Goal: Task Accomplishment & Management: Use online tool/utility

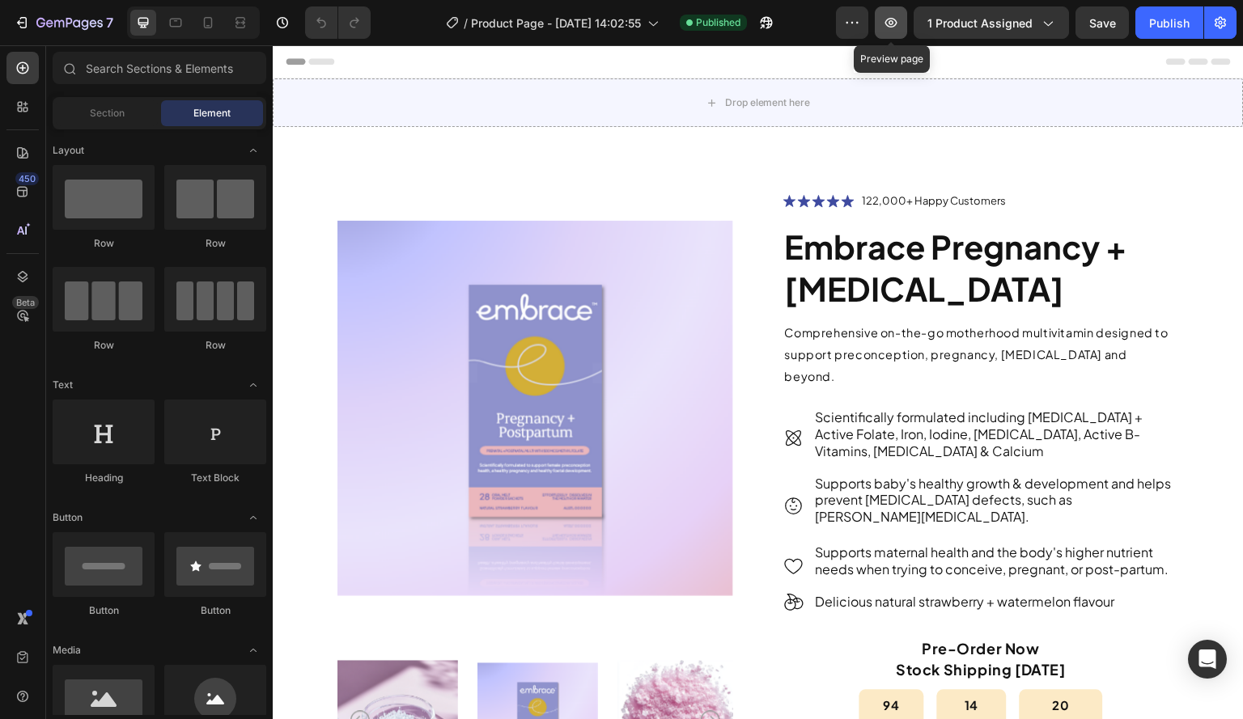
click at [890, 23] on icon "button" at bounding box center [891, 23] width 16 height 16
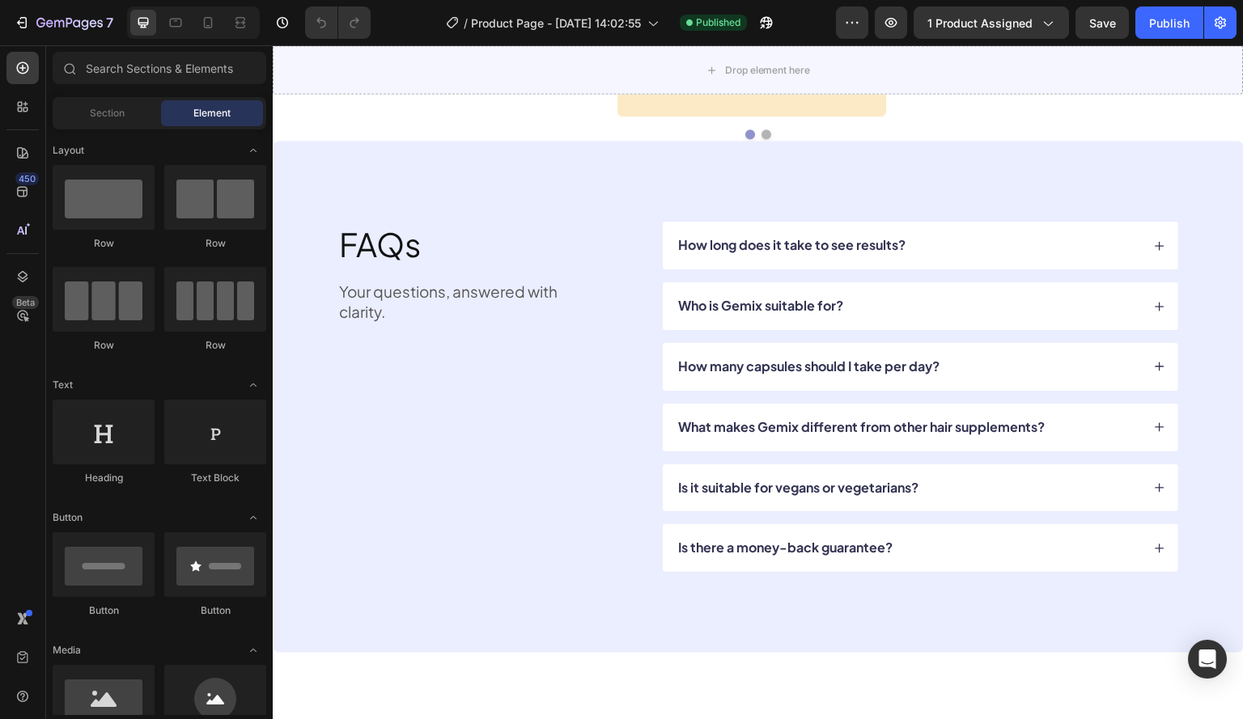
scroll to position [6219, 0]
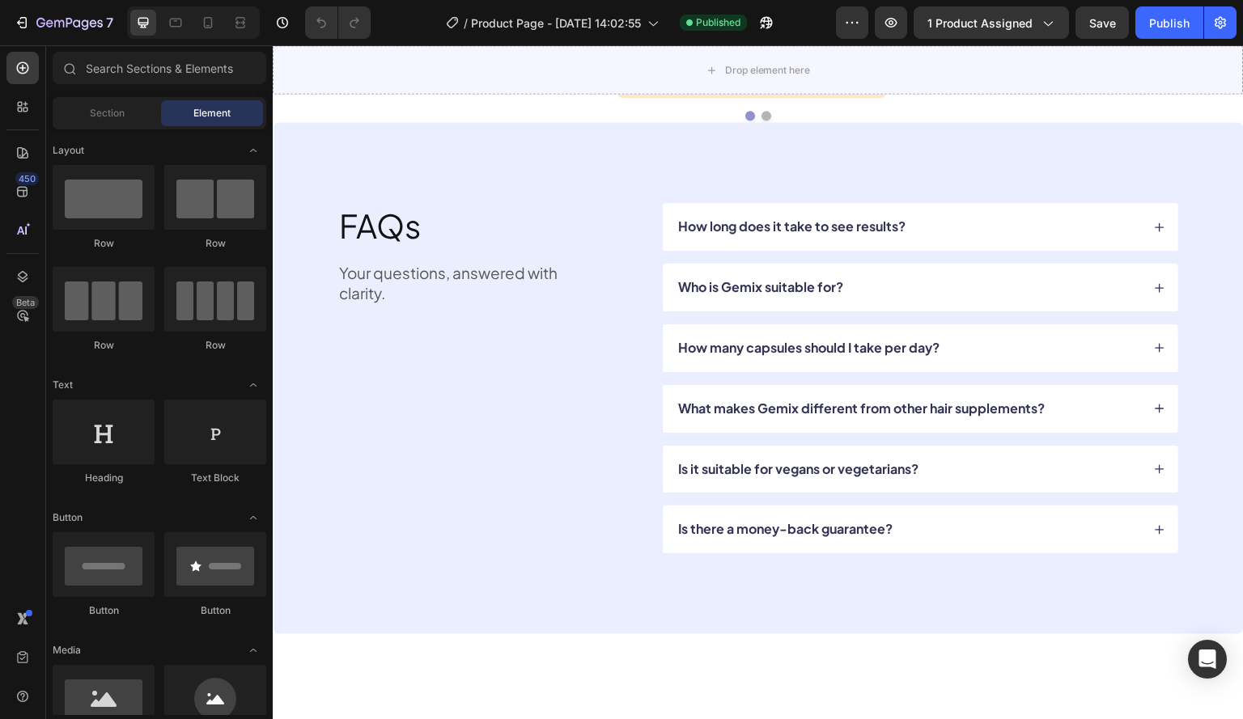
drag, startPoint x: 1236, startPoint y: 112, endPoint x: 1479, endPoint y: 84, distance: 244.3
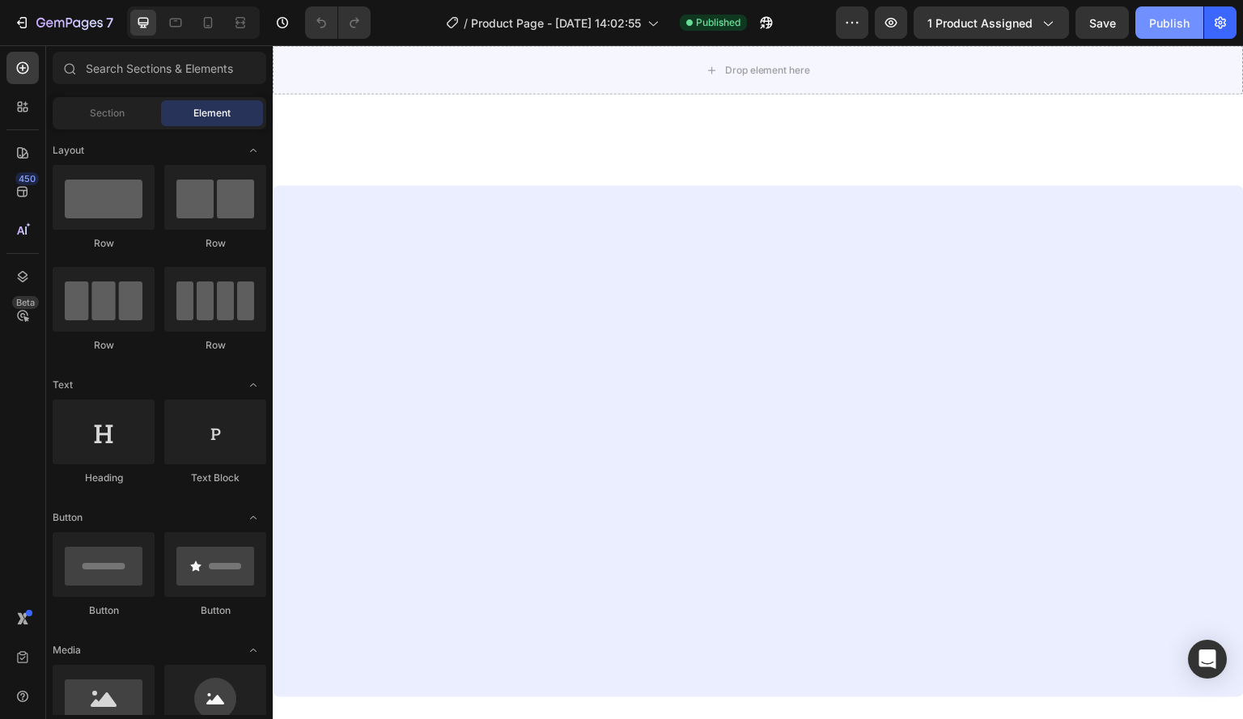
scroll to position [0, 0]
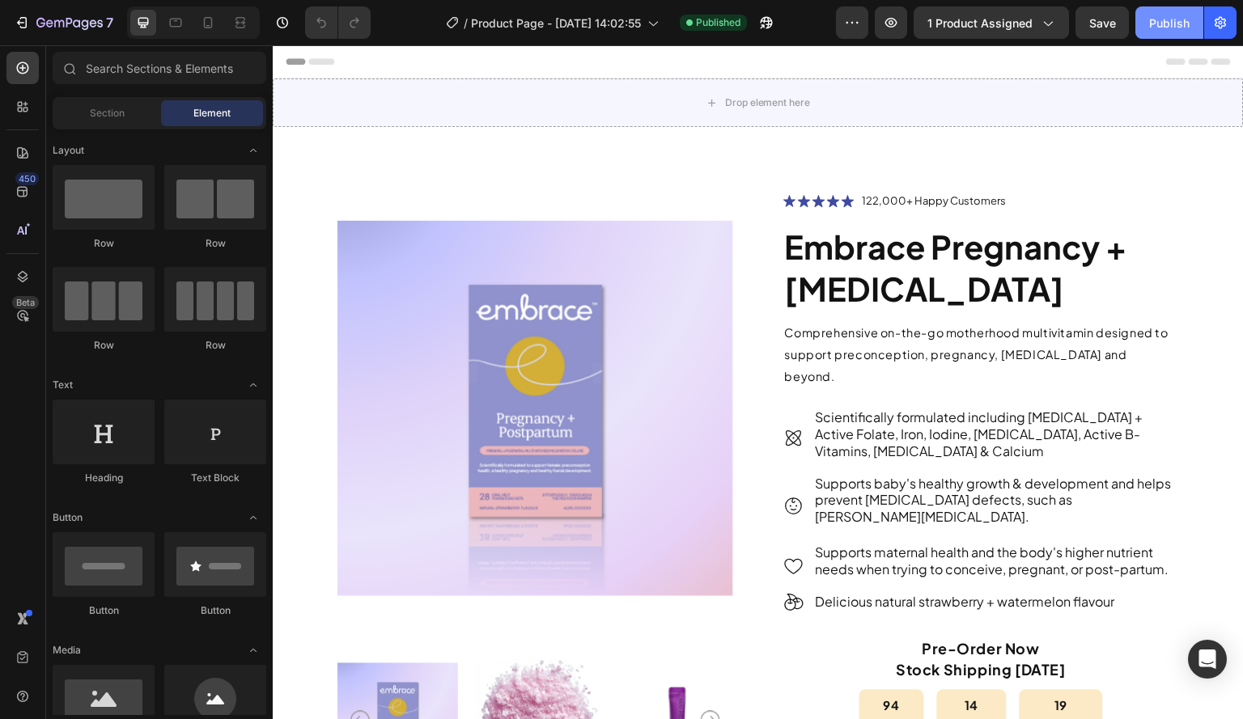
click at [1152, 23] on div "Publish" at bounding box center [1169, 23] width 40 height 17
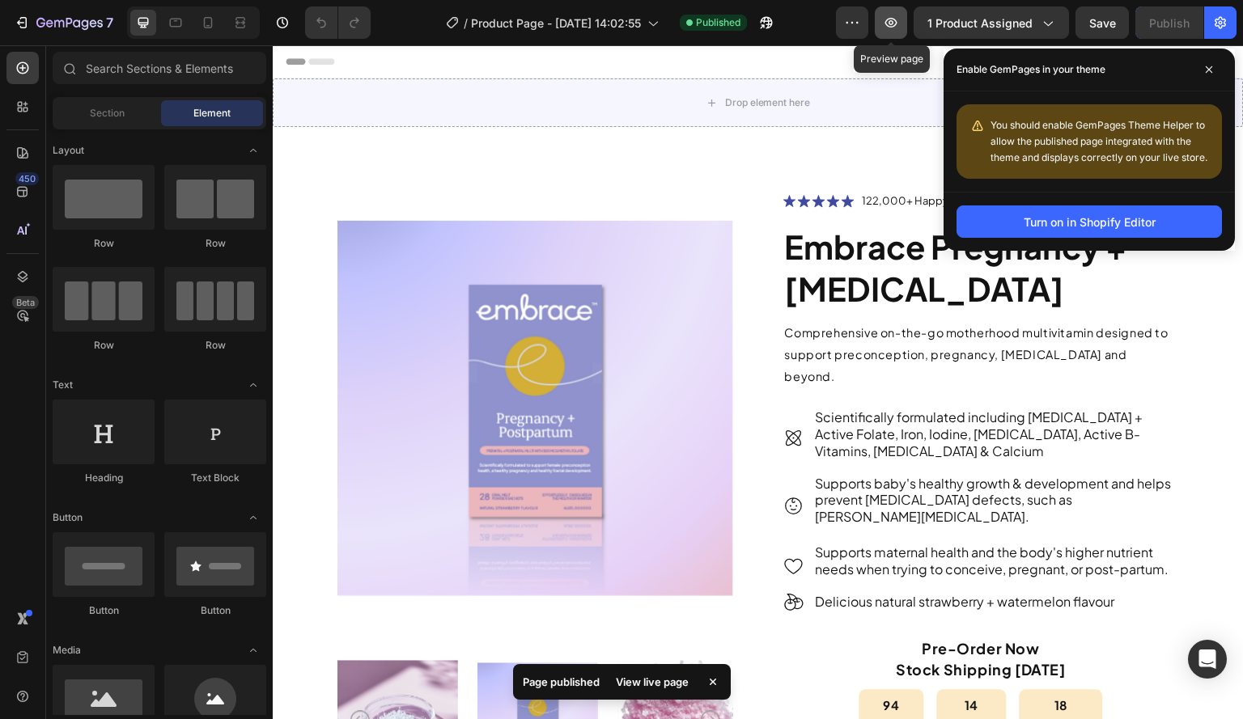
click at [889, 15] on icon "button" at bounding box center [891, 23] width 16 height 16
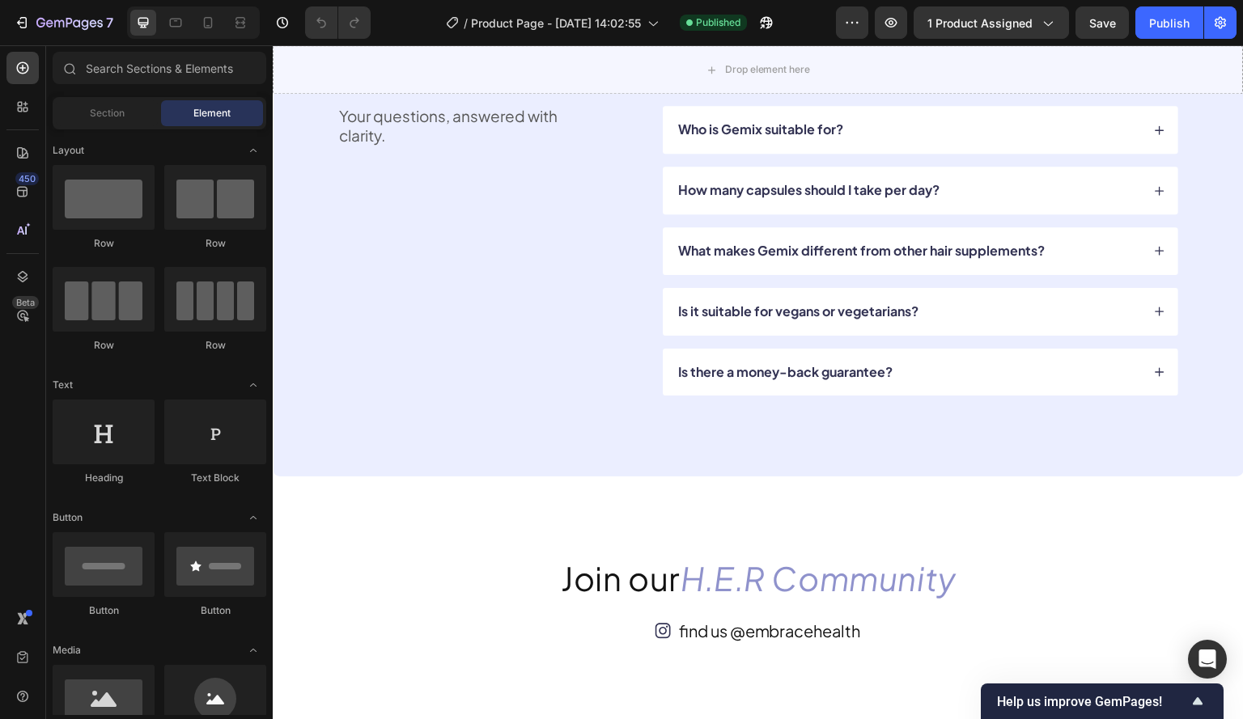
scroll to position [6206, 0]
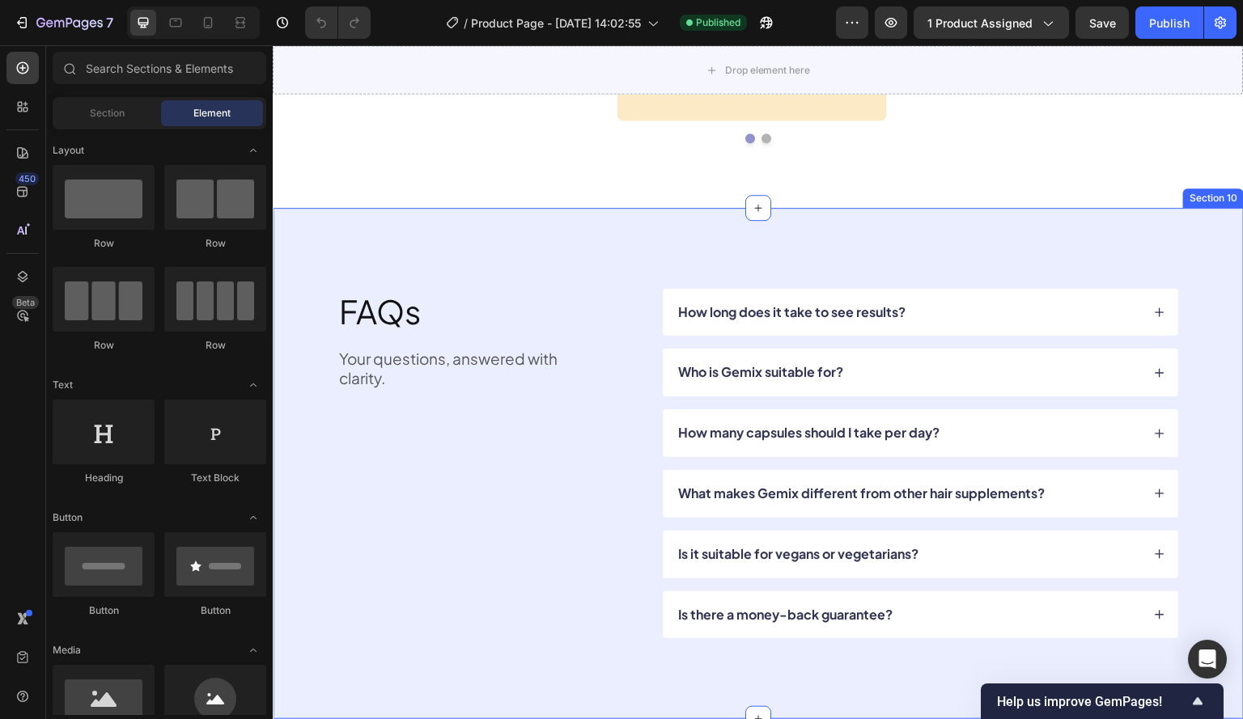
click at [339, 234] on div "FAQs Heading Your questions, answered with clarity. Text Block How long does it…" at bounding box center [758, 464] width 971 height 512
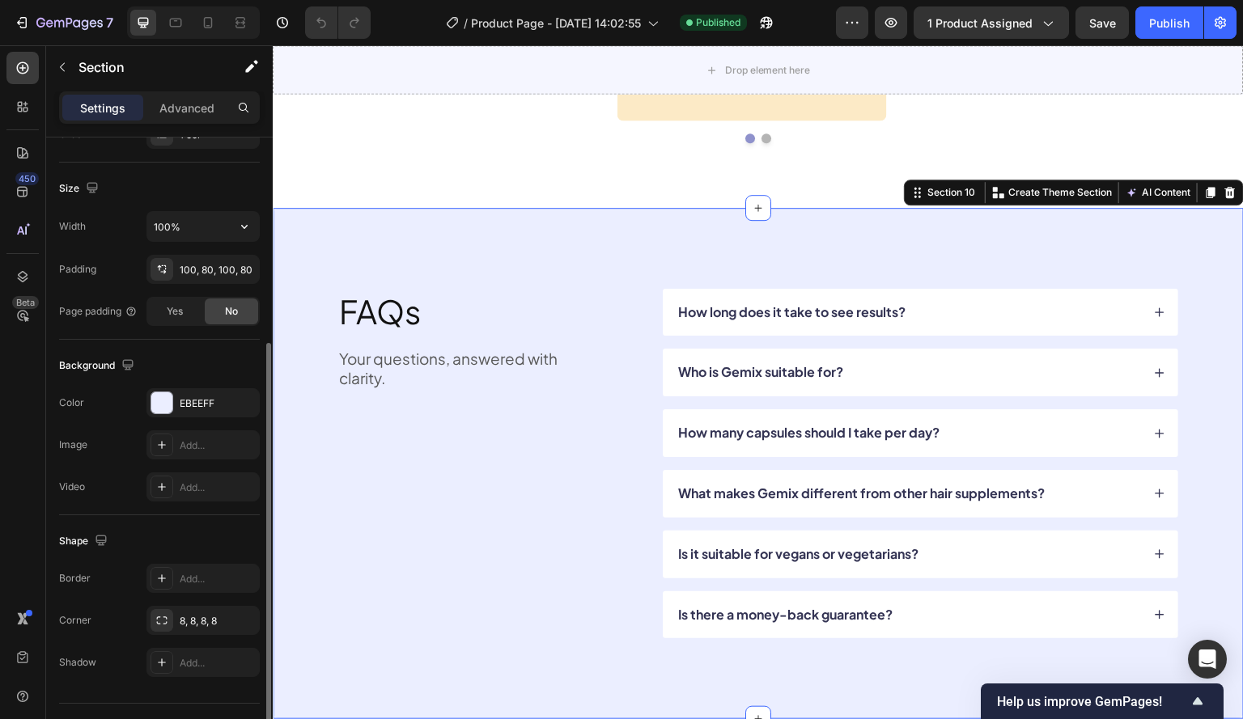
scroll to position [359, 0]
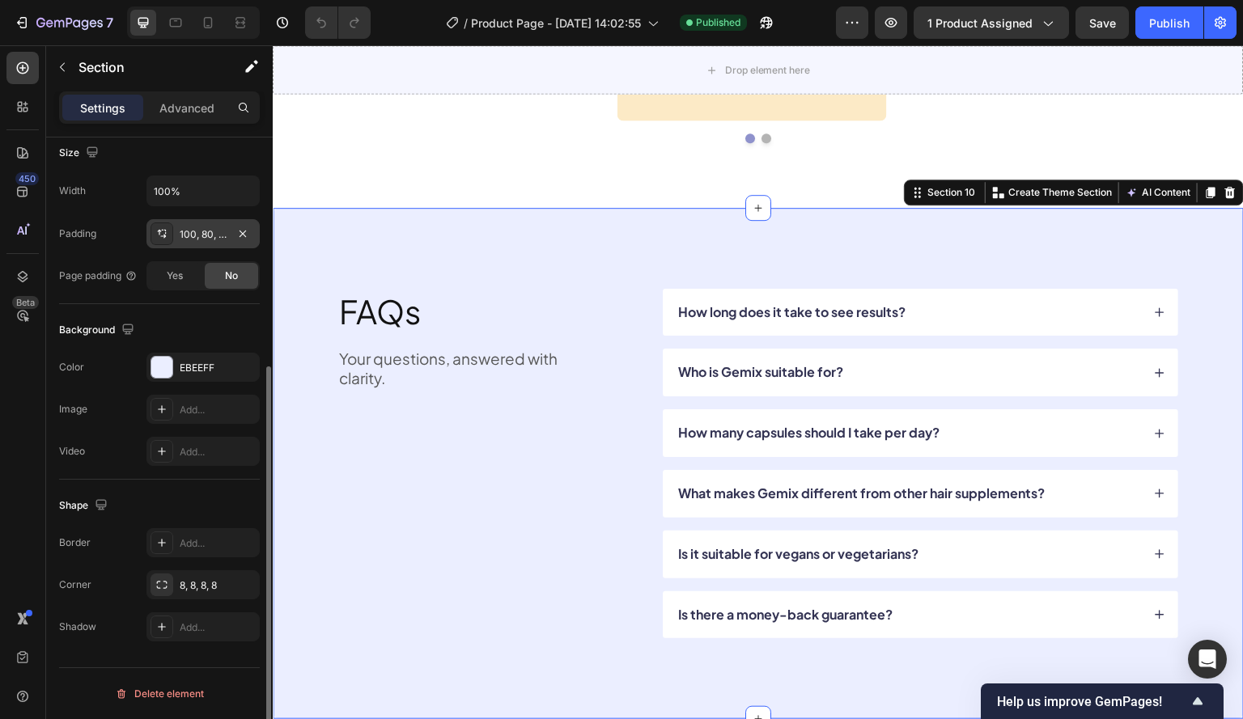
click at [223, 227] on div "100, 80, 100, 80" at bounding box center [203, 234] width 47 height 15
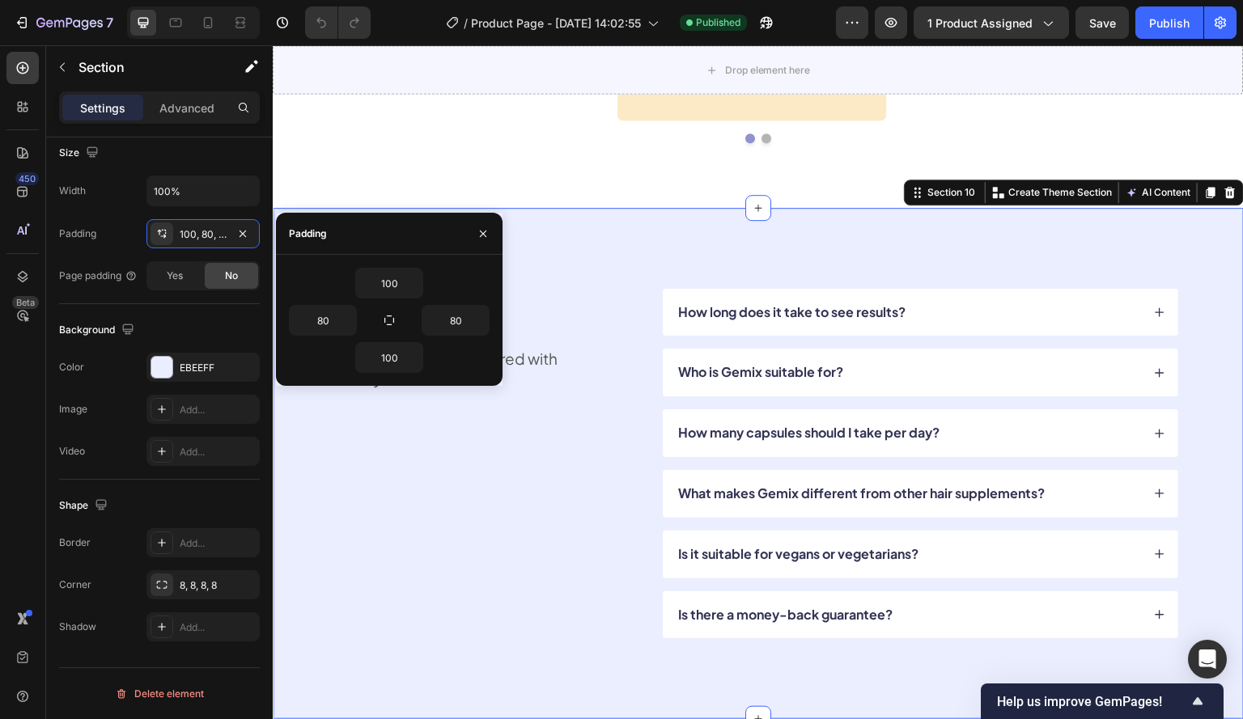
click at [21, 408] on div "450 Beta" at bounding box center [22, 327] width 32 height 551
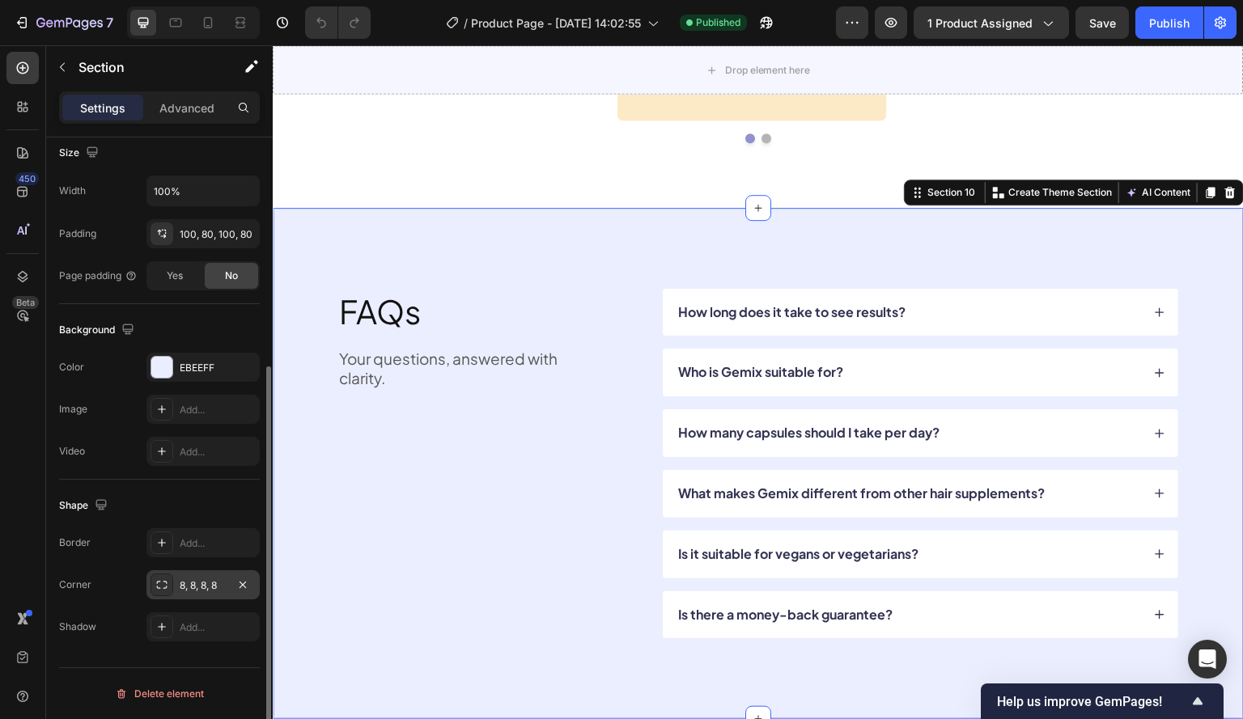
click at [203, 585] on div "8, 8, 8, 8" at bounding box center [203, 586] width 47 height 15
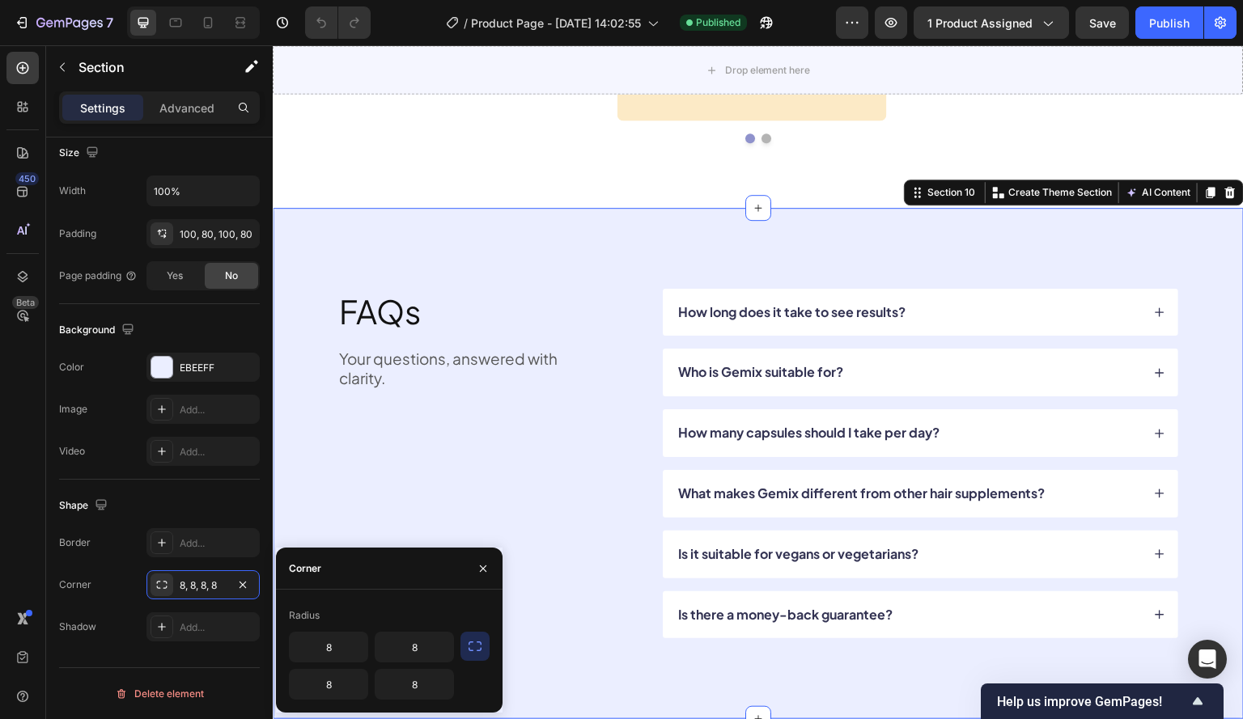
click at [0, 539] on div "450 Beta" at bounding box center [23, 382] width 46 height 674
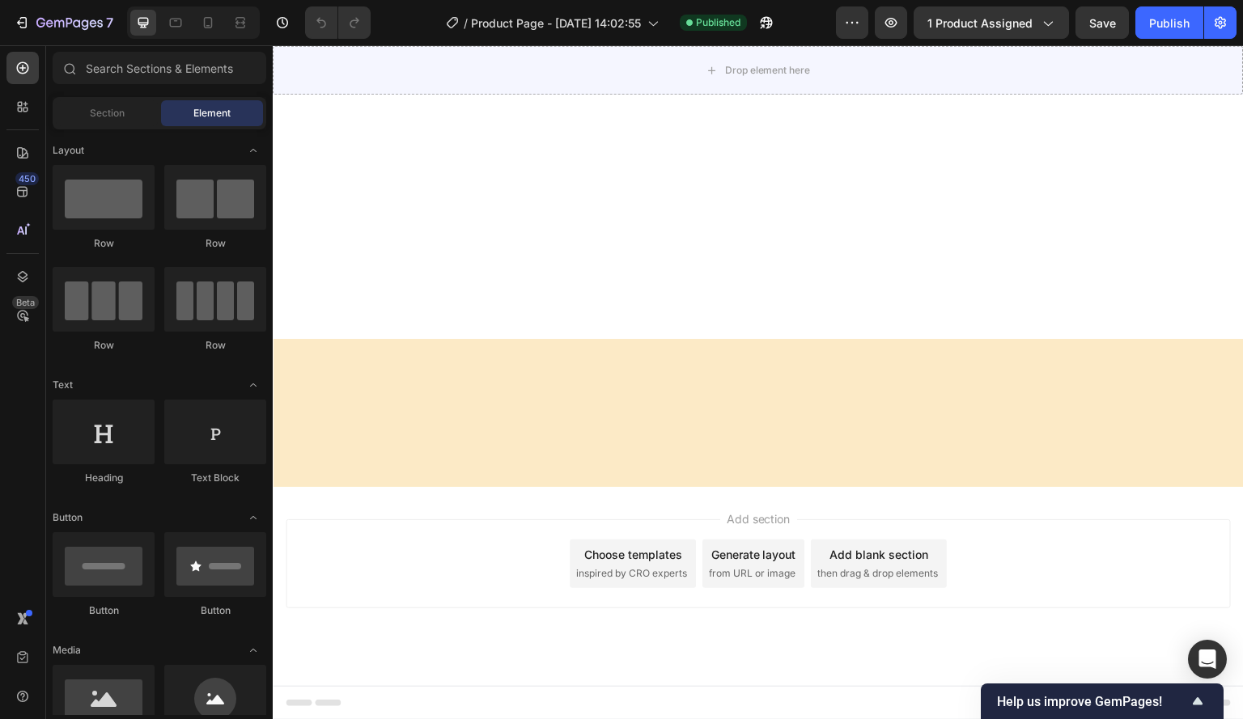
scroll to position [0, 0]
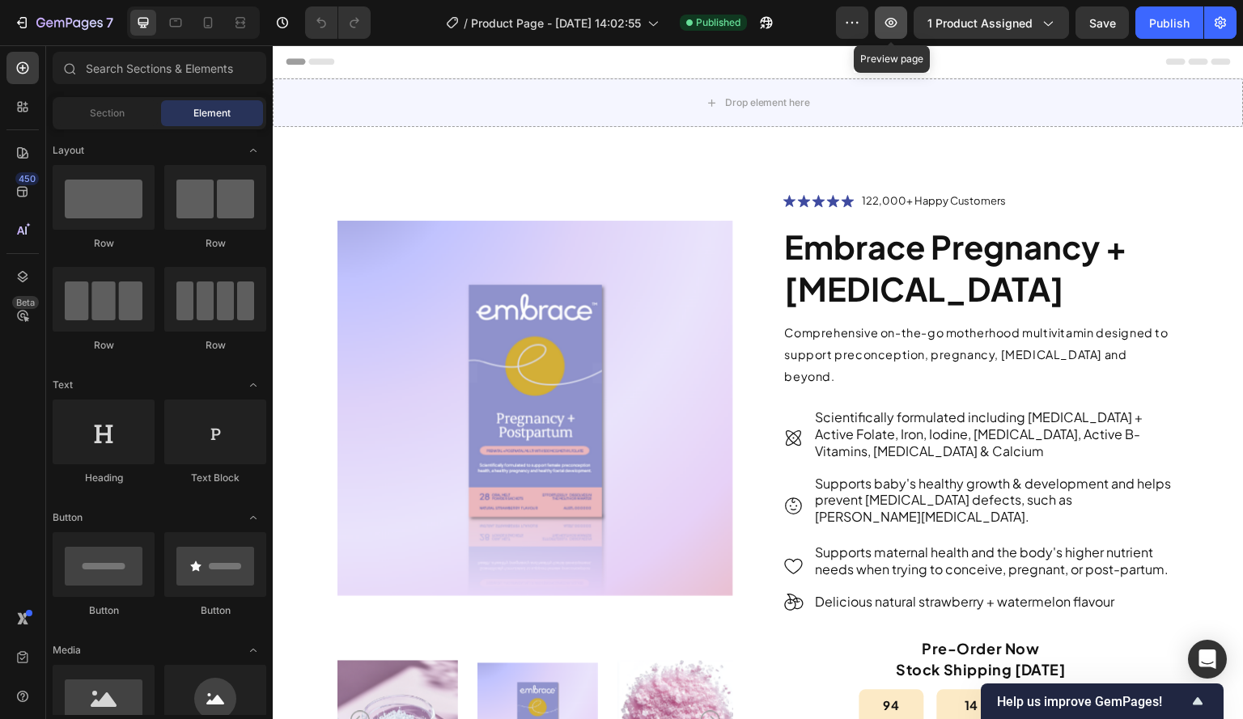
click at [906, 21] on button "button" at bounding box center [891, 22] width 32 height 32
click at [100, 116] on span "Section" at bounding box center [107, 113] width 35 height 15
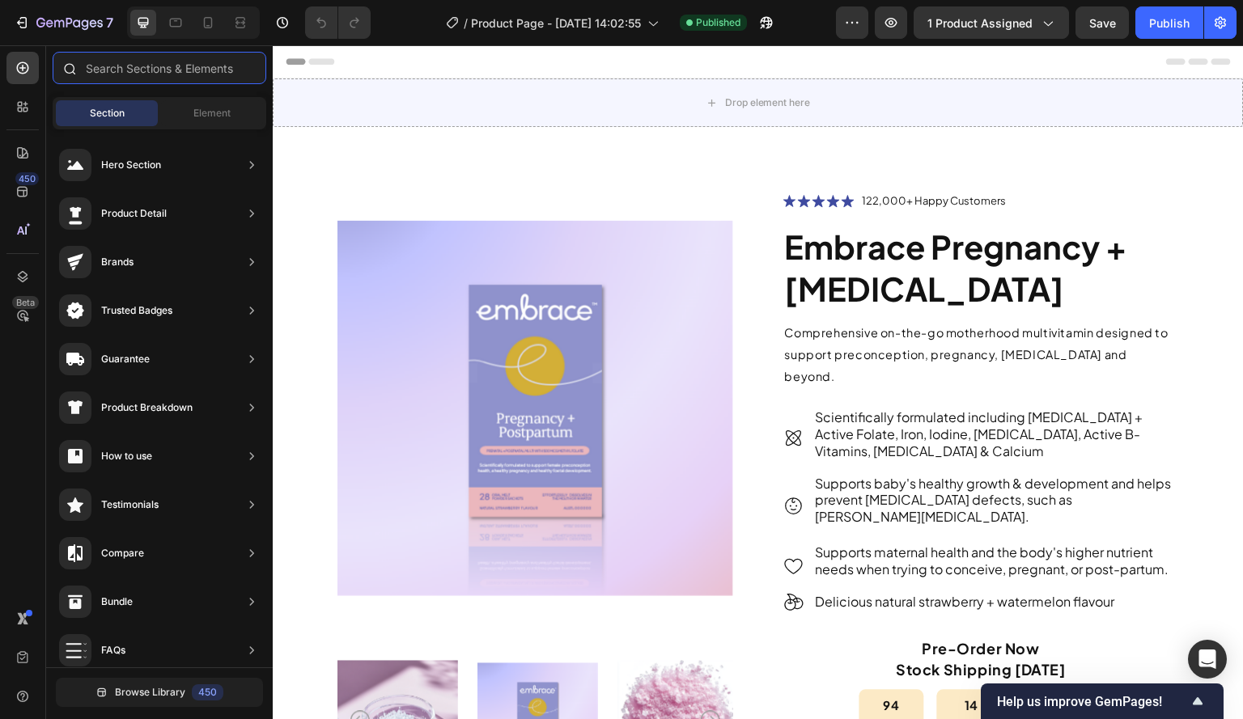
click at [123, 64] on input "text" at bounding box center [160, 68] width 214 height 32
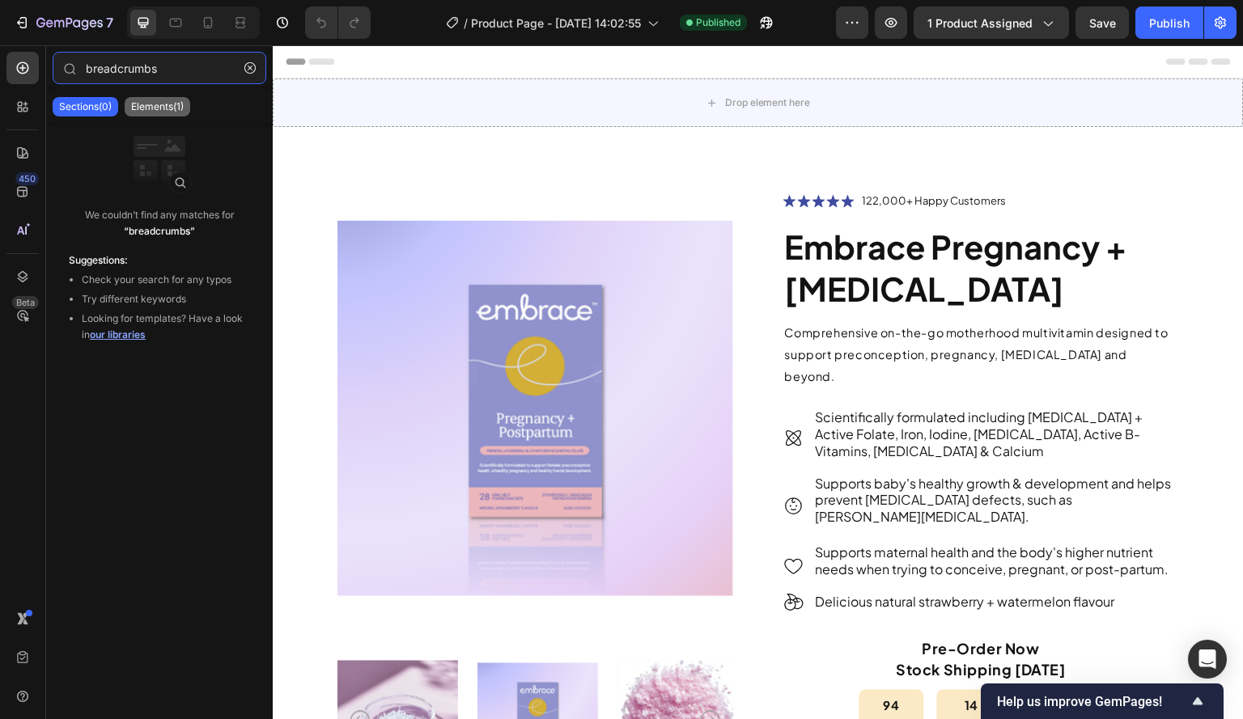
type input "breadcrumbs"
click at [134, 102] on p "Elements(1)" at bounding box center [157, 106] width 53 height 13
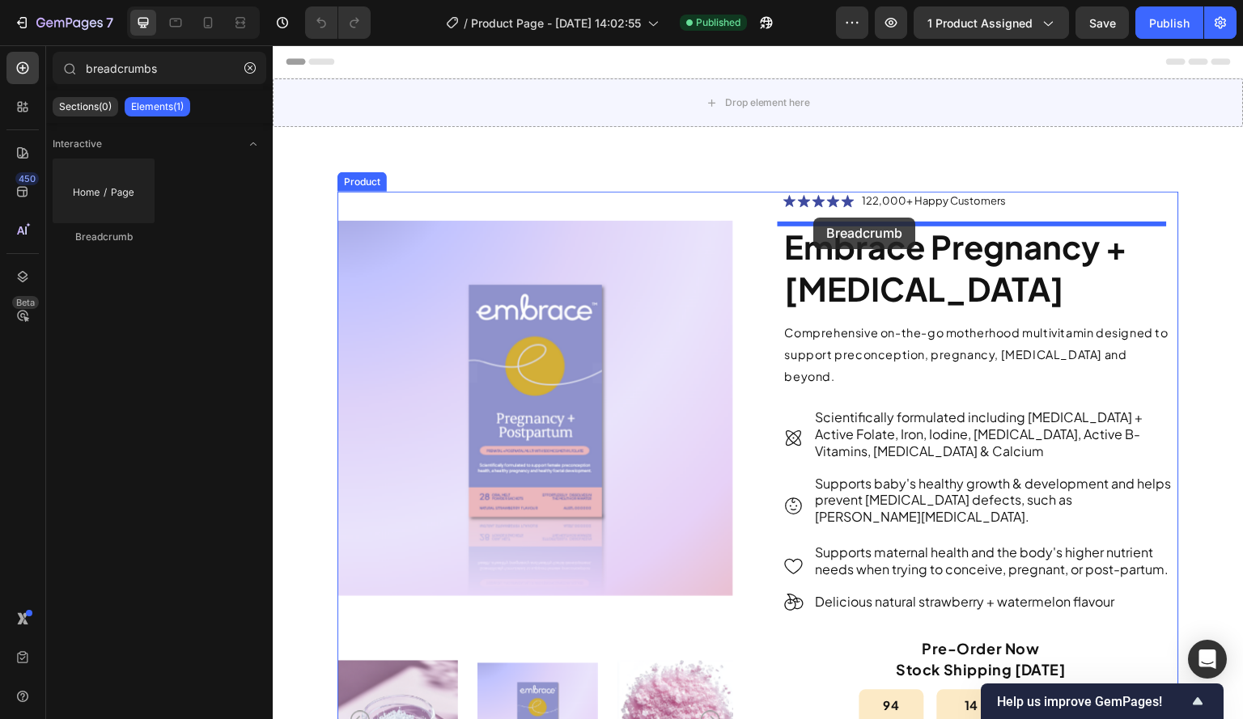
drag, startPoint x: 378, startPoint y: 240, endPoint x: 814, endPoint y: 218, distance: 436.8
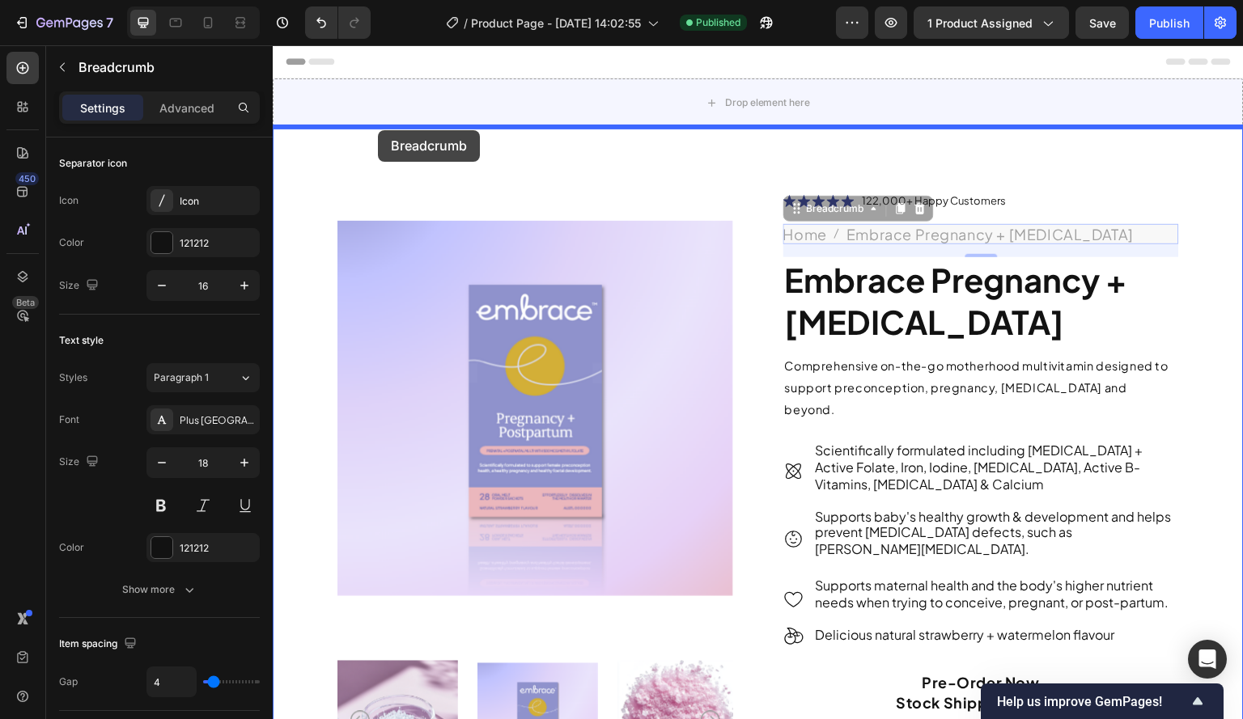
drag, startPoint x: 791, startPoint y: 236, endPoint x: 378, endPoint y: 130, distance: 425.9
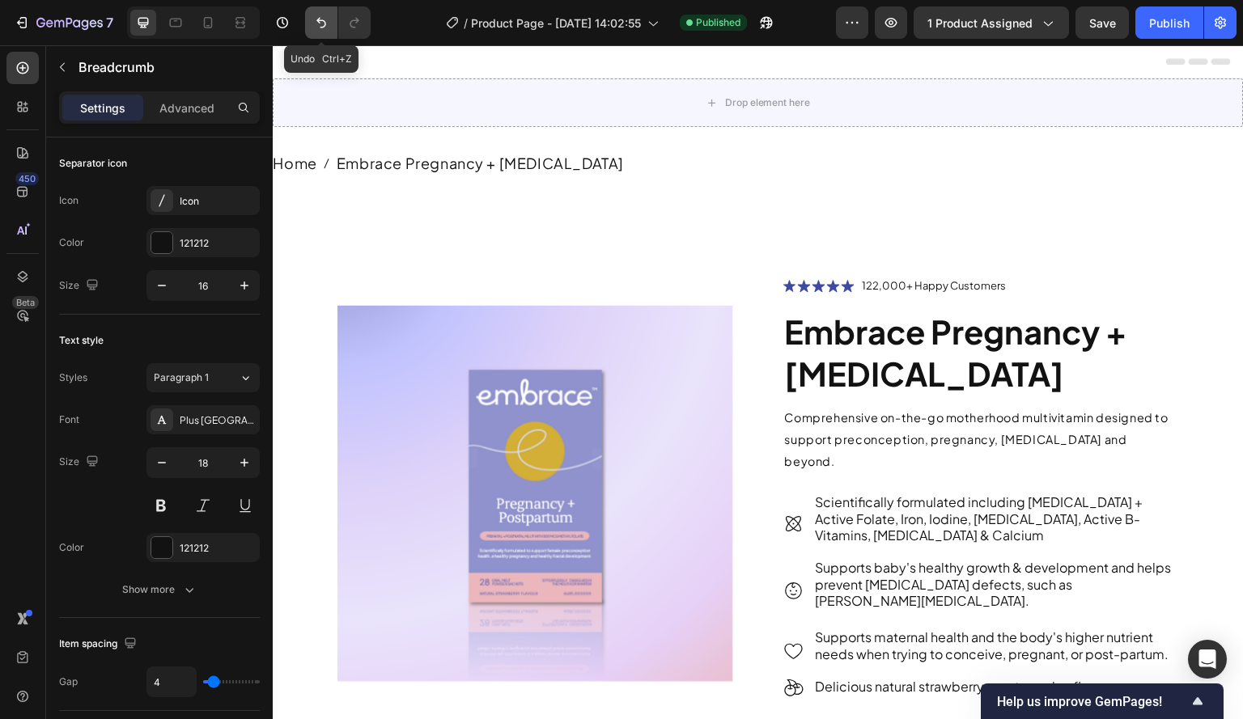
click at [316, 18] on icon "Undo/Redo" at bounding box center [321, 23] width 16 height 16
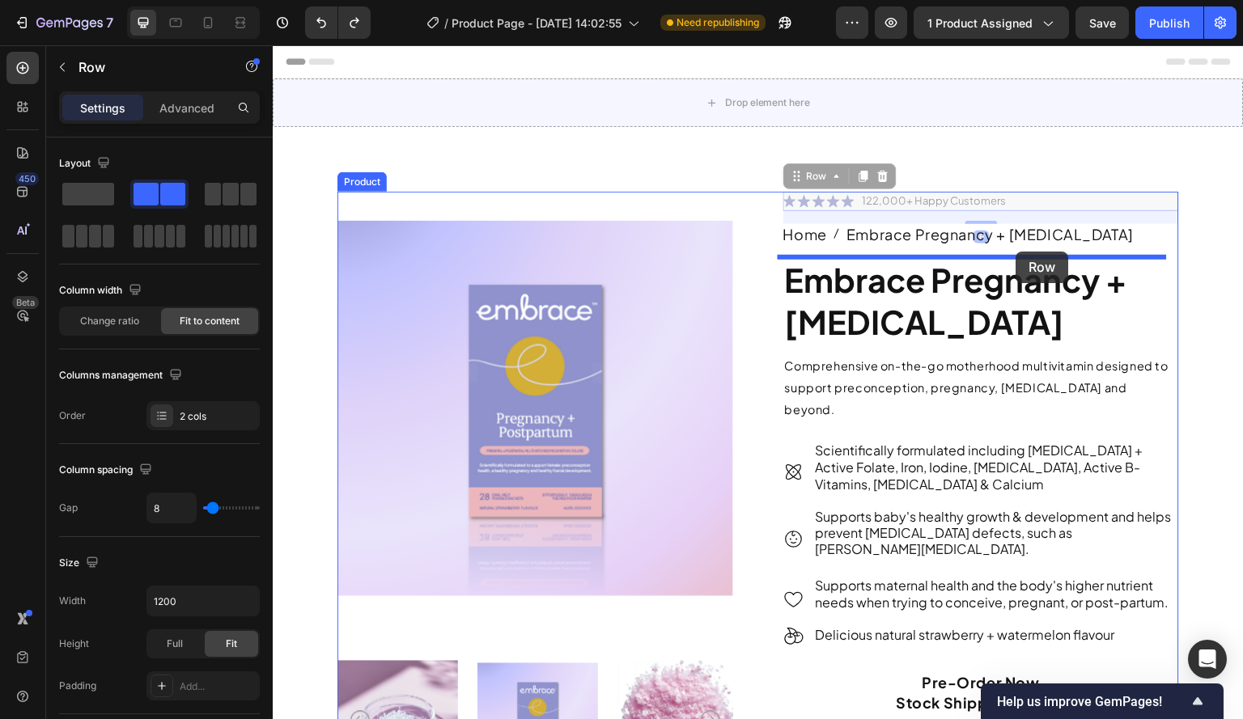
drag, startPoint x: 1018, startPoint y: 197, endPoint x: 1016, endPoint y: 252, distance: 54.2
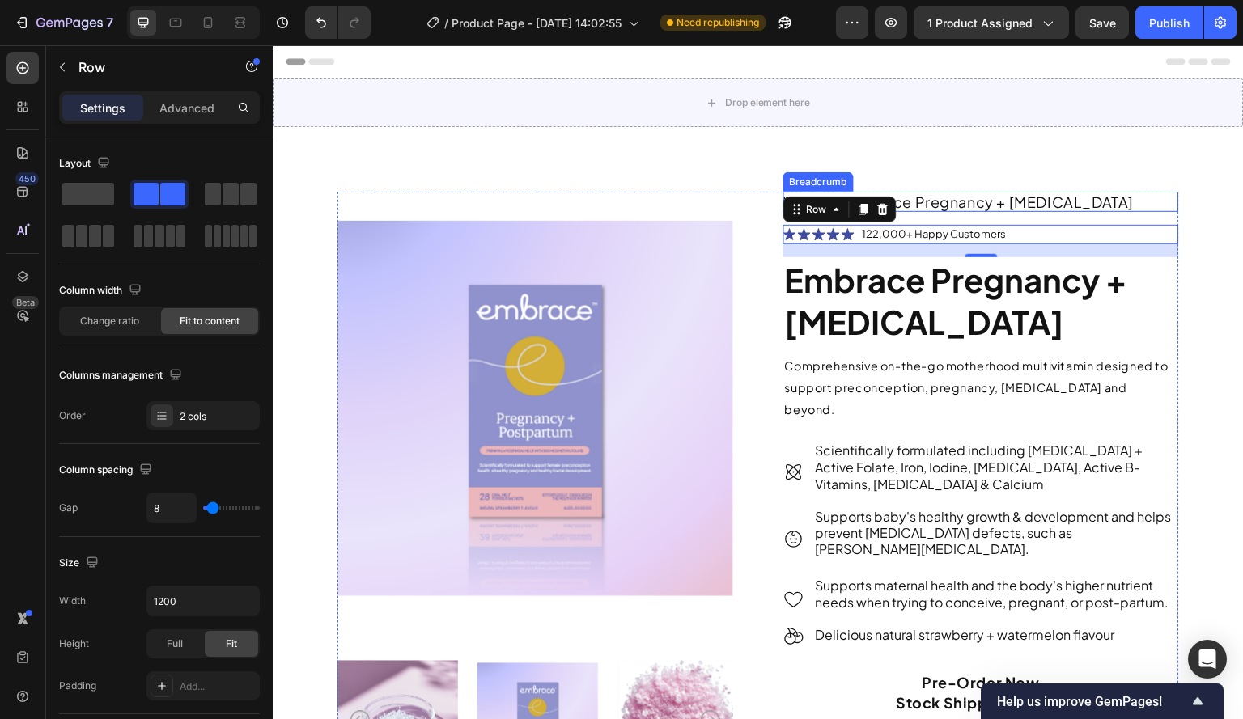
click at [1126, 200] on nav "Home Embrace Pregnancy + Postpartum" at bounding box center [981, 202] width 396 height 20
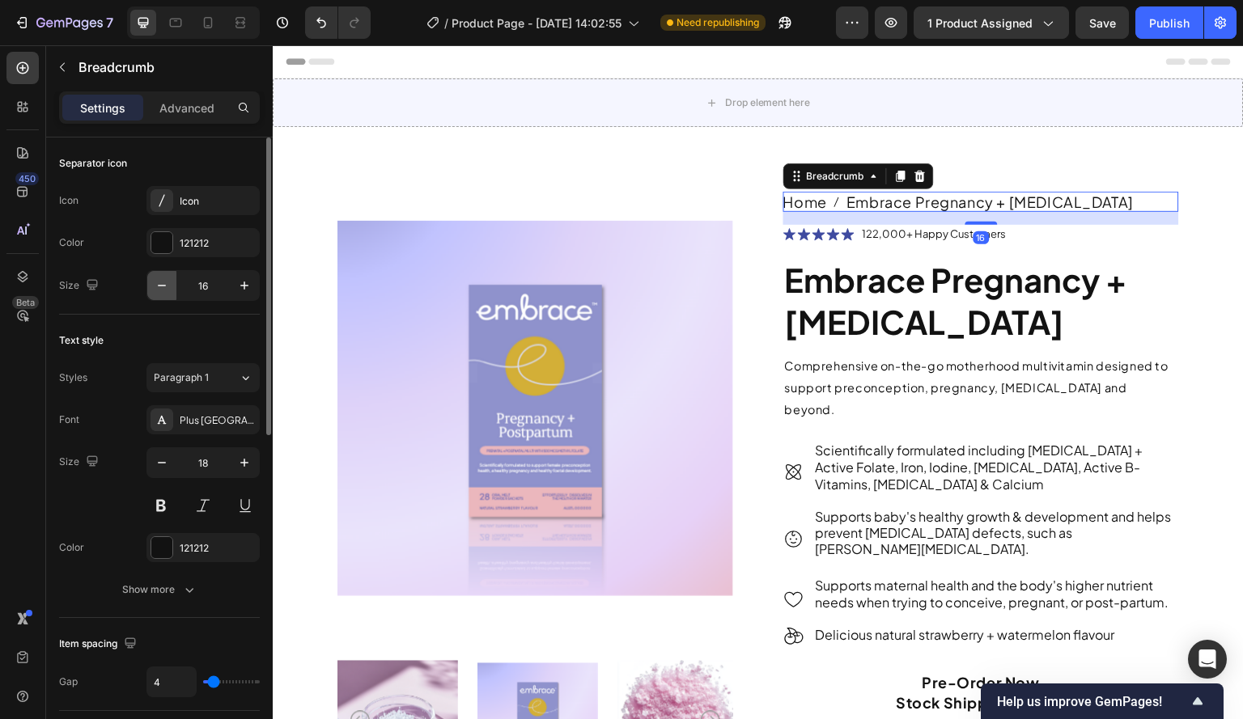
click at [166, 286] on icon "button" at bounding box center [162, 286] width 8 height 2
type input "12"
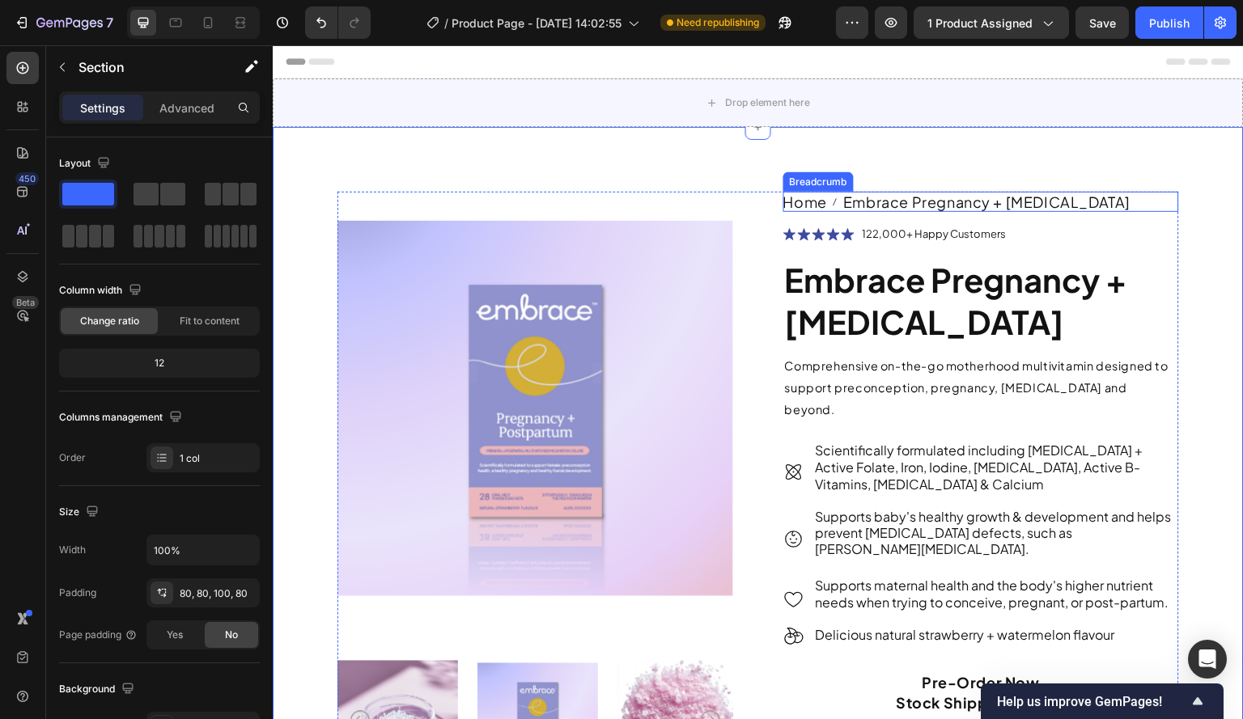
click at [1110, 202] on nav "Home Embrace Pregnancy + Postpartum" at bounding box center [981, 202] width 396 height 20
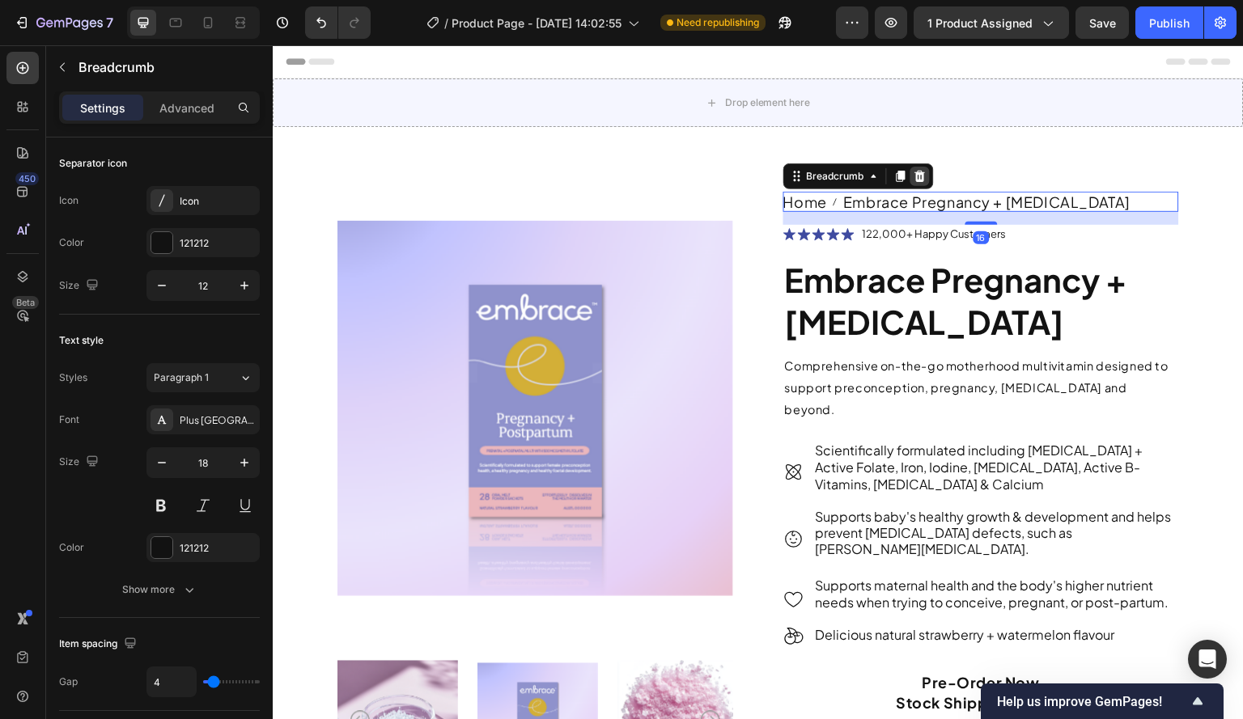
click at [914, 170] on icon at bounding box center [920, 176] width 13 height 13
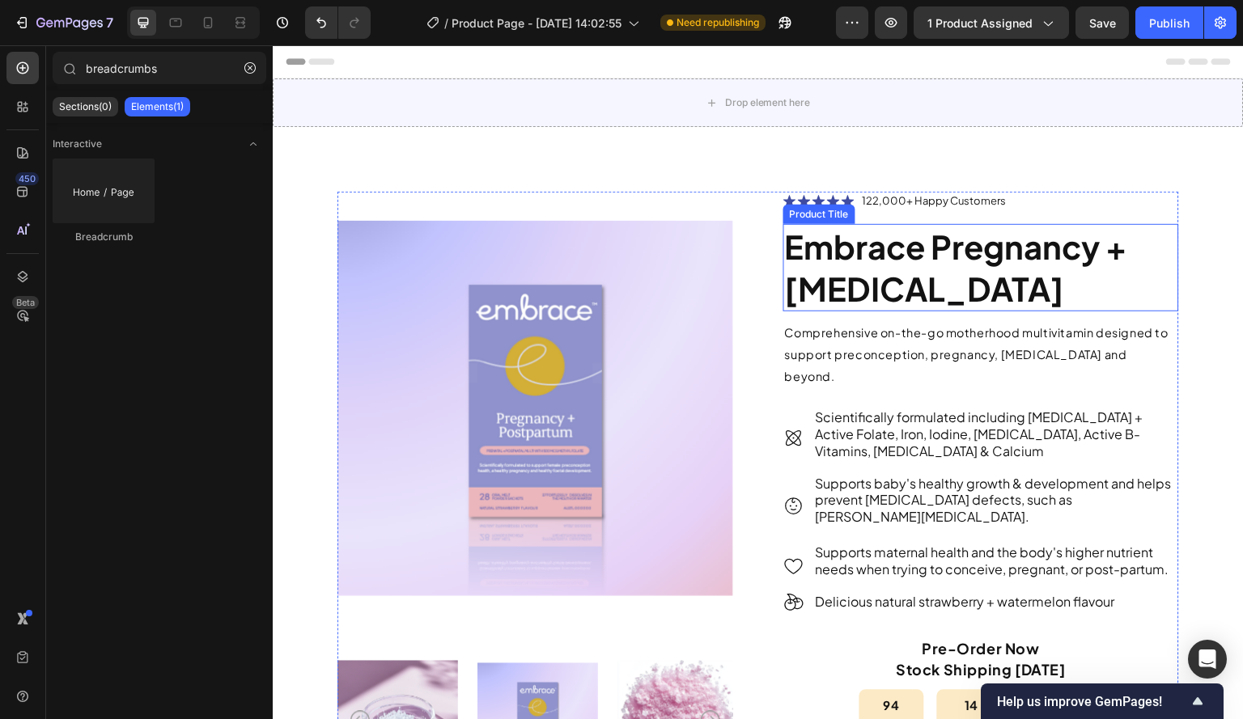
click at [919, 286] on h1 "Embrace Pregnancy + [MEDICAL_DATA]" at bounding box center [981, 267] width 396 height 87
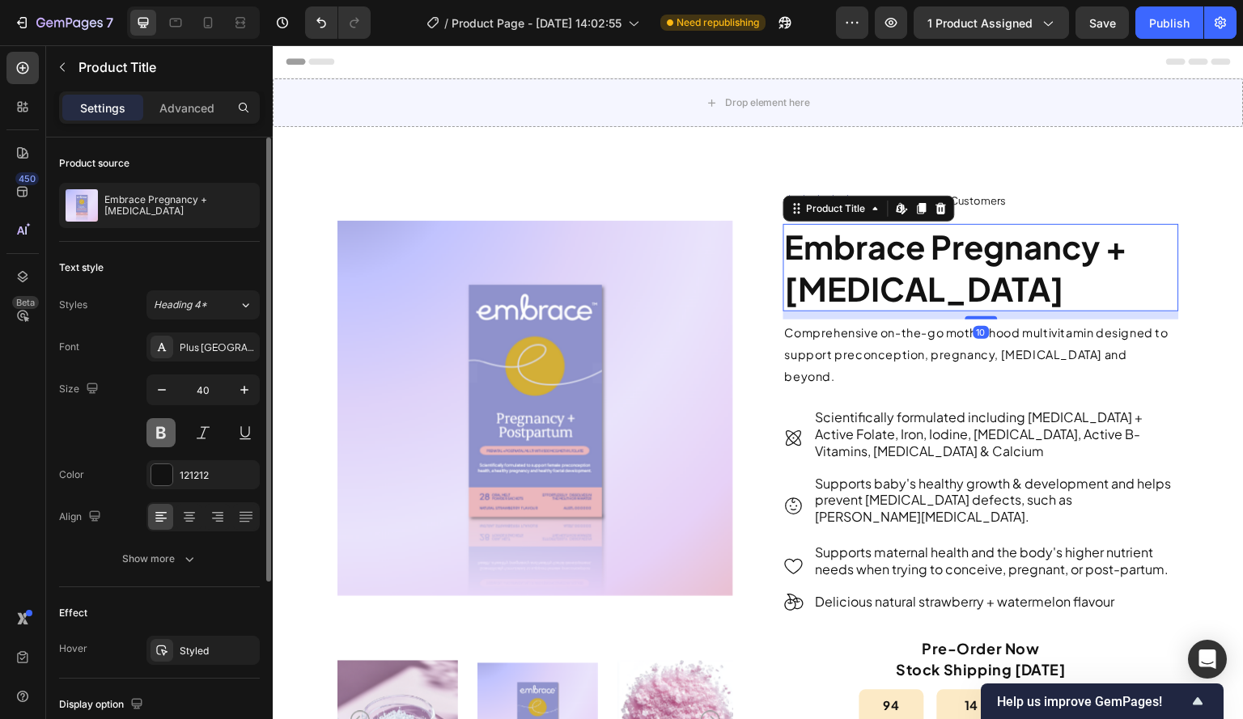
click at [160, 431] on button at bounding box center [160, 432] width 29 height 29
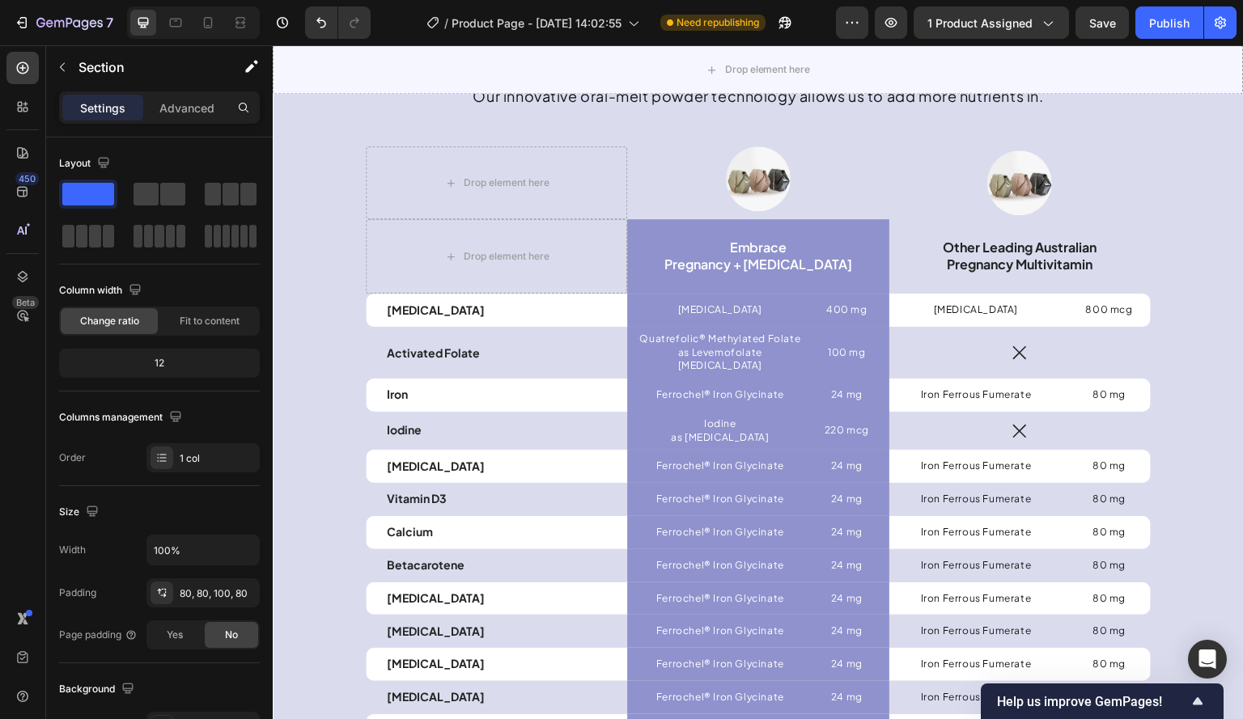
scroll to position [4370, 0]
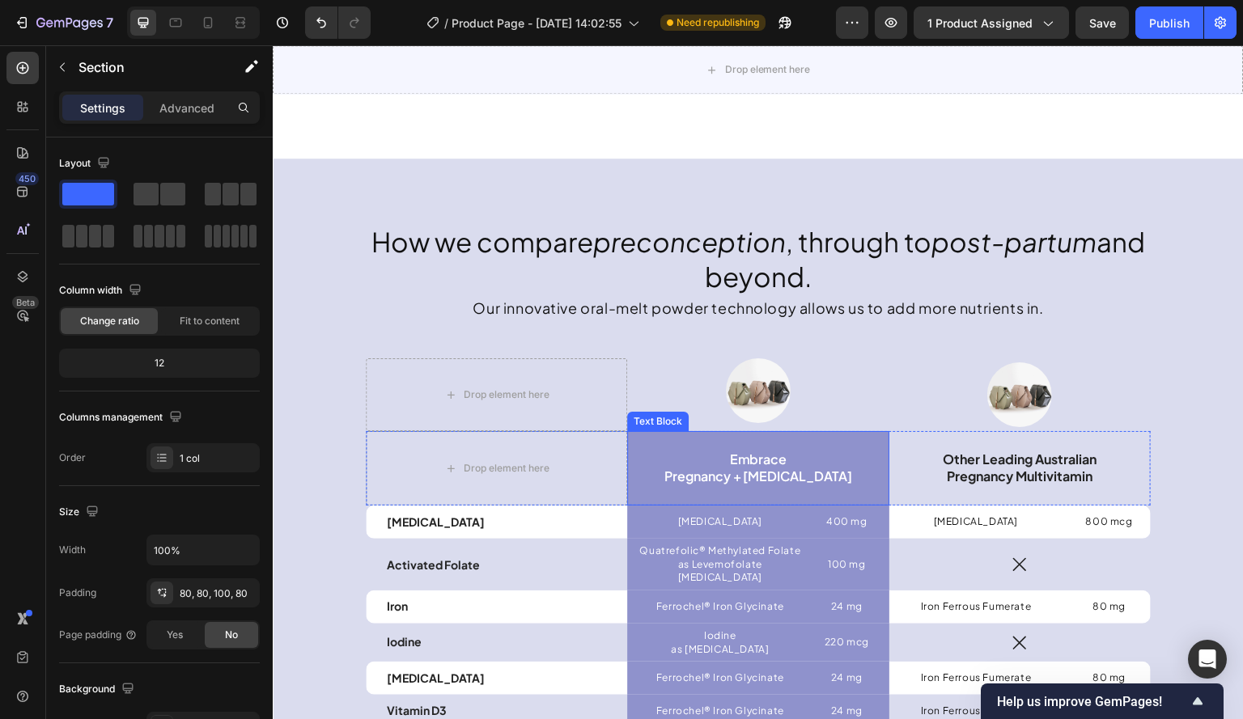
click at [642, 440] on div "Embrace Pregnancy + Postpartum" at bounding box center [757, 468] width 261 height 74
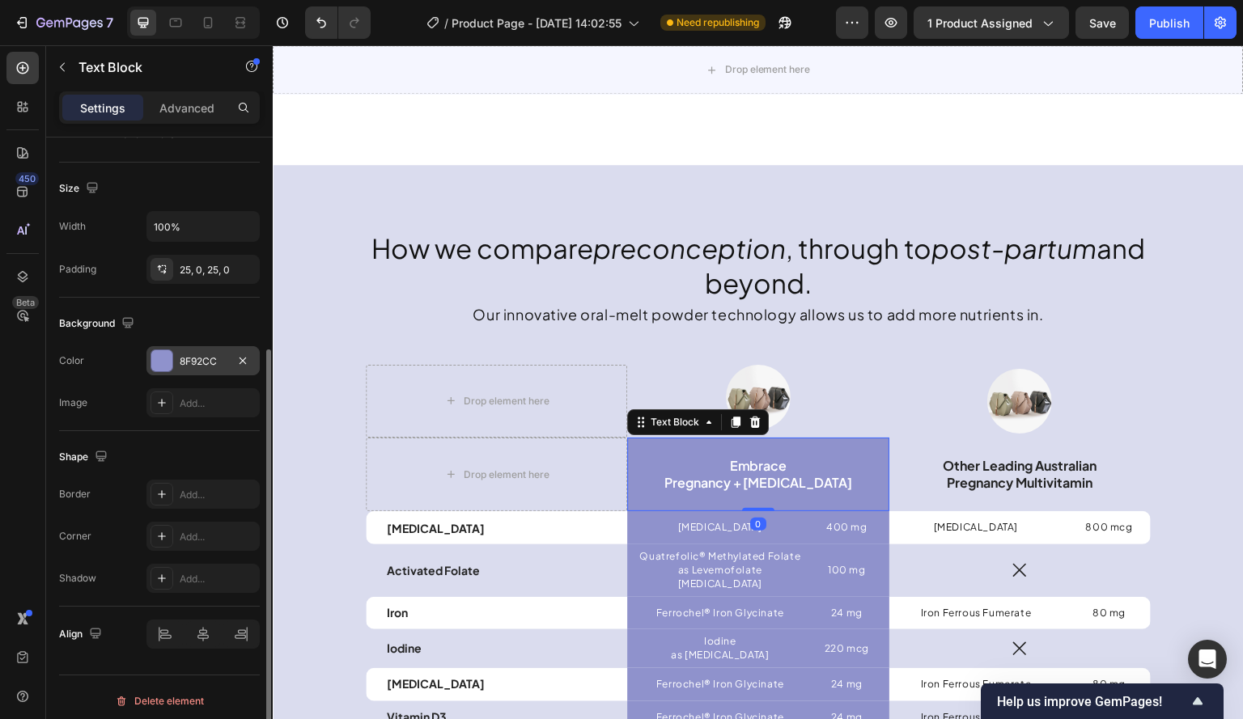
scroll to position [331, 0]
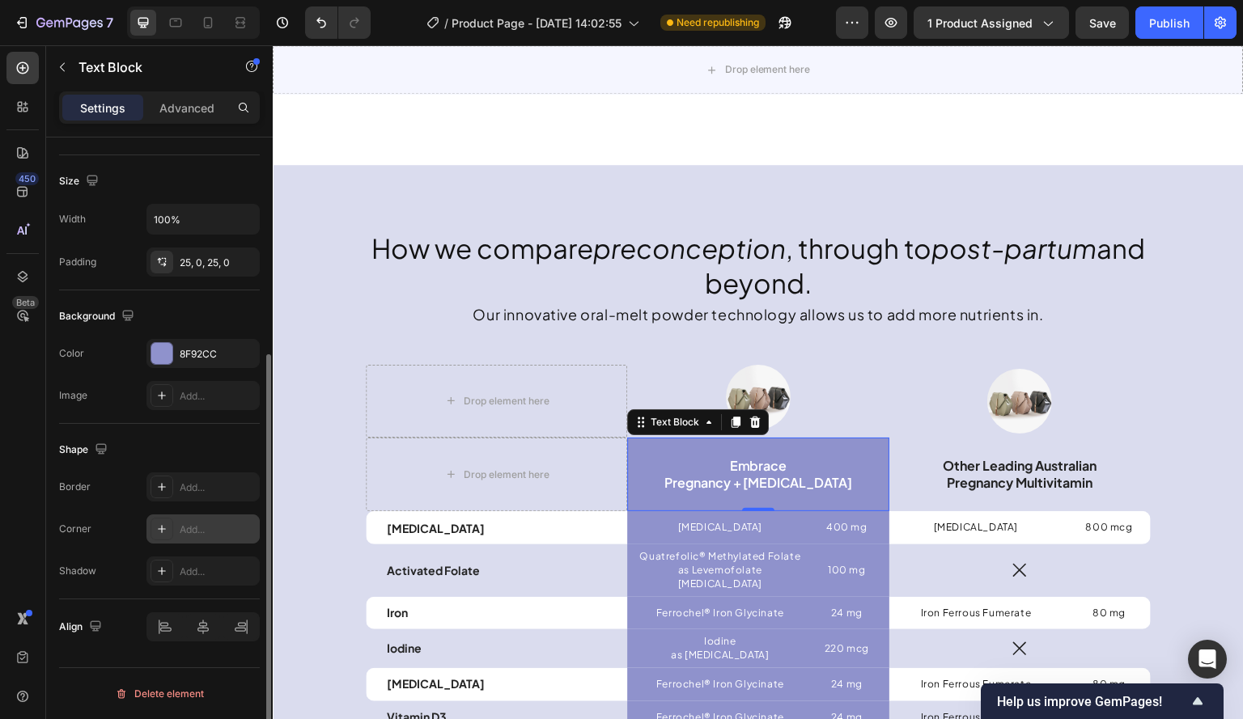
click at [205, 525] on div "Add..." at bounding box center [218, 530] width 76 height 15
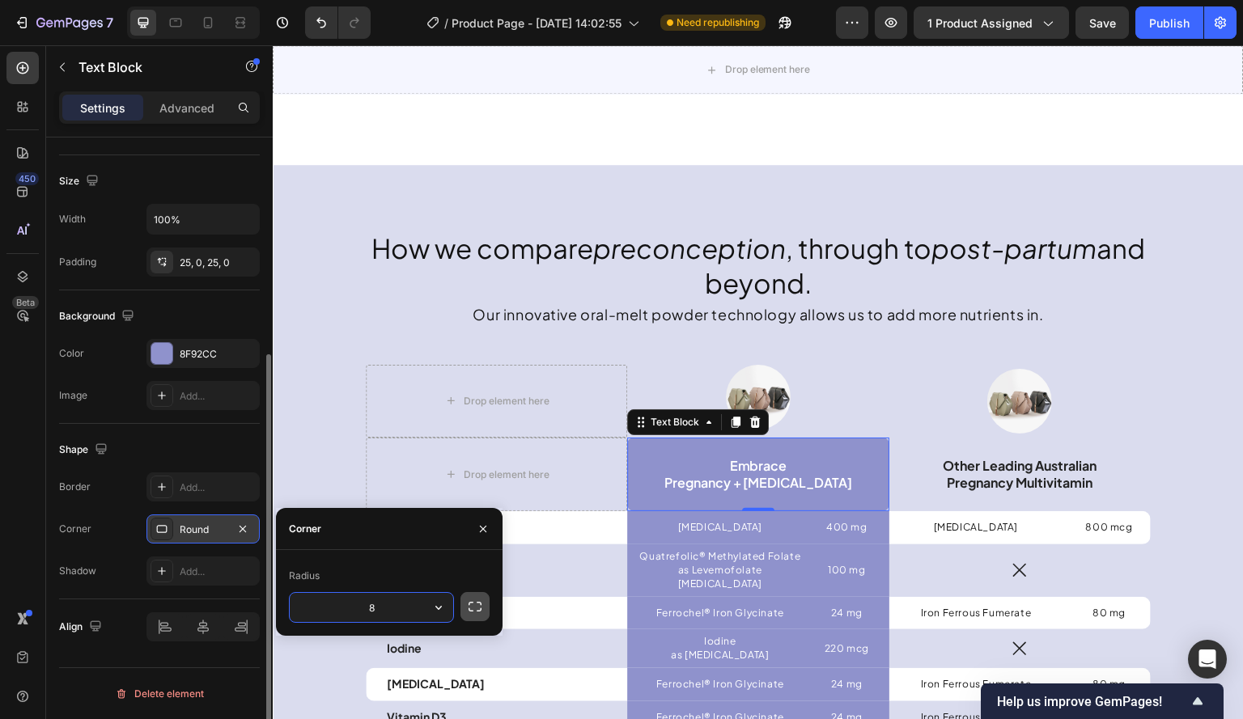
click at [473, 611] on icon "button" at bounding box center [475, 607] width 16 height 16
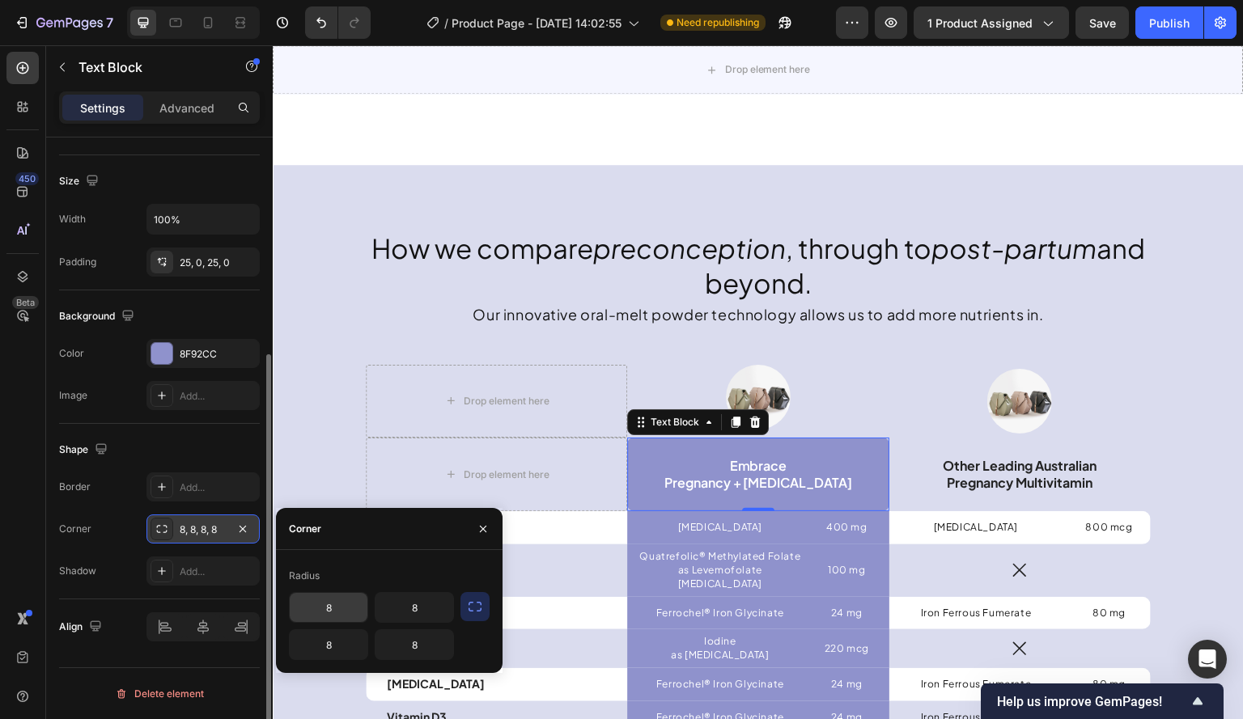
click at [348, 610] on input "8" at bounding box center [329, 607] width 78 height 29
click at [348, 627] on div "8 8 8 8" at bounding box center [371, 626] width 165 height 68
click at [346, 647] on input "8" at bounding box center [329, 644] width 78 height 29
click at [350, 649] on input "8" at bounding box center [329, 644] width 78 height 29
type input "8"
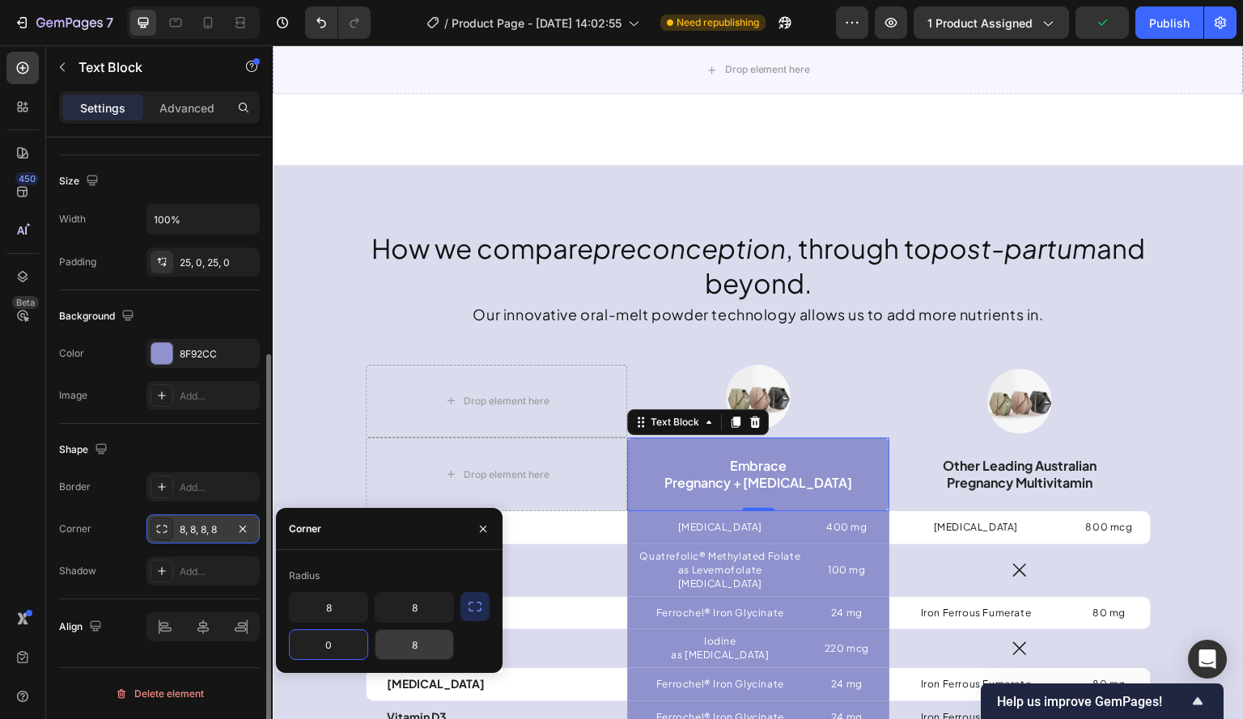
type input "0"
click at [426, 647] on input "8" at bounding box center [415, 644] width 78 height 29
type input "0"
click at [327, 618] on input "8" at bounding box center [329, 607] width 78 height 29
type input "20"
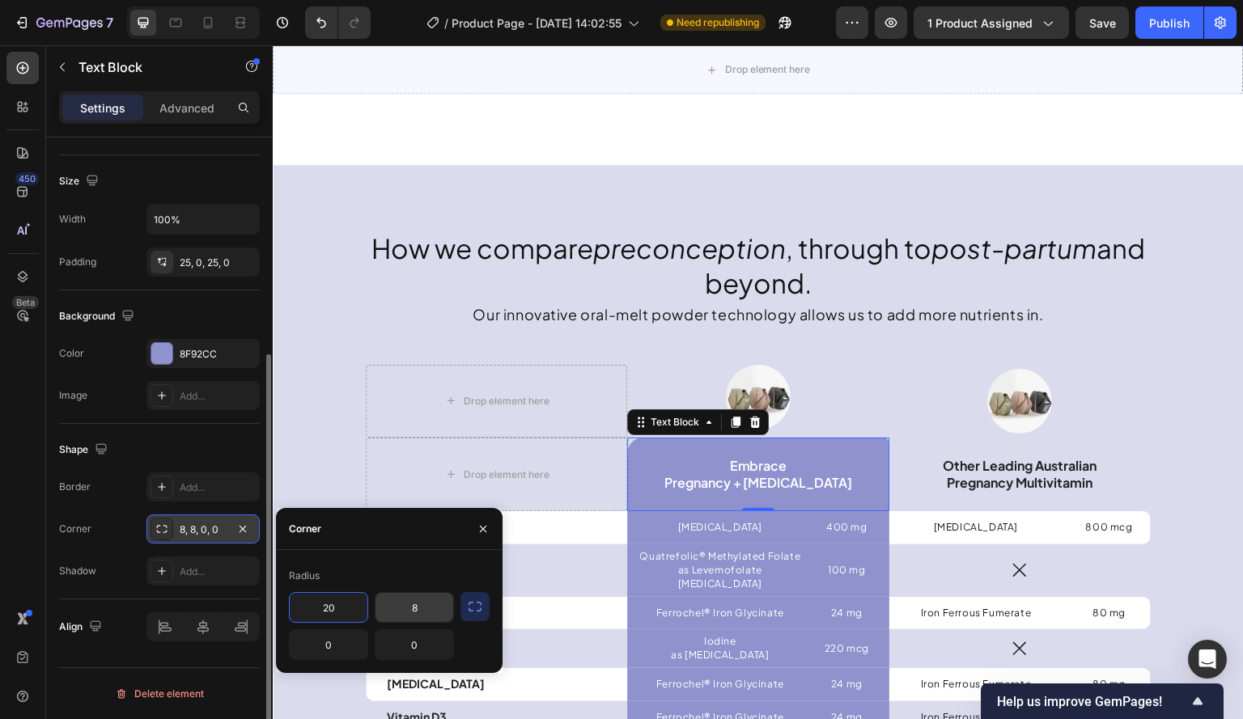
click at [418, 613] on input "8" at bounding box center [415, 607] width 78 height 29
type input "20"
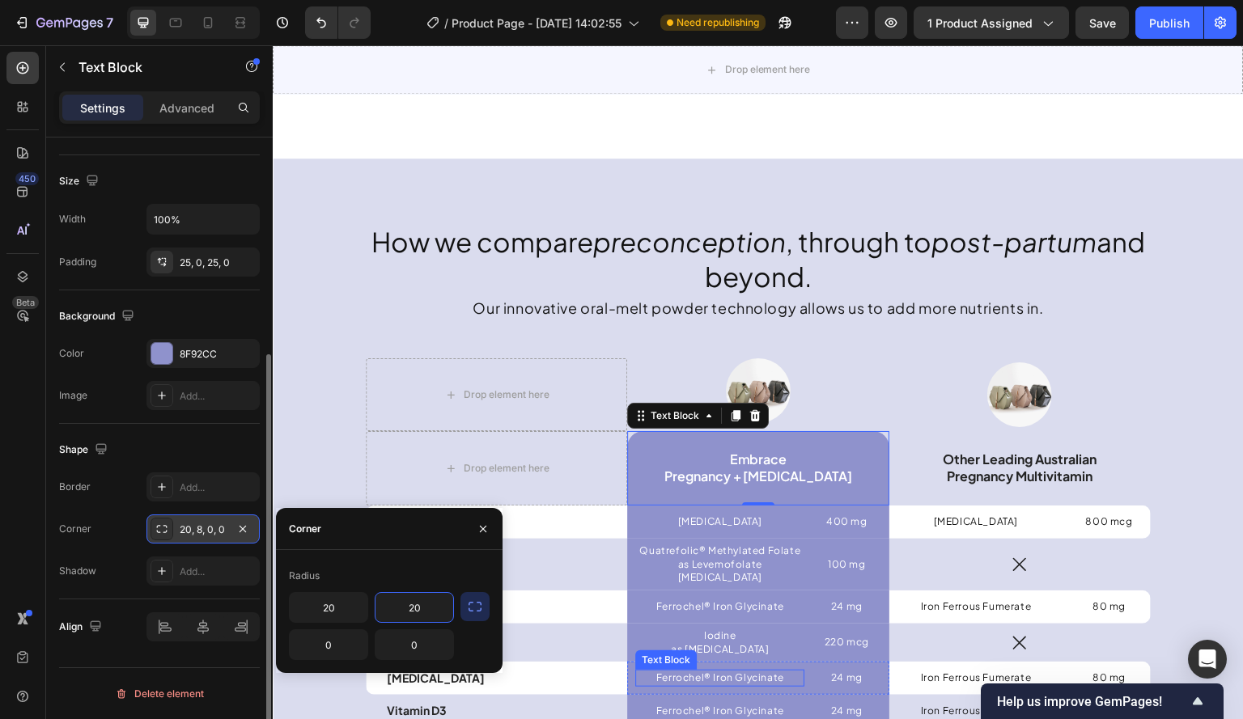
scroll to position [4775, 0]
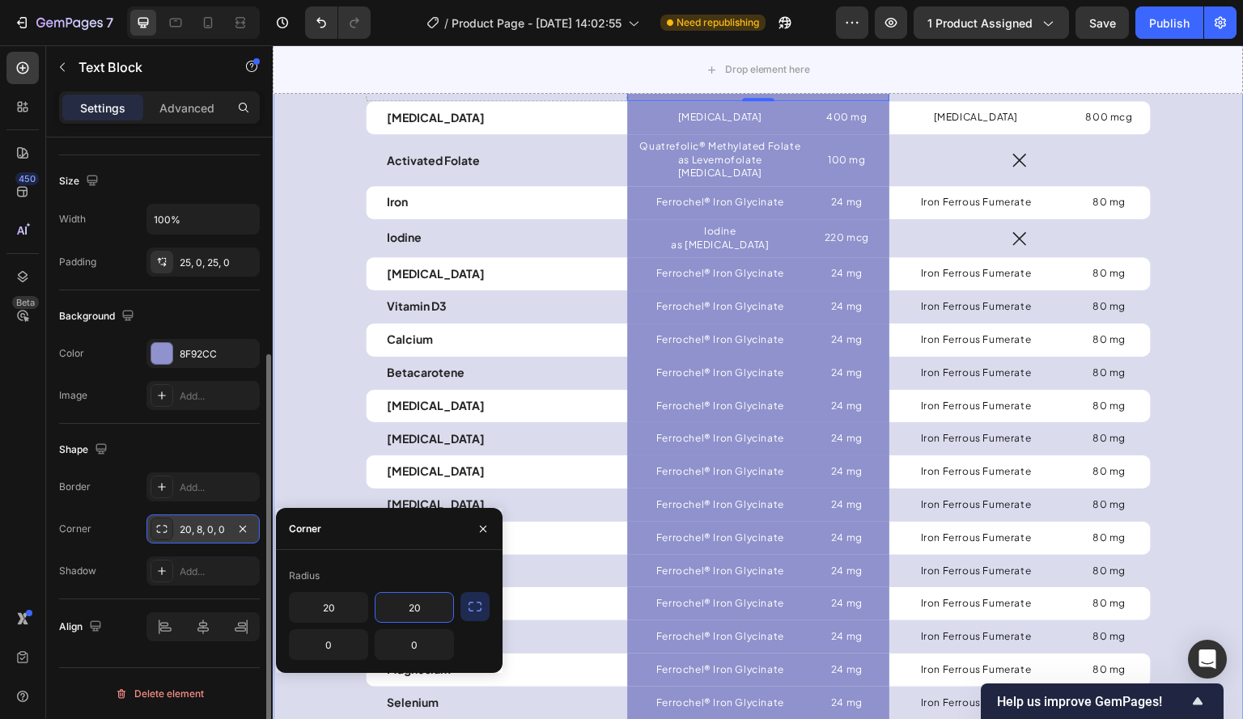
click at [285, 262] on div "How we compare preconception , through to post-partum and beyond. Heading Our i…" at bounding box center [758, 399] width 947 height 1161
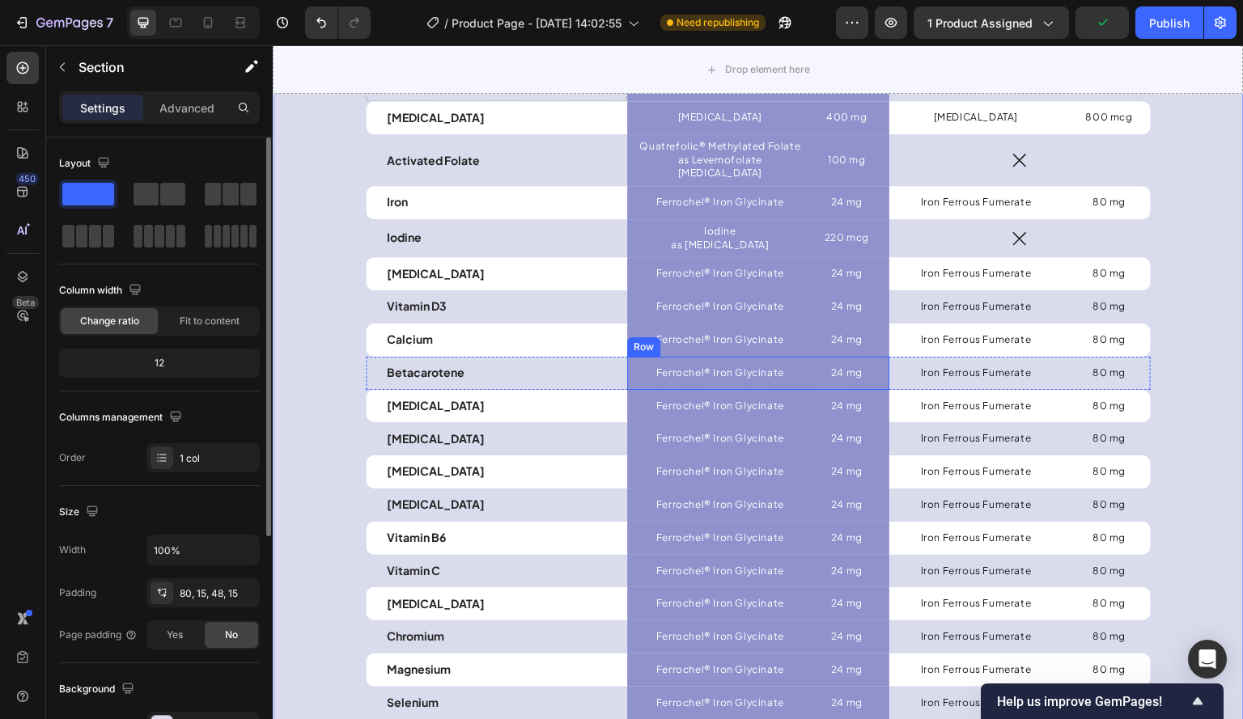
scroll to position [4532, 0]
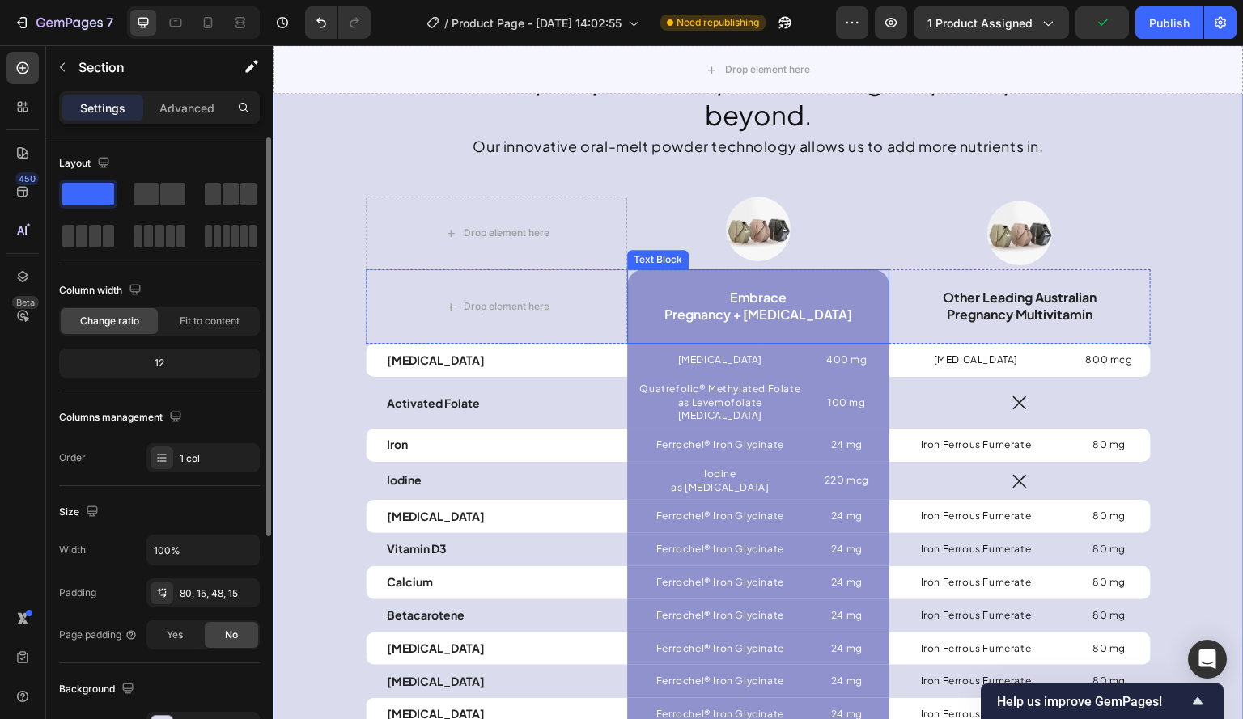
click at [627, 276] on div "Embrace Pregnancy + Postpartum" at bounding box center [757, 306] width 261 height 74
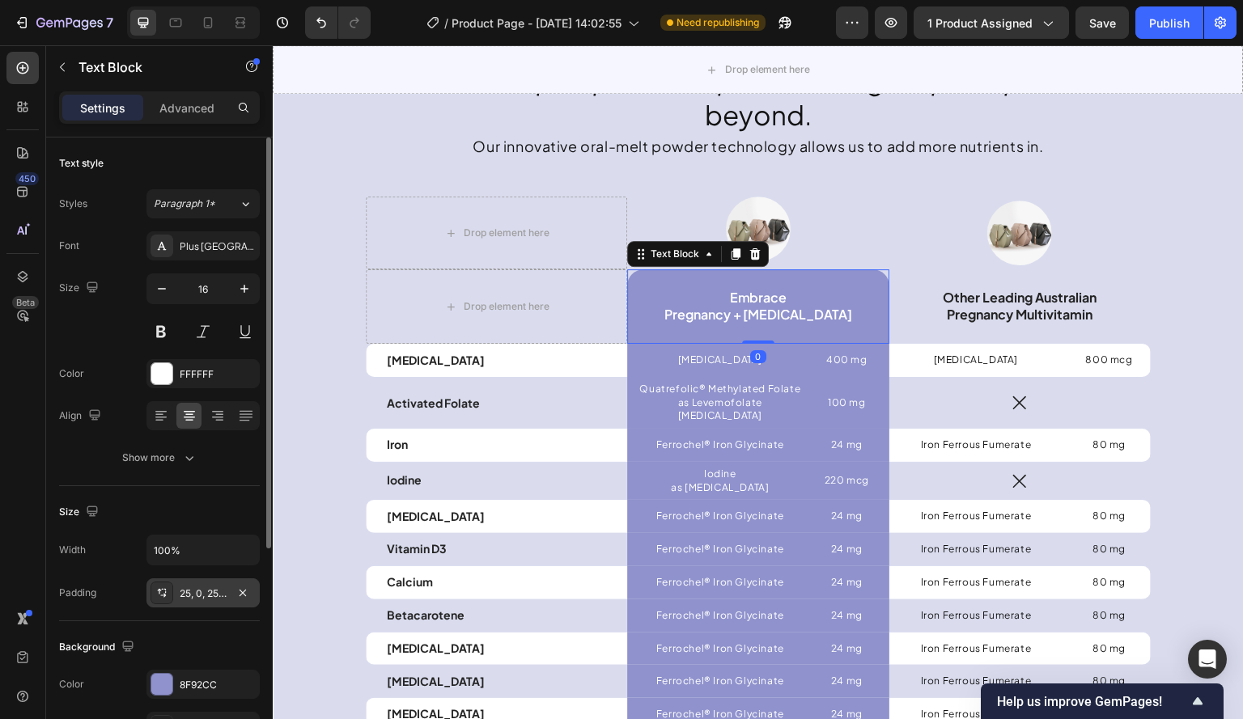
click at [213, 595] on div "25, 0, 25, 0" at bounding box center [203, 594] width 47 height 15
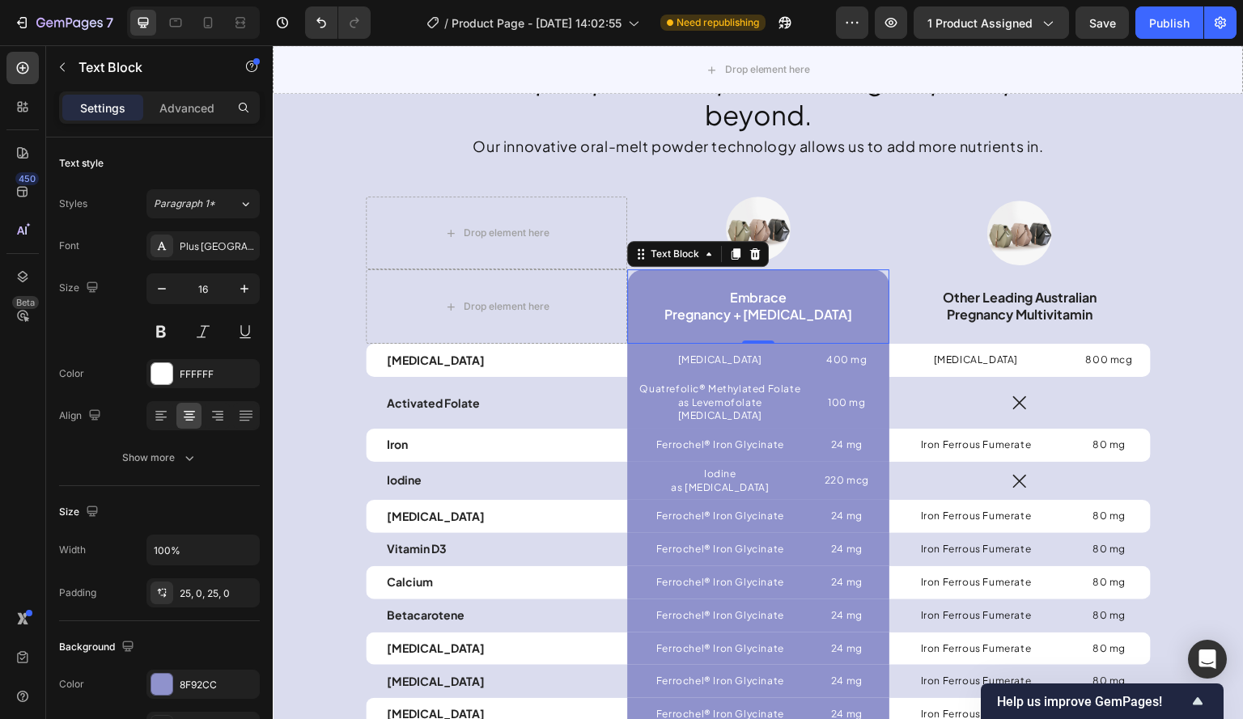
click at [0, 584] on div "450 Beta" at bounding box center [23, 382] width 46 height 674
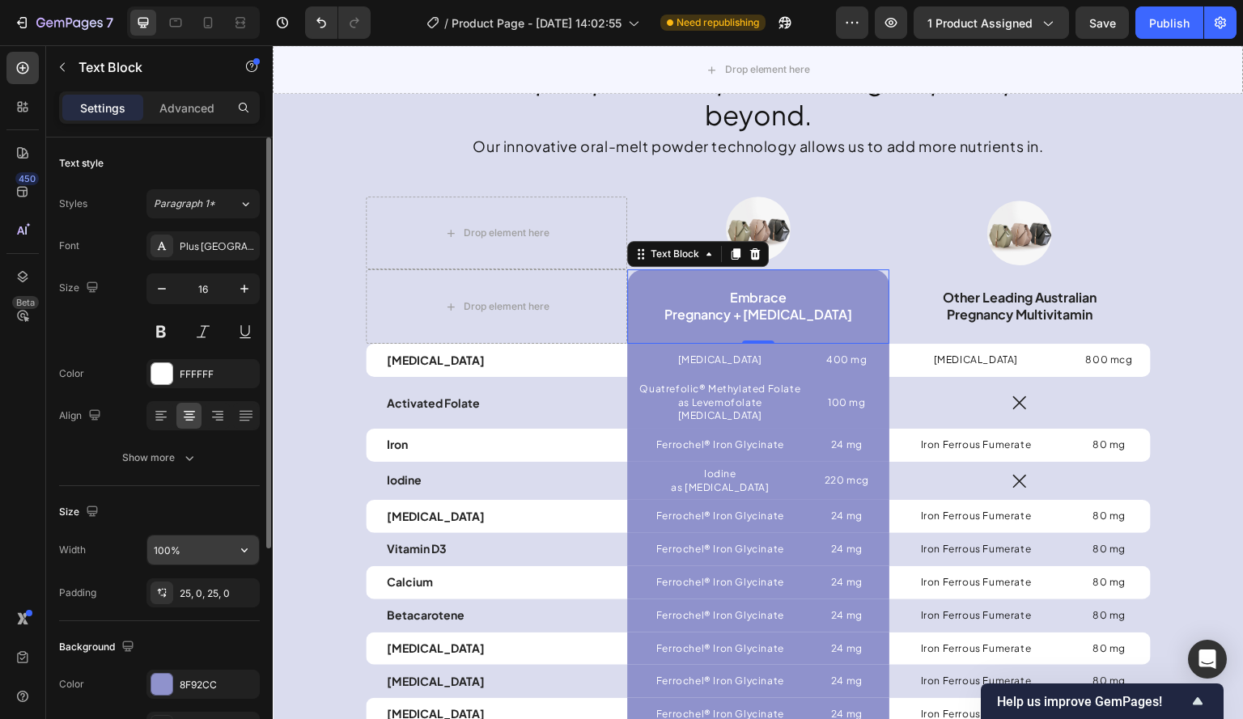
scroll to position [331, 0]
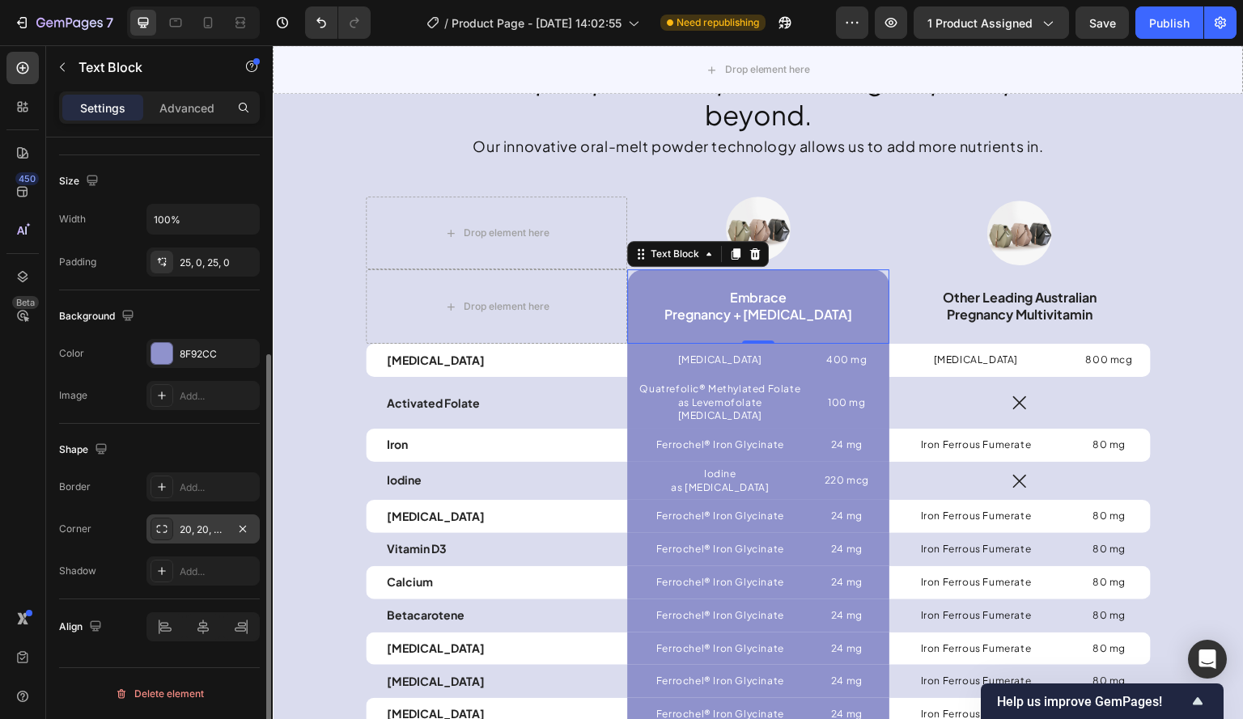
click at [216, 527] on div "20, 20, 0, 0" at bounding box center [203, 530] width 47 height 15
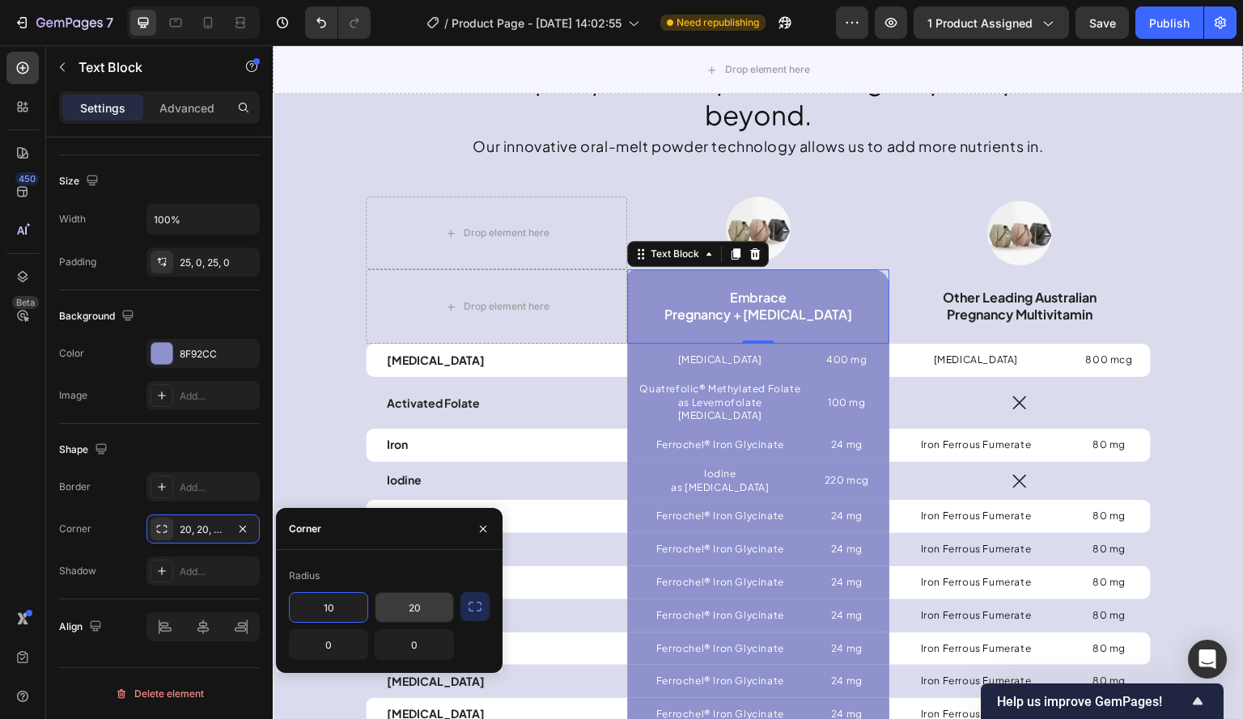
type input "10"
click at [423, 601] on input "20" at bounding box center [415, 607] width 78 height 29
type input "10"
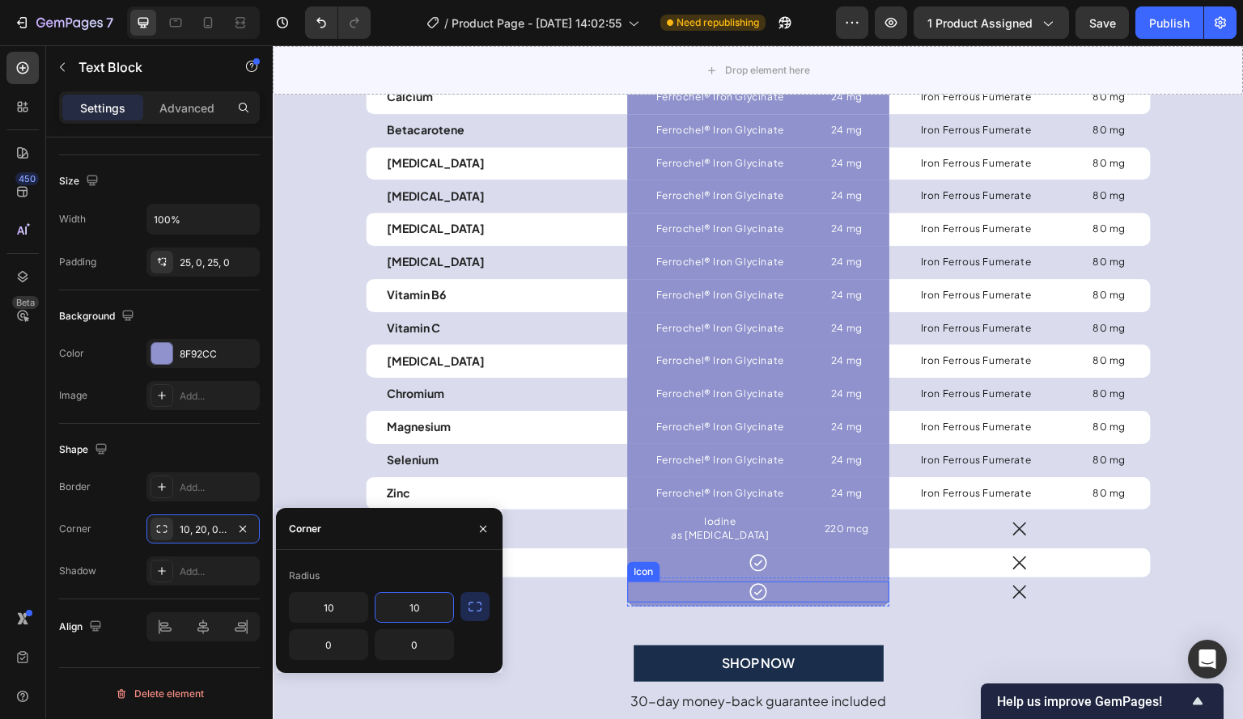
click at [639, 582] on div "Icon" at bounding box center [757, 592] width 261 height 21
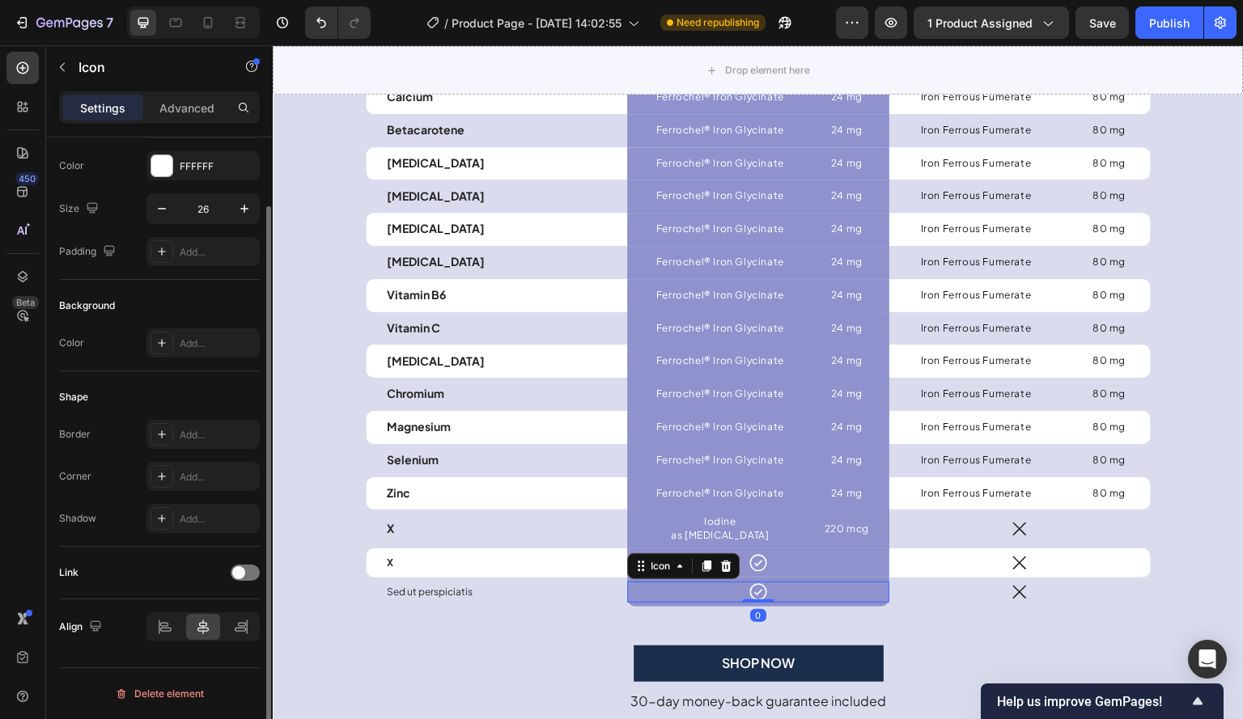
scroll to position [0, 0]
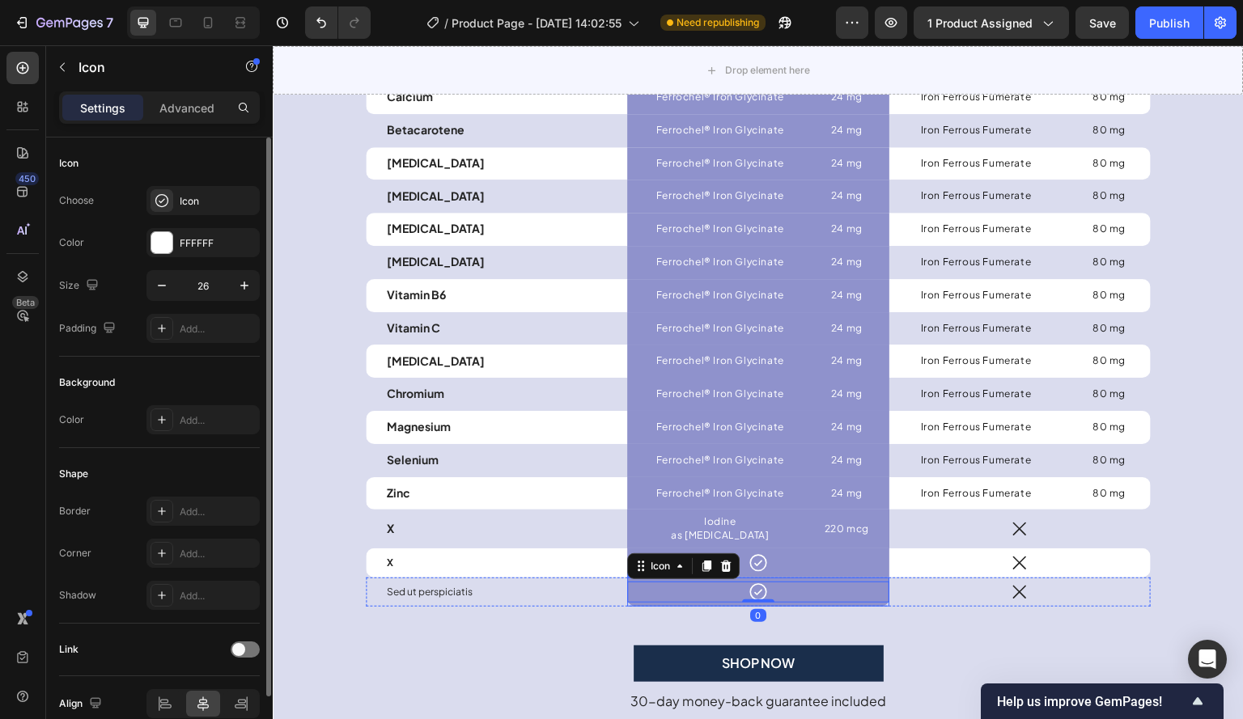
click at [639, 590] on div "Icon 0 Row" at bounding box center [757, 592] width 261 height 29
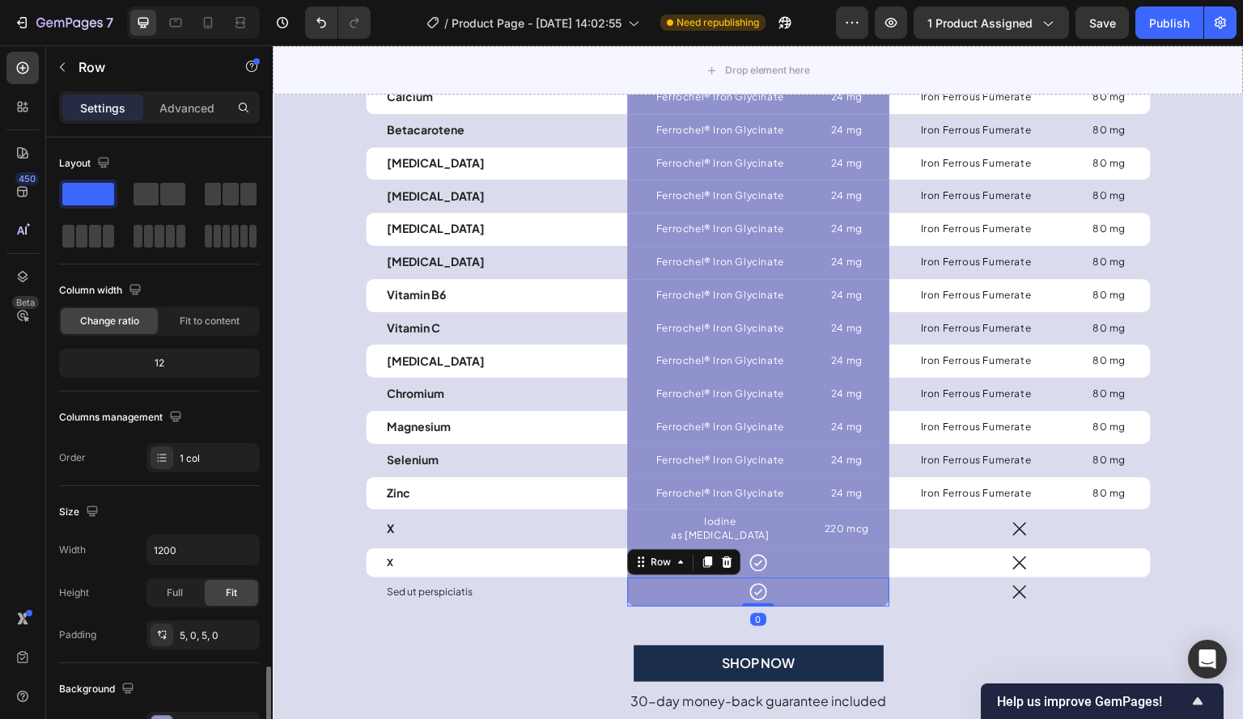
scroll to position [324, 0]
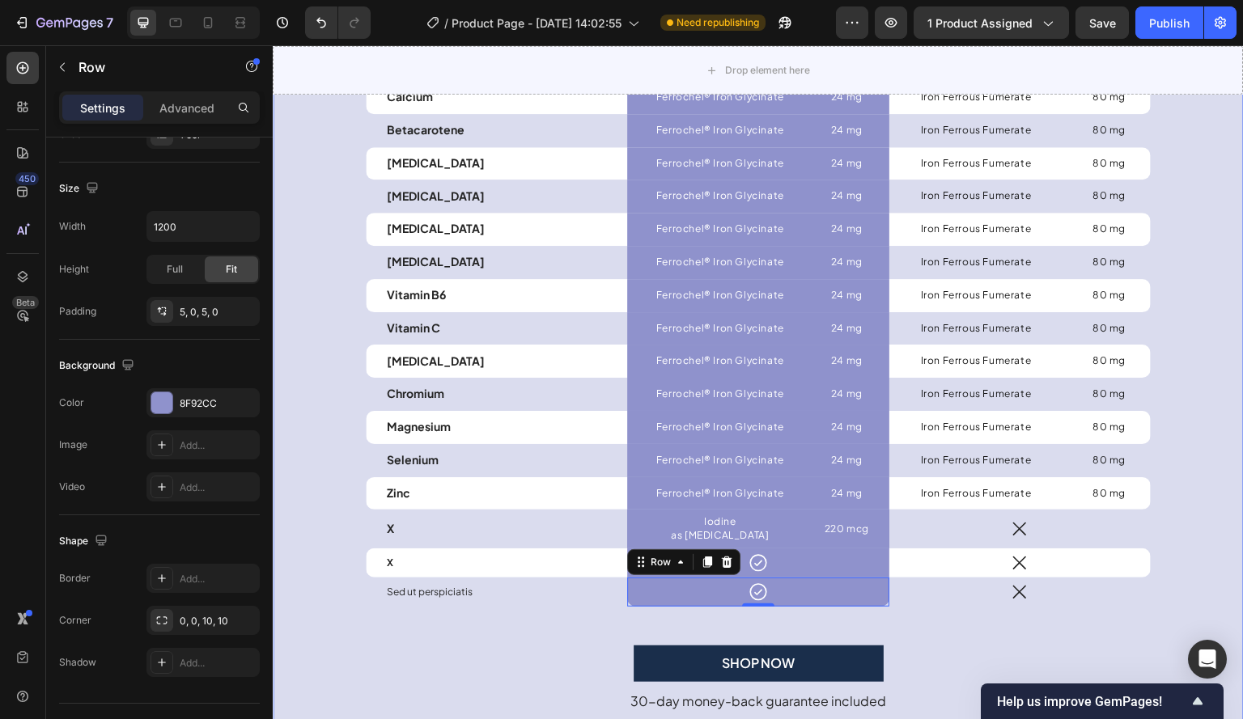
click at [338, 567] on div "How we compare preconception , through to post-partum and beyond. Heading Our i…" at bounding box center [758, 156] width 947 height 1161
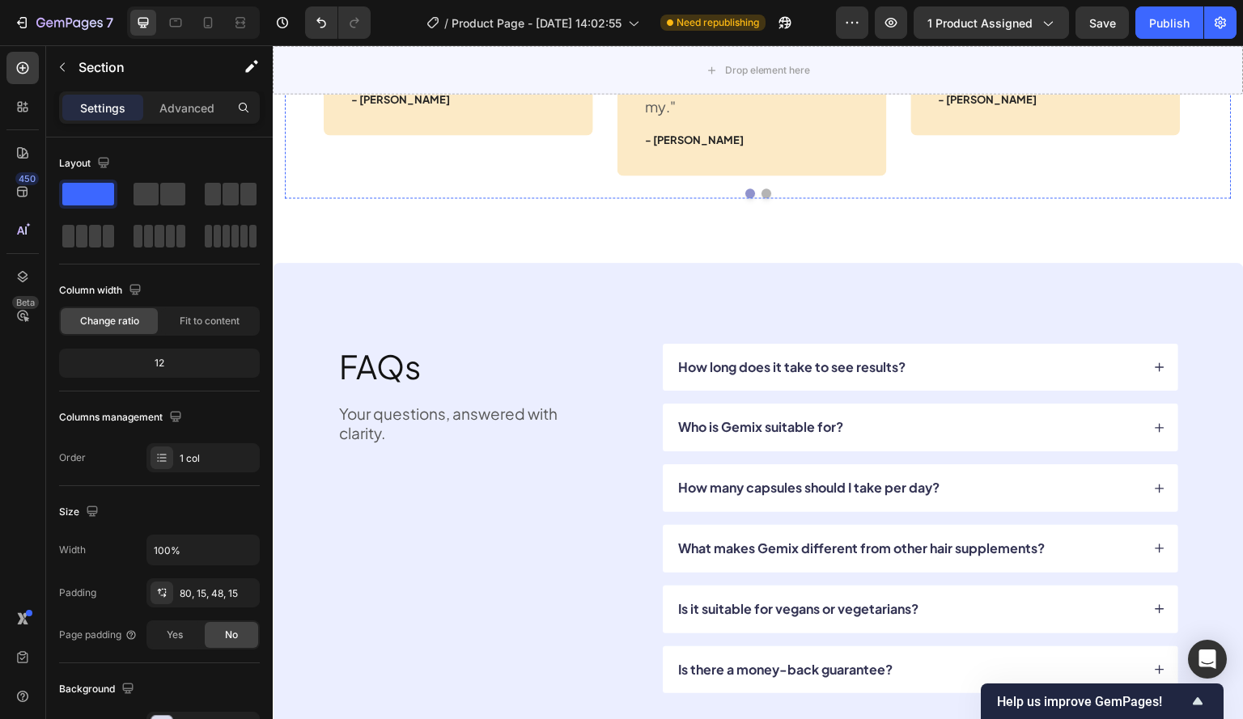
scroll to position [6232, 0]
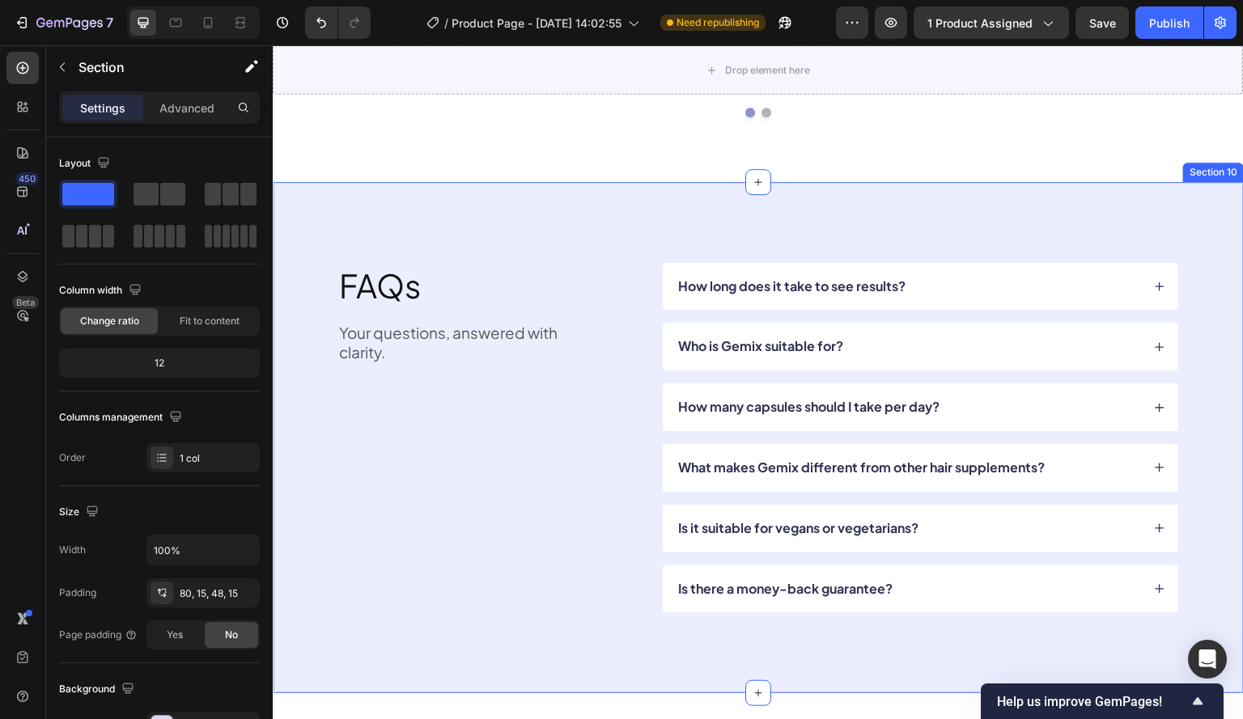
click at [325, 198] on div "FAQs Heading Your questions, answered with clarity. Text Block How long does it…" at bounding box center [758, 438] width 971 height 512
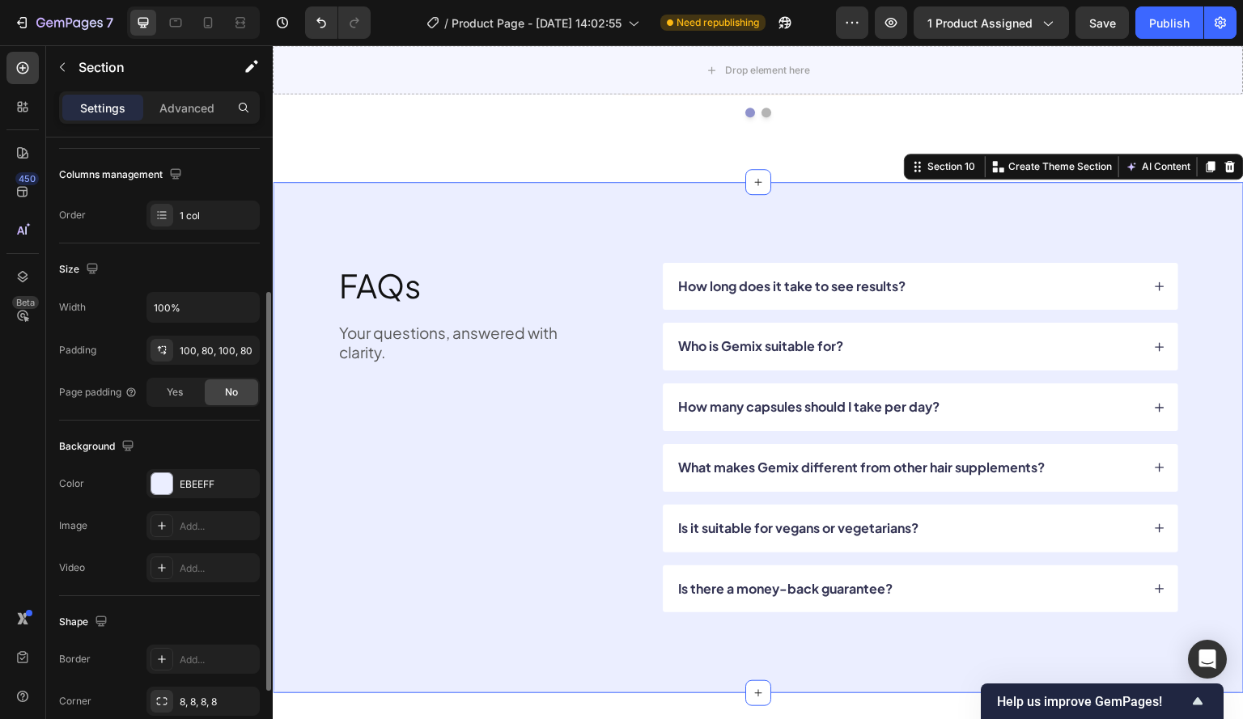
scroll to position [359, 0]
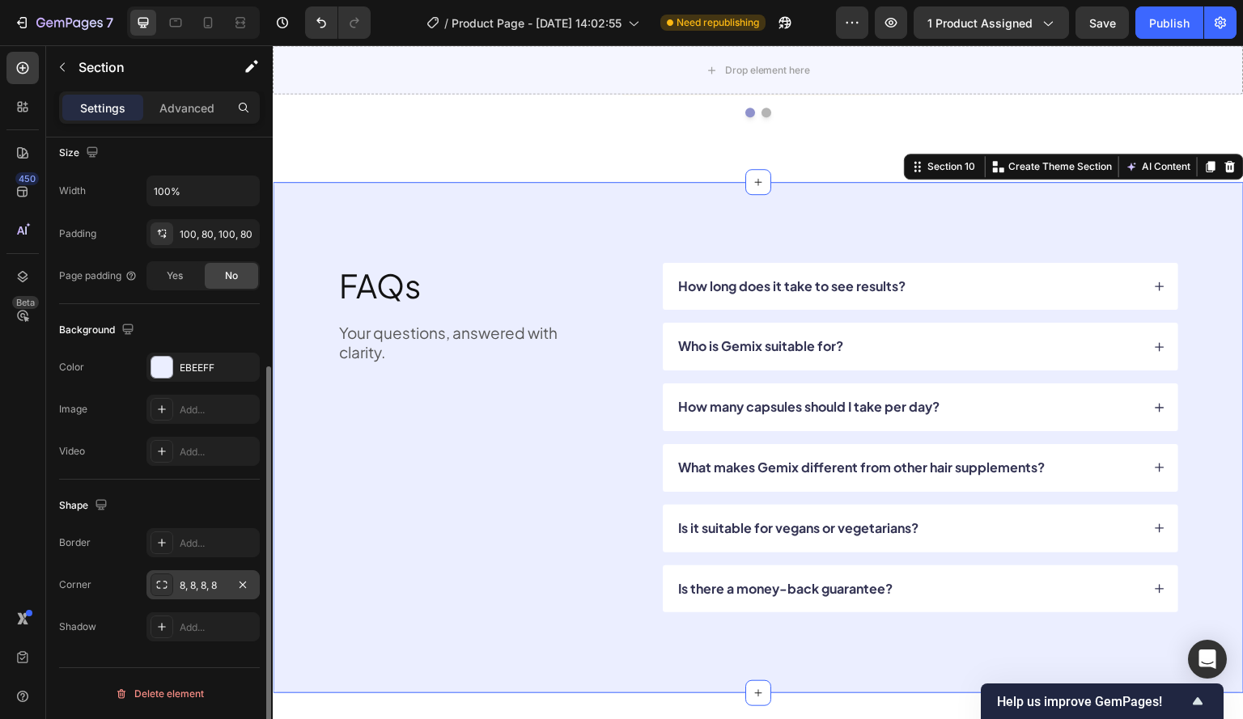
click at [207, 588] on div "8, 8, 8, 8" at bounding box center [203, 586] width 47 height 15
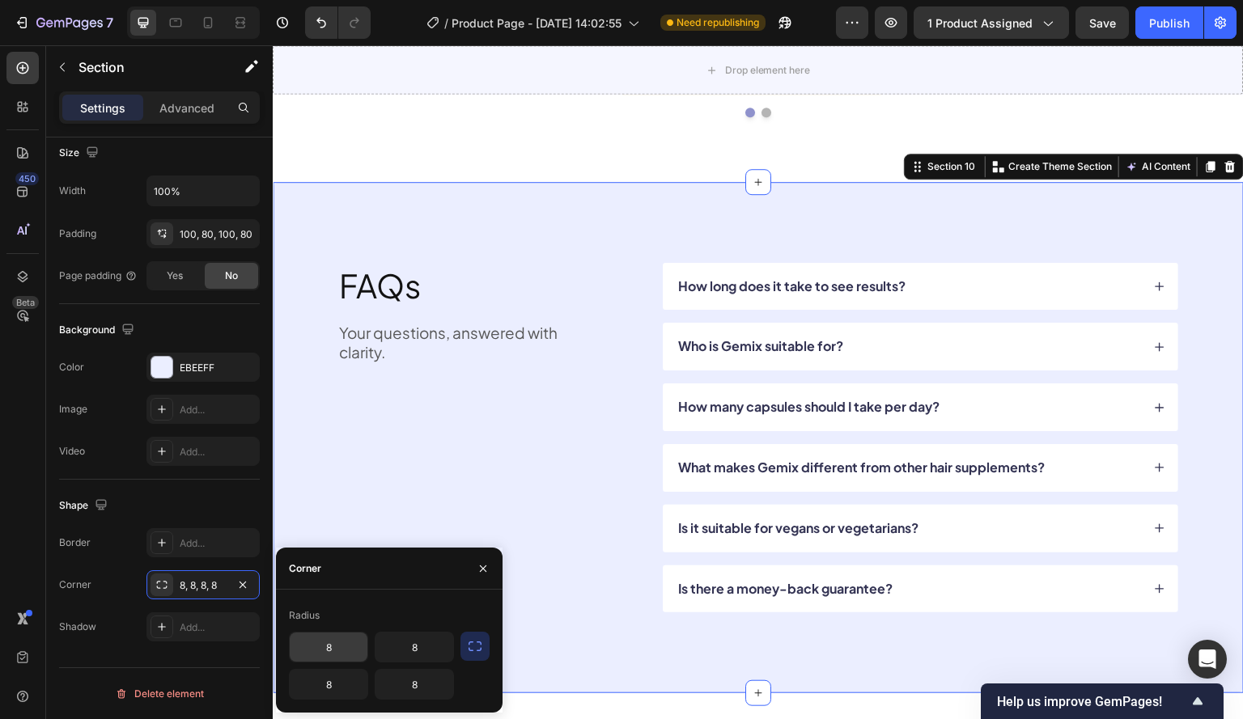
click at [341, 643] on input "8" at bounding box center [329, 647] width 78 height 29
type input "1"
type input "20"
click at [443, 660] on input "8" at bounding box center [415, 647] width 78 height 29
type input "20"
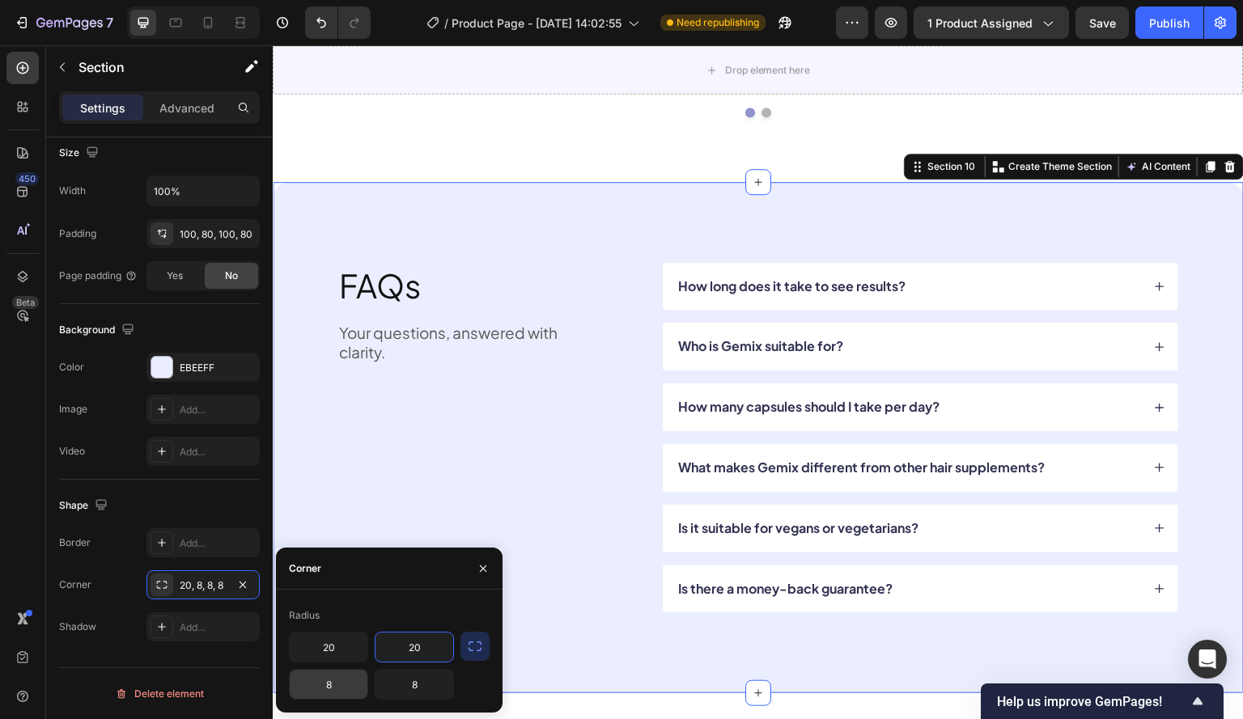
click at [320, 688] on input "8" at bounding box center [329, 684] width 78 height 29
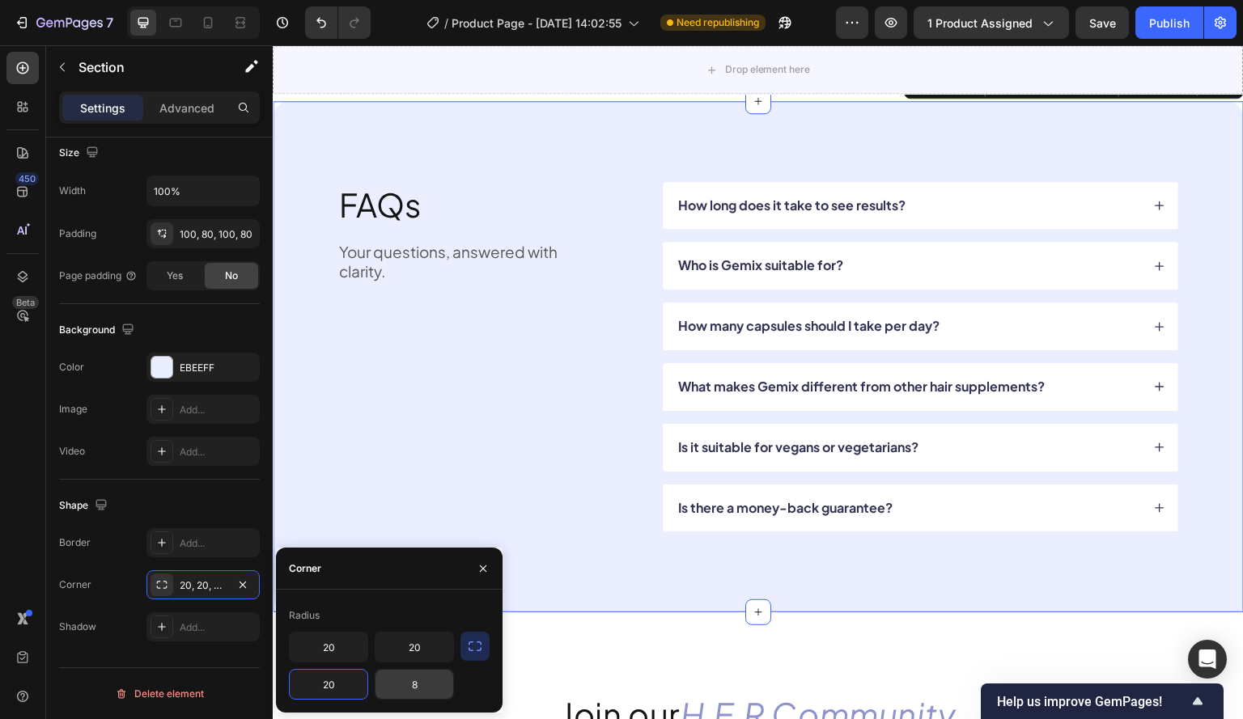
type input "20"
click at [427, 680] on input "8" at bounding box center [415, 684] width 78 height 29
type input "20"
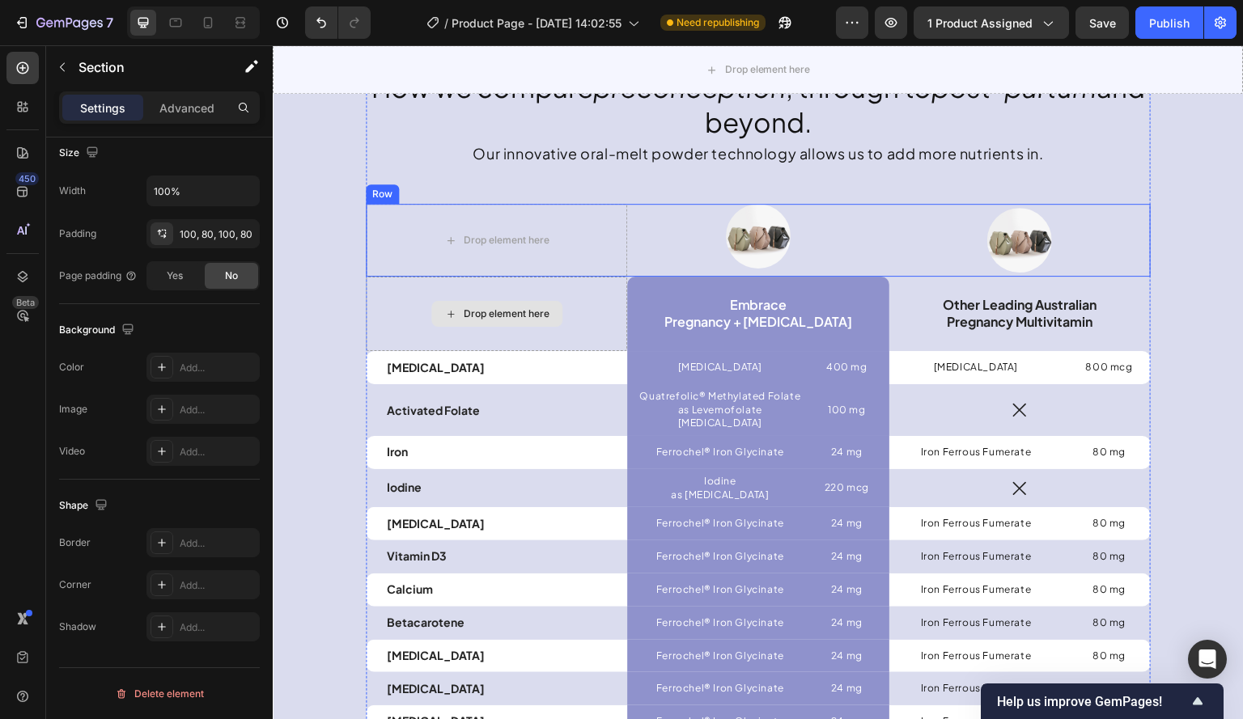
scroll to position [4419, 0]
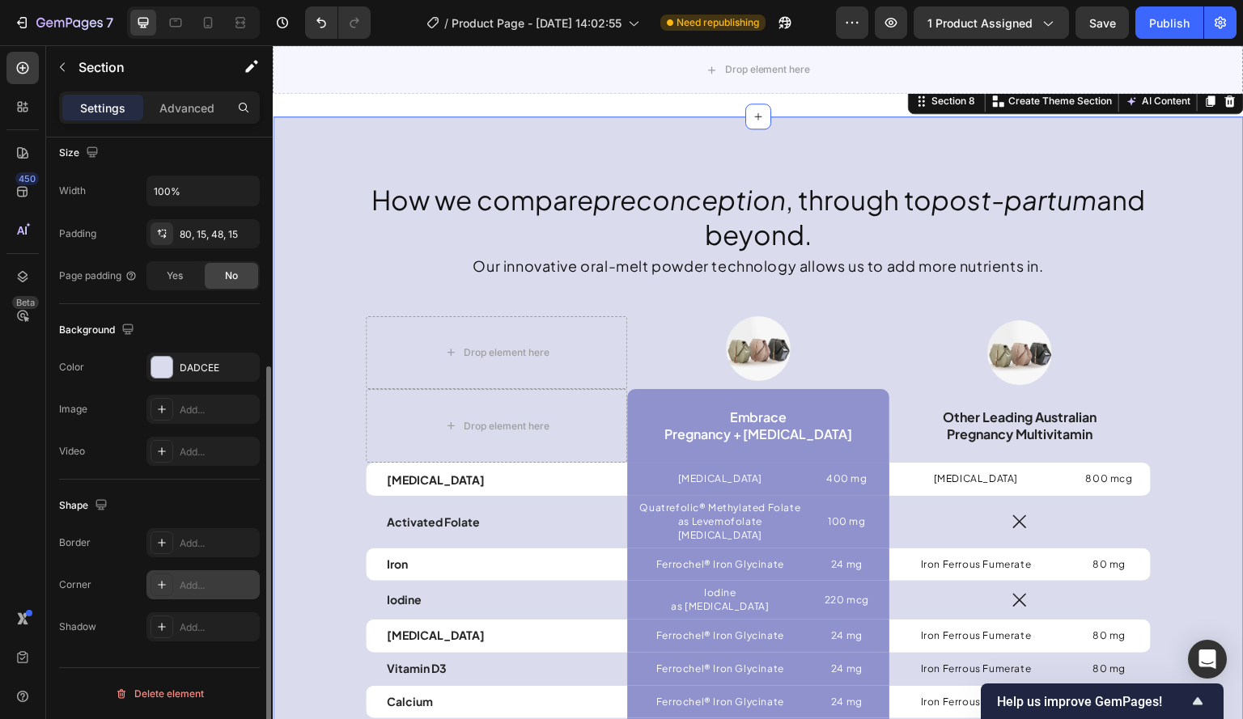
click at [198, 582] on div "Add..." at bounding box center [218, 586] width 76 height 15
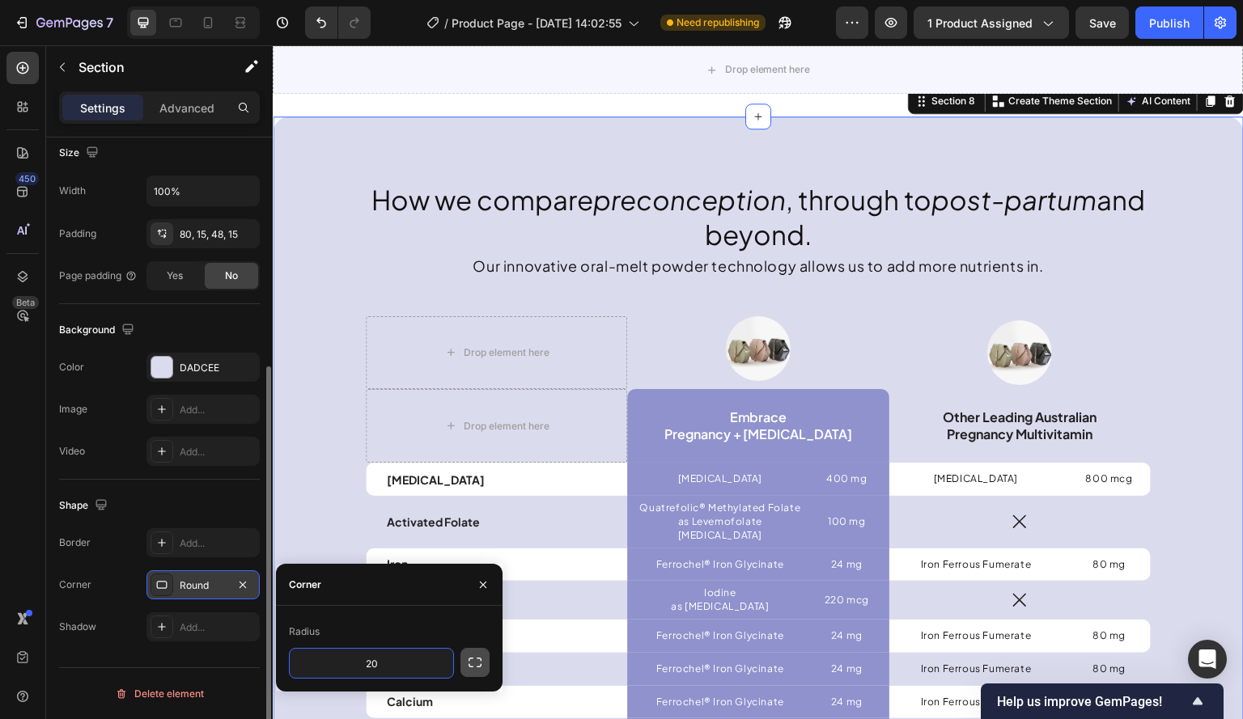
type input "20"
click at [470, 659] on icon "button" at bounding box center [475, 663] width 13 height 10
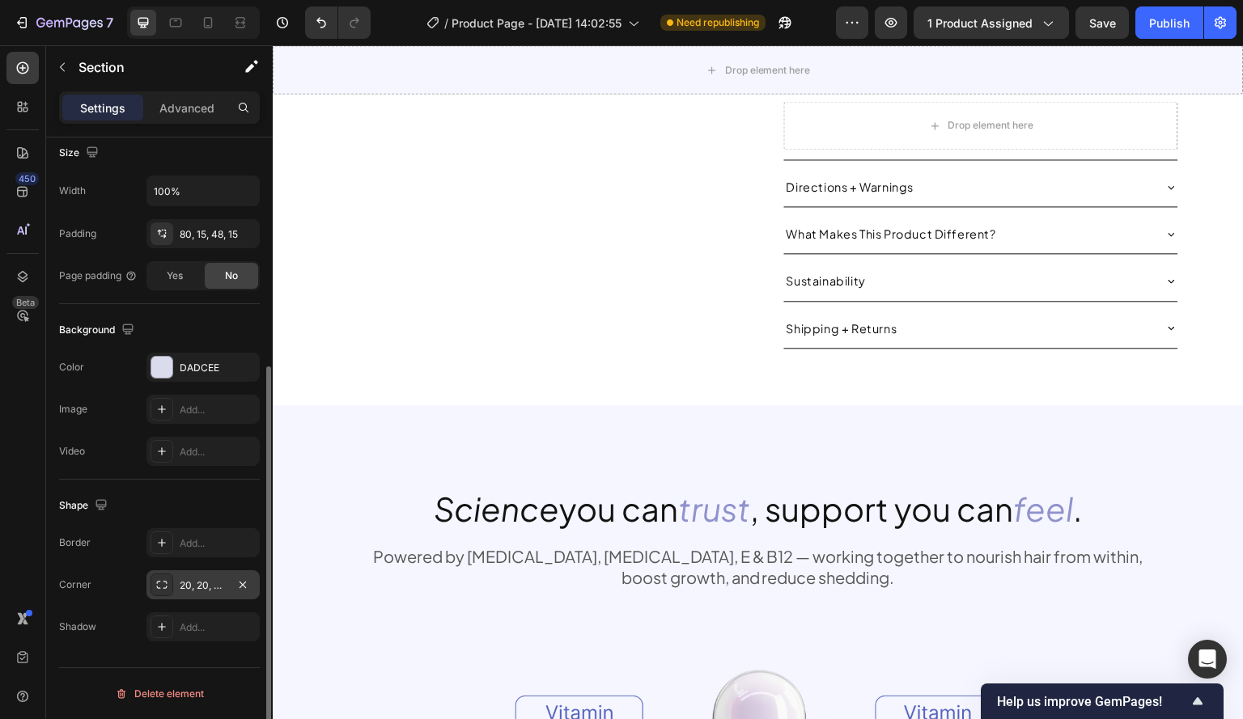
scroll to position [1343, 0]
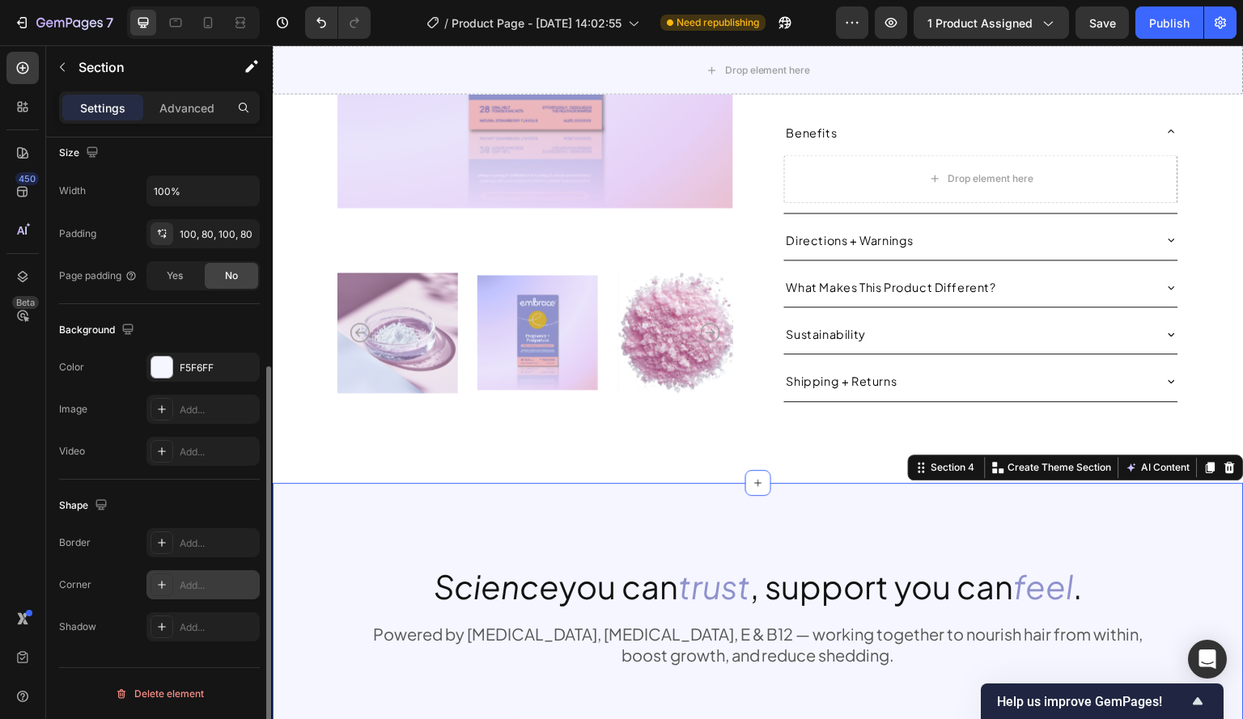
click at [210, 582] on div "Add..." at bounding box center [218, 586] width 76 height 15
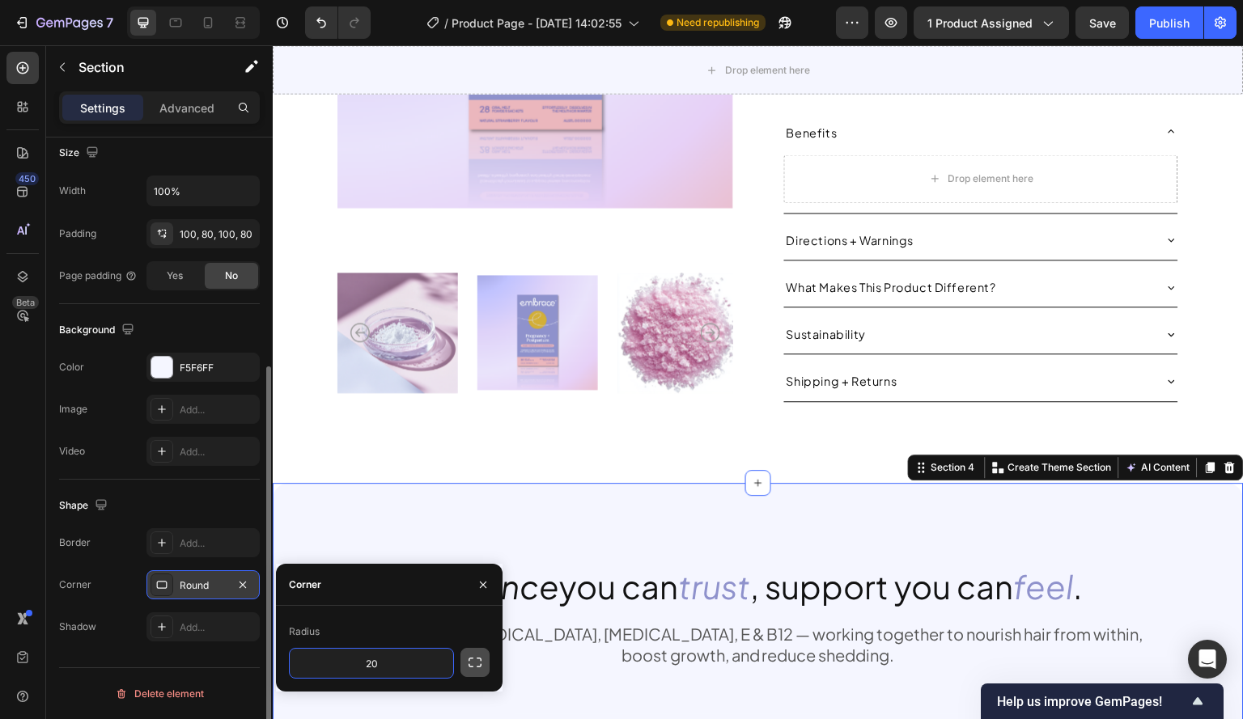
type input "20"
click at [478, 666] on icon "button" at bounding box center [475, 663] width 16 height 16
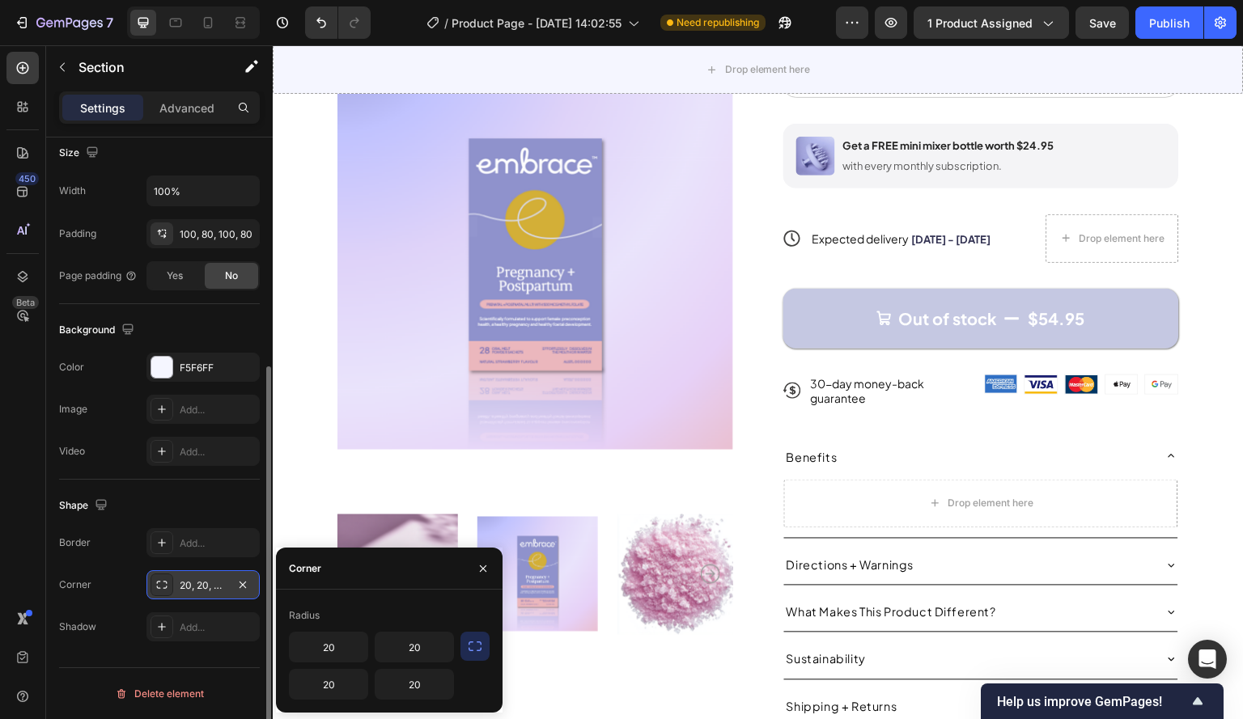
scroll to position [1505, 0]
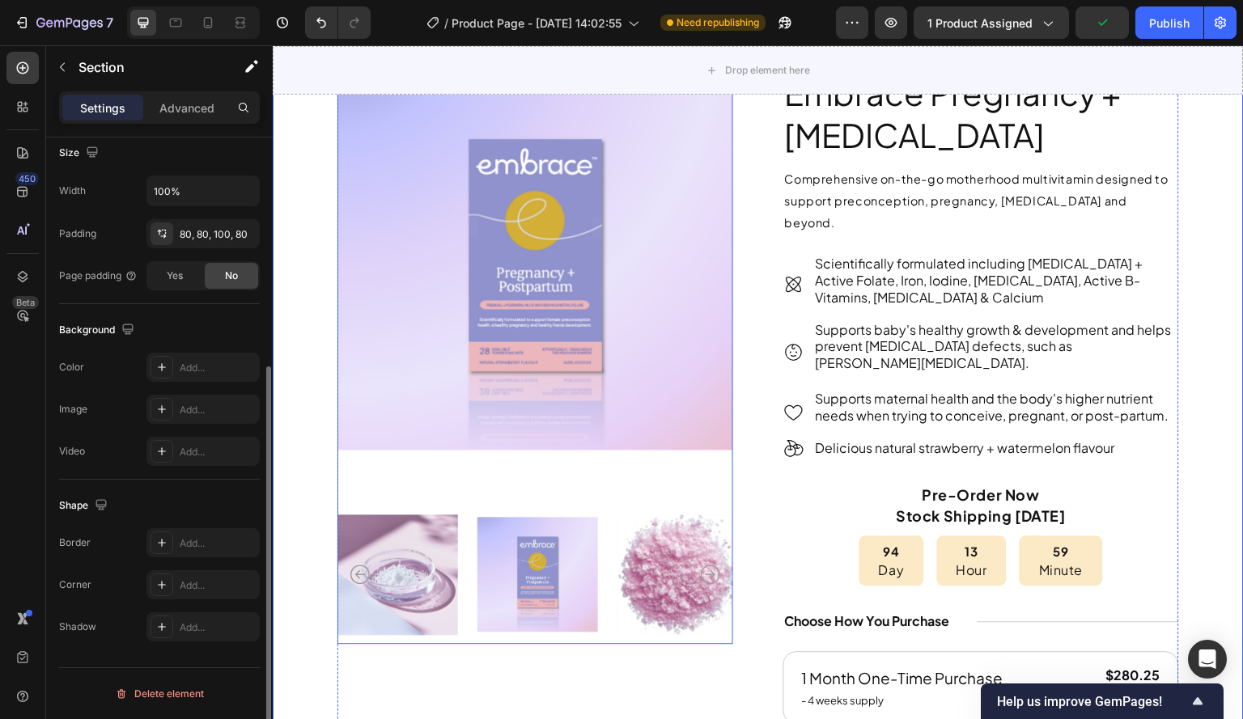
scroll to position [162, 0]
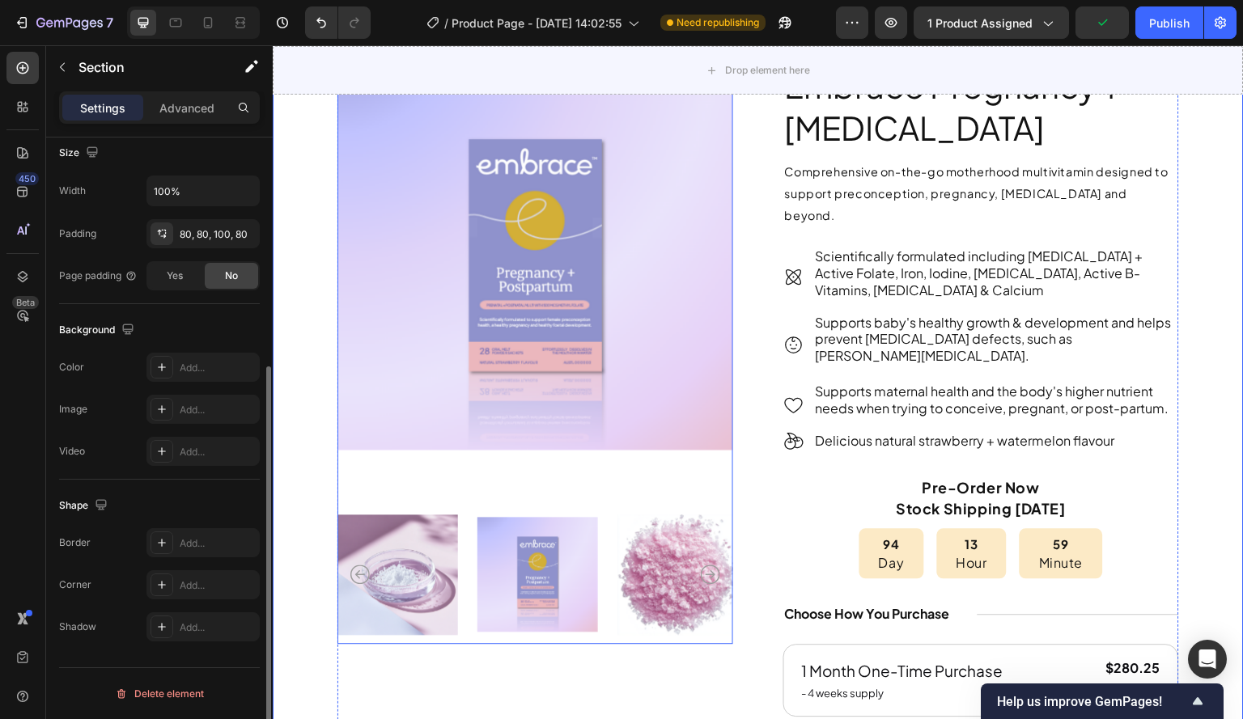
click at [376, 422] on img at bounding box center [535, 262] width 396 height 435
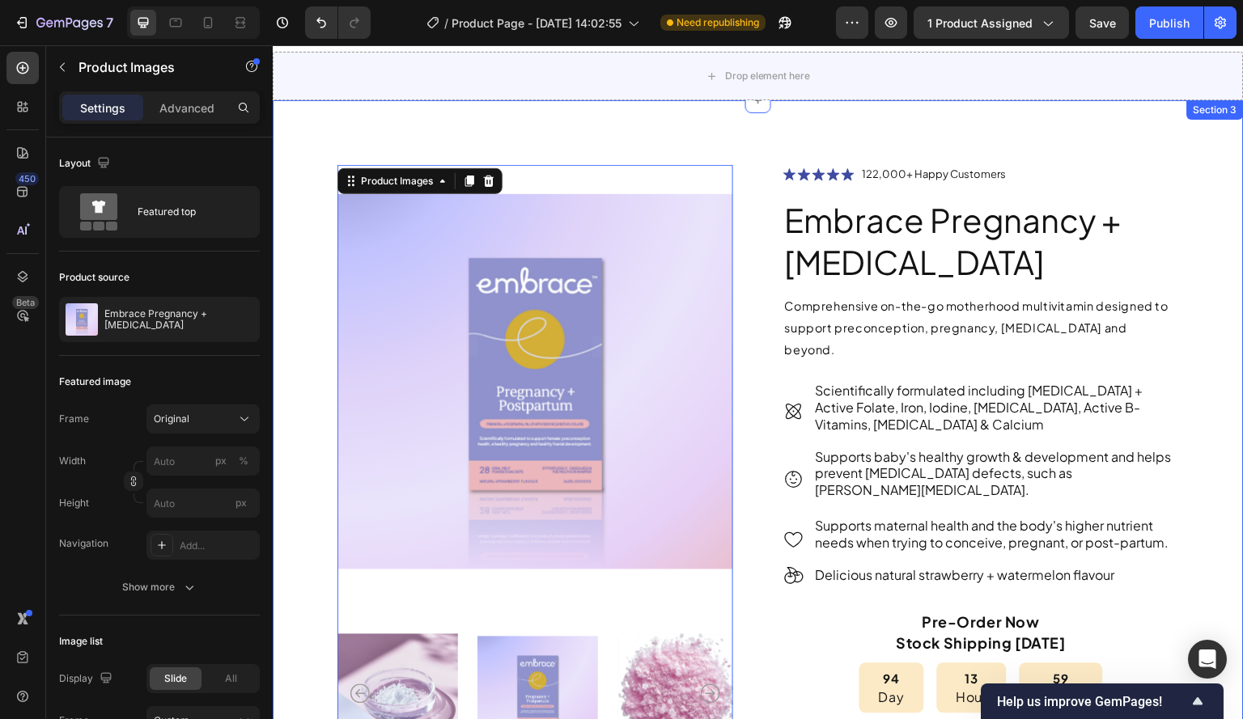
scroll to position [0, 0]
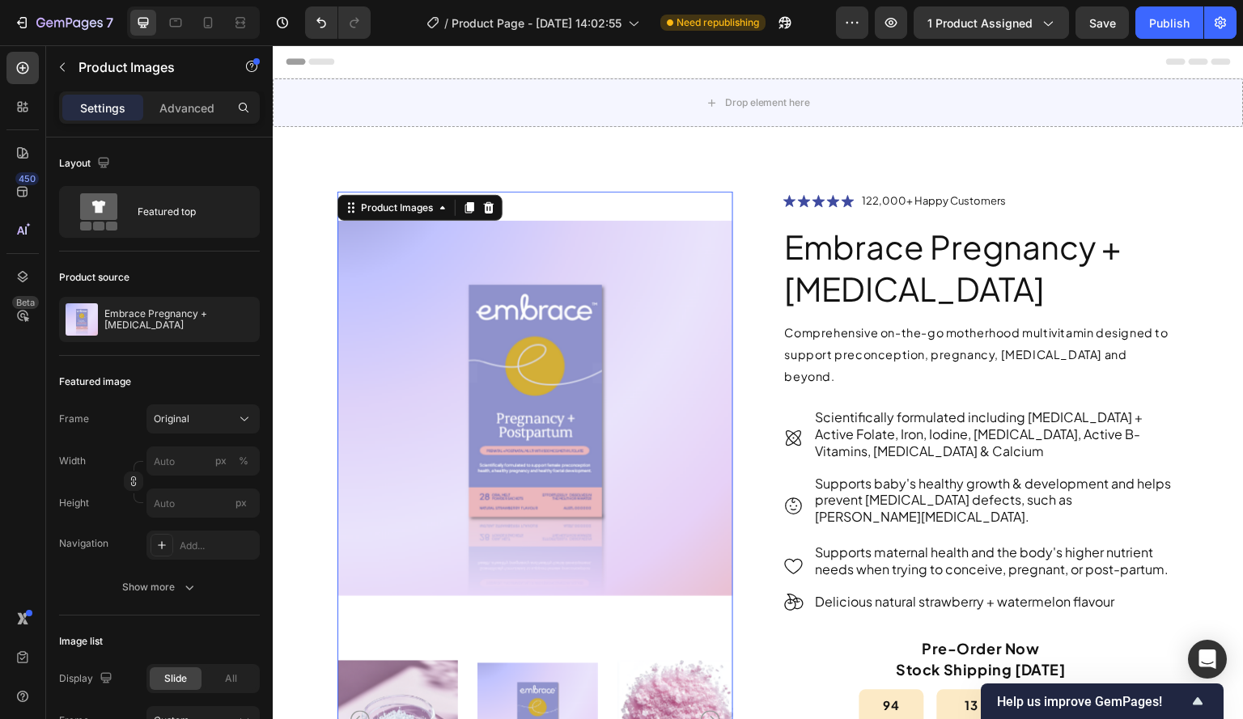
click at [630, 53] on div "Header" at bounding box center [758, 61] width 945 height 32
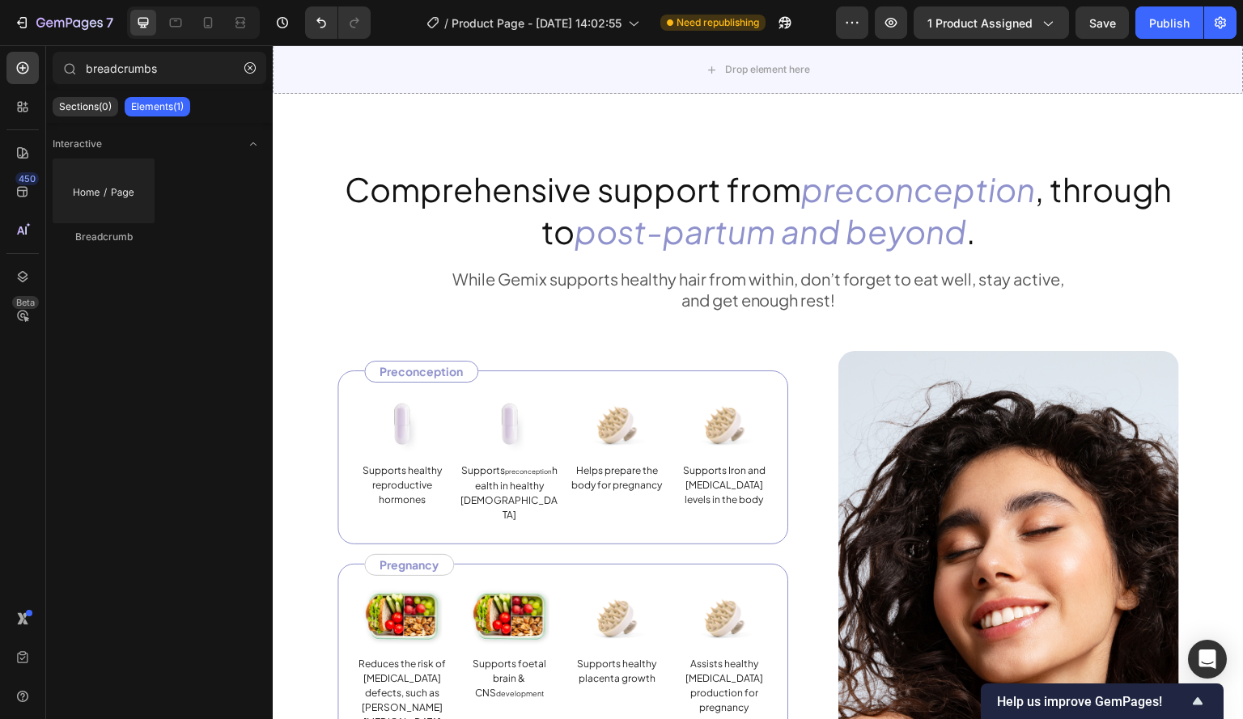
scroll to position [2428, 0]
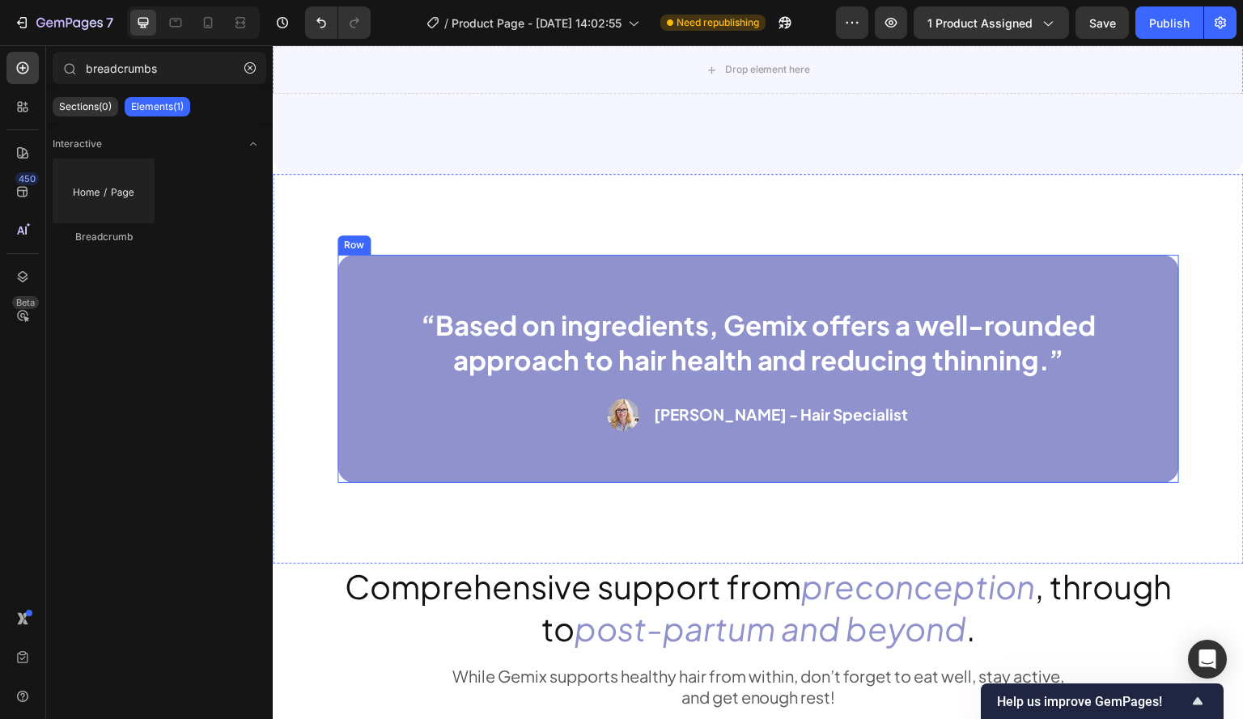
click at [892, 278] on div "“Based on ingredients, Gemix offers a well-rounded approach to hair health and …" at bounding box center [758, 369] width 842 height 228
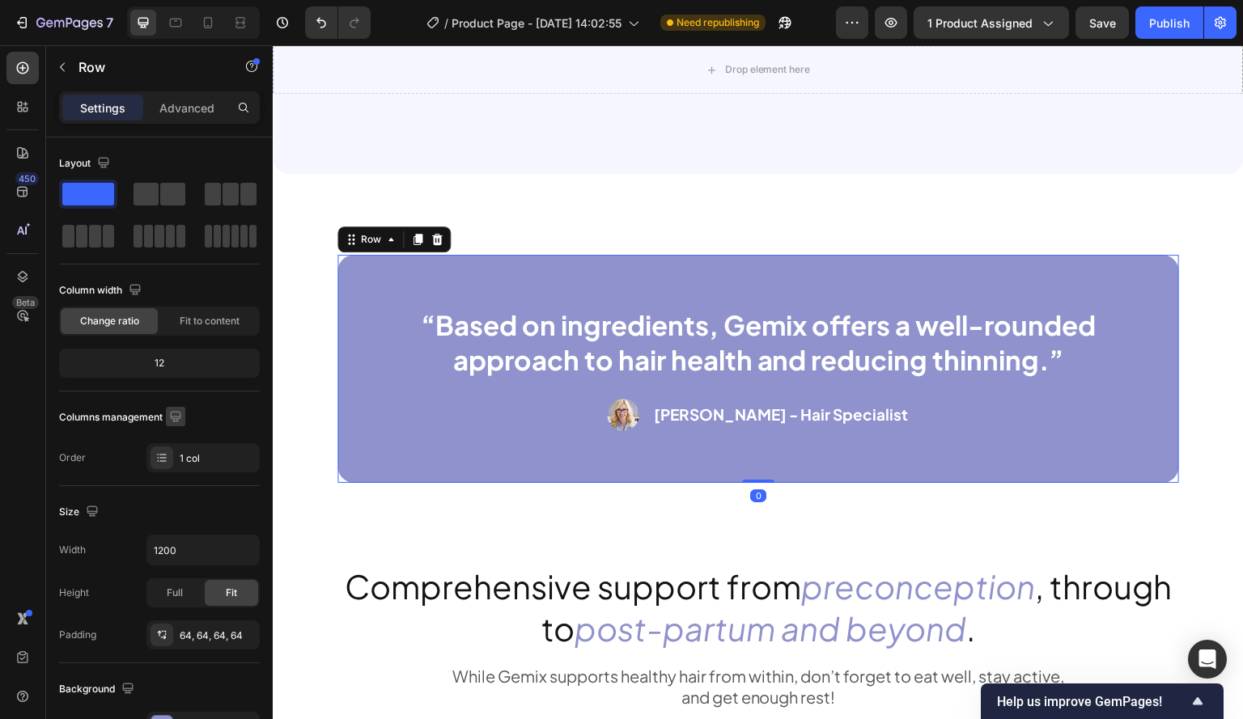
scroll to position [359, 0]
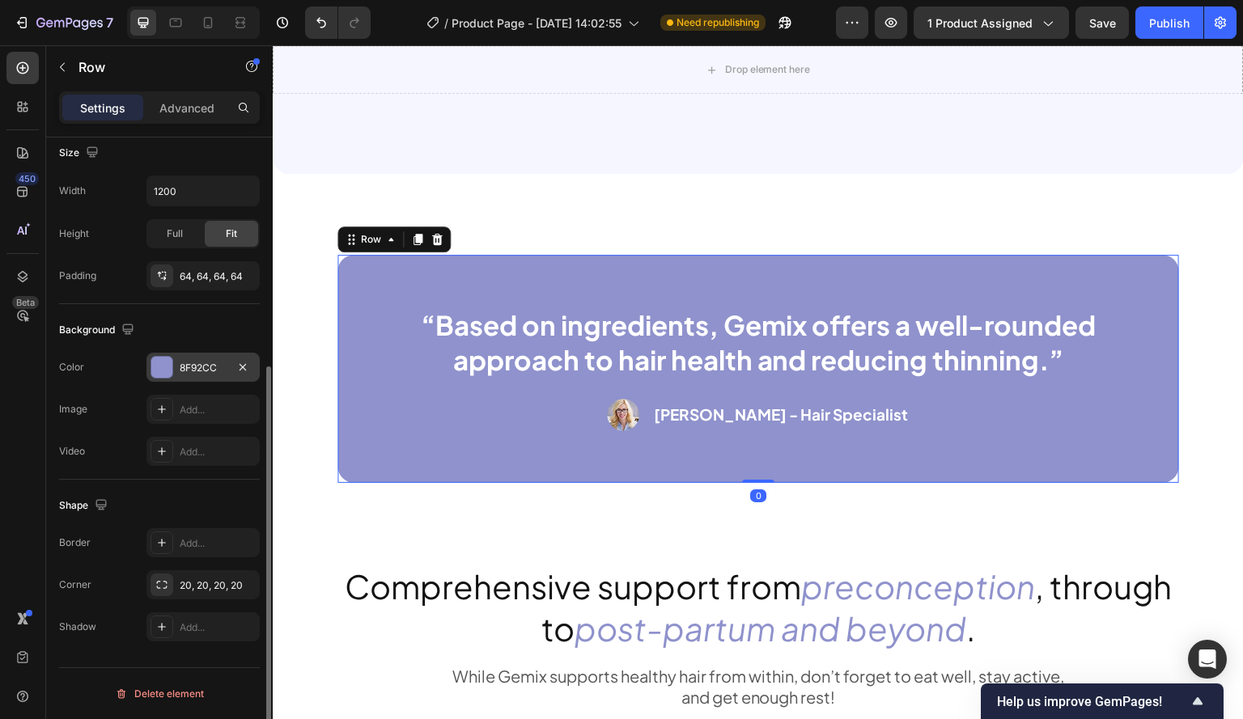
click at [189, 366] on div "8F92CC" at bounding box center [203, 368] width 47 height 15
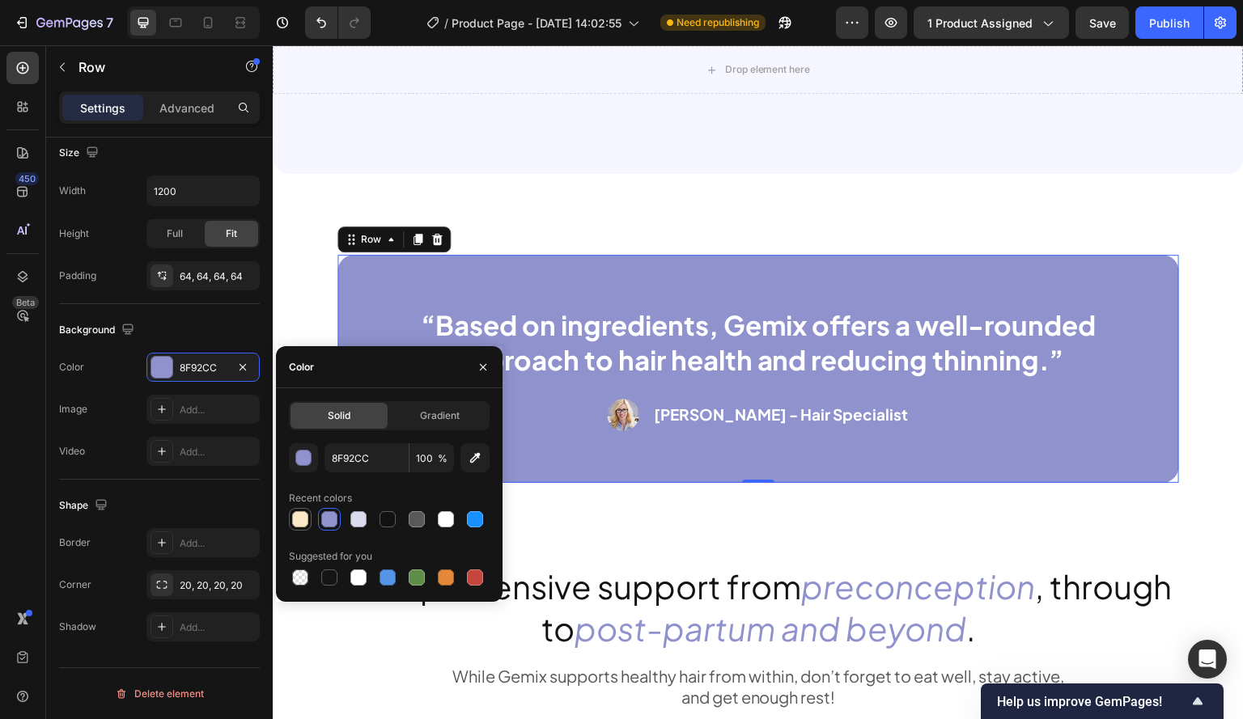
click at [301, 517] on div at bounding box center [300, 519] width 16 height 16
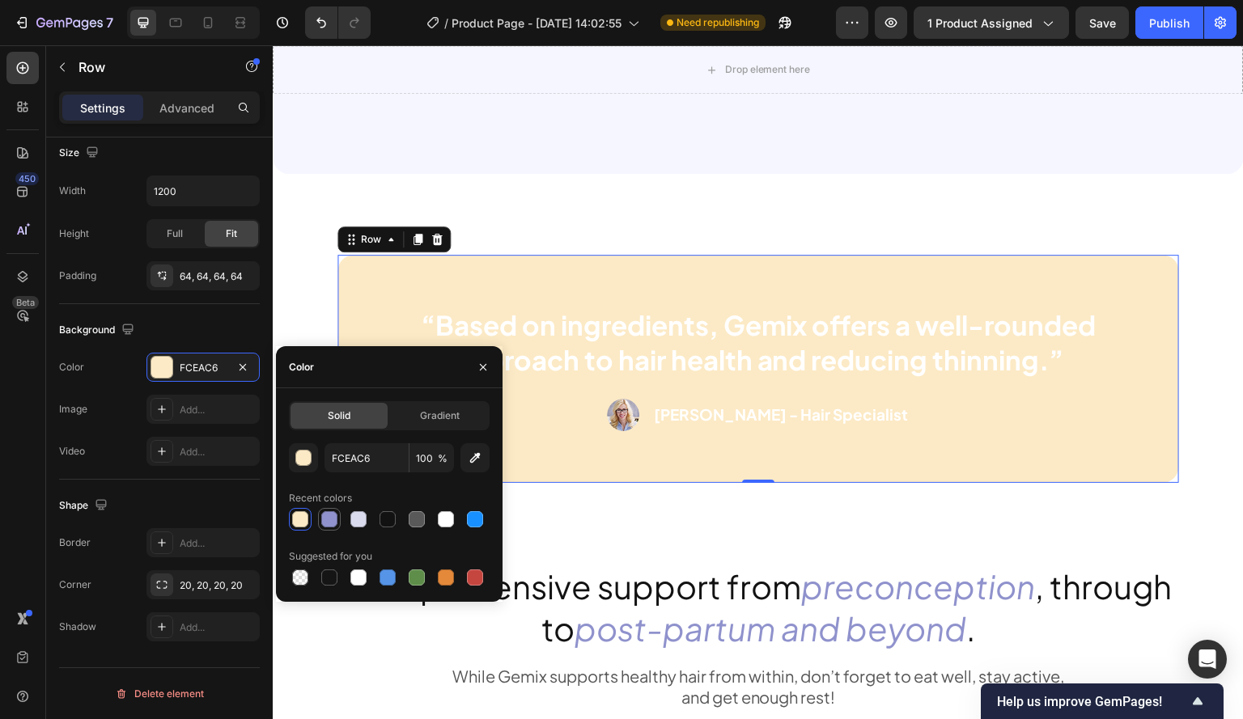
click at [335, 515] on div at bounding box center [329, 519] width 16 height 16
type input "8F92CC"
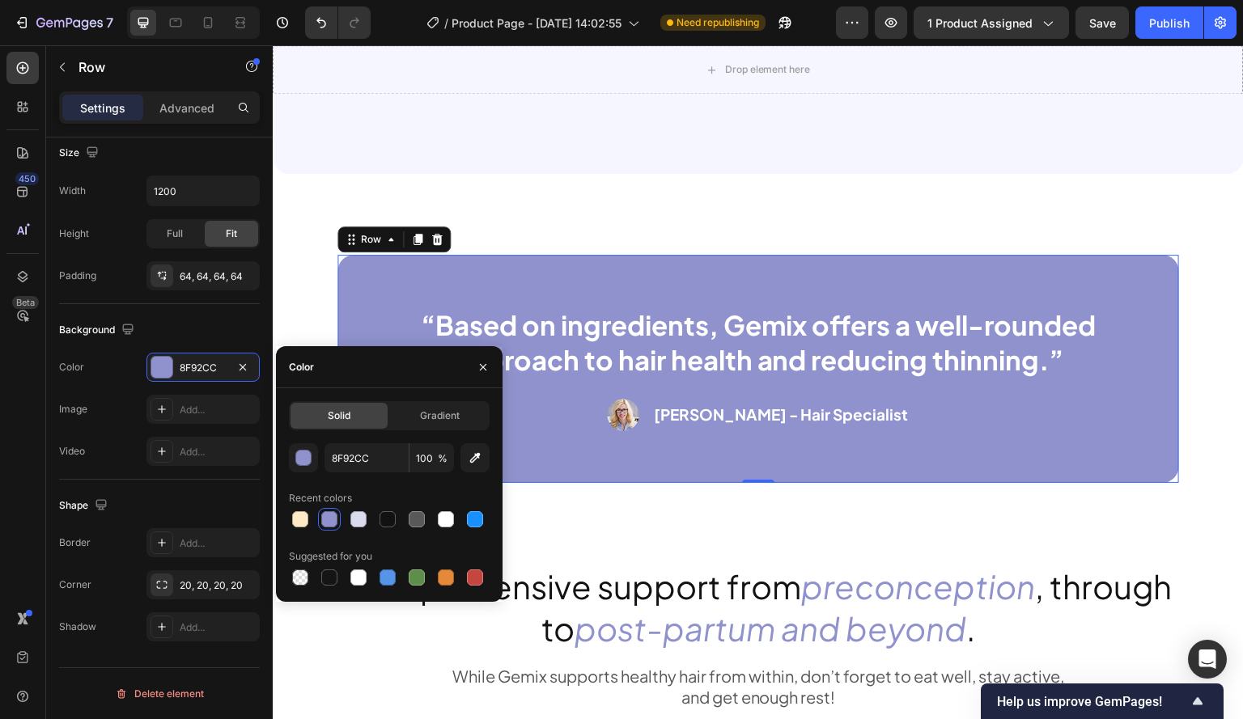
click at [0, 505] on div "450 Beta" at bounding box center [23, 382] width 46 height 674
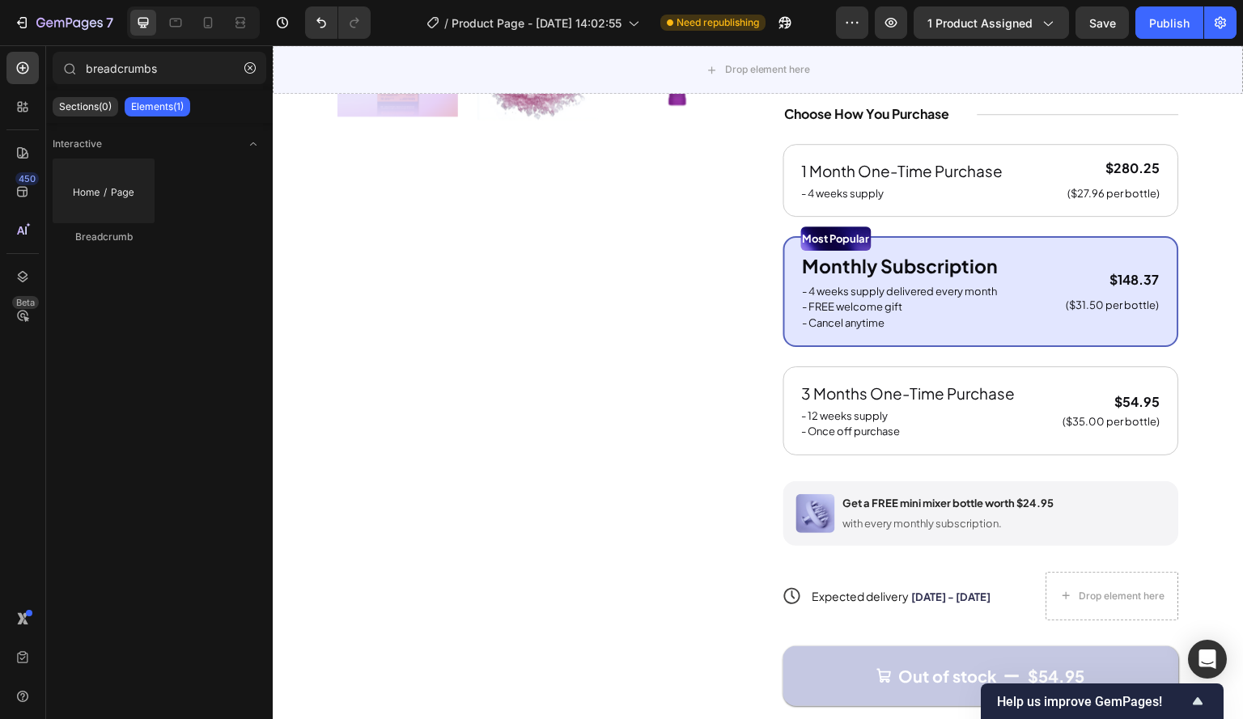
scroll to position [0, 0]
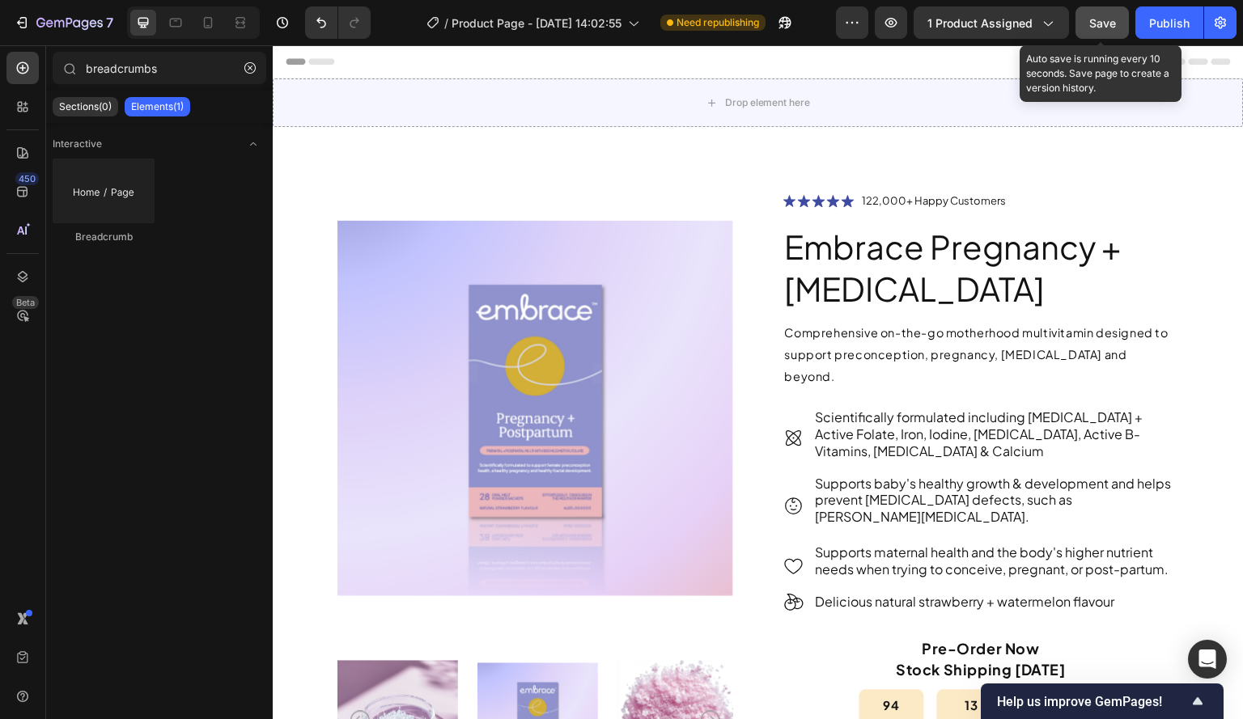
click at [1096, 18] on span "Save" at bounding box center [1102, 23] width 27 height 14
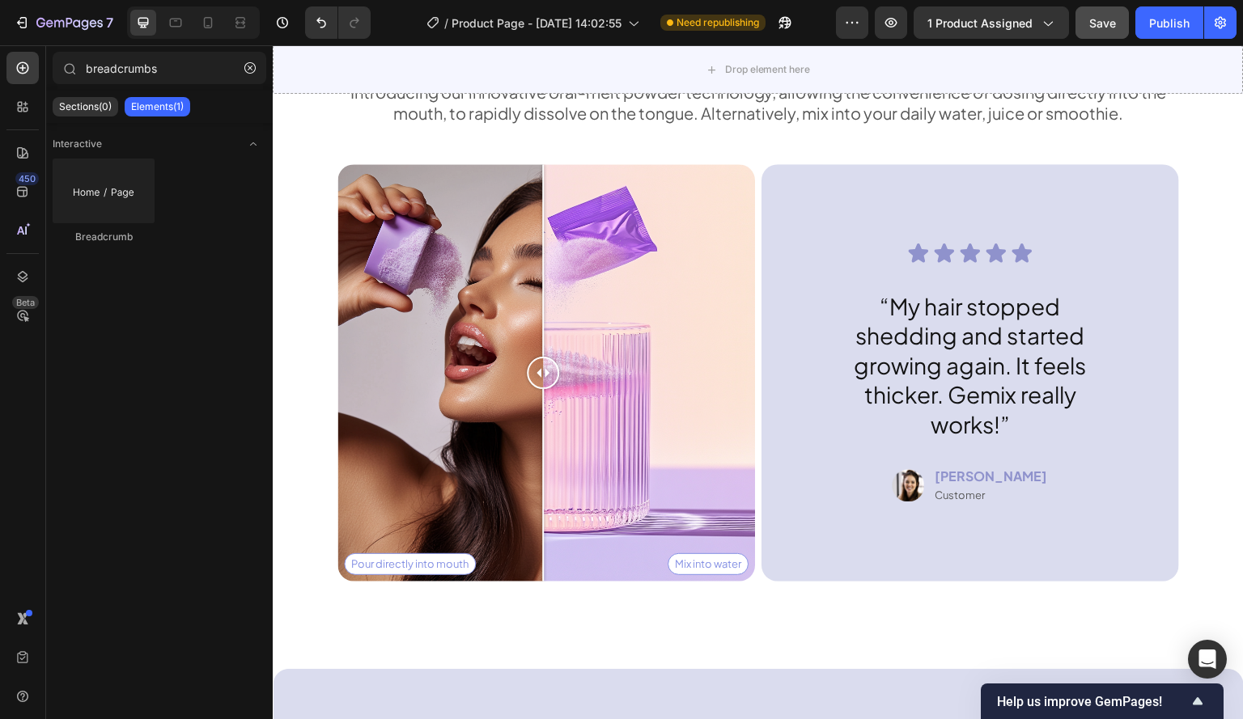
scroll to position [4208, 0]
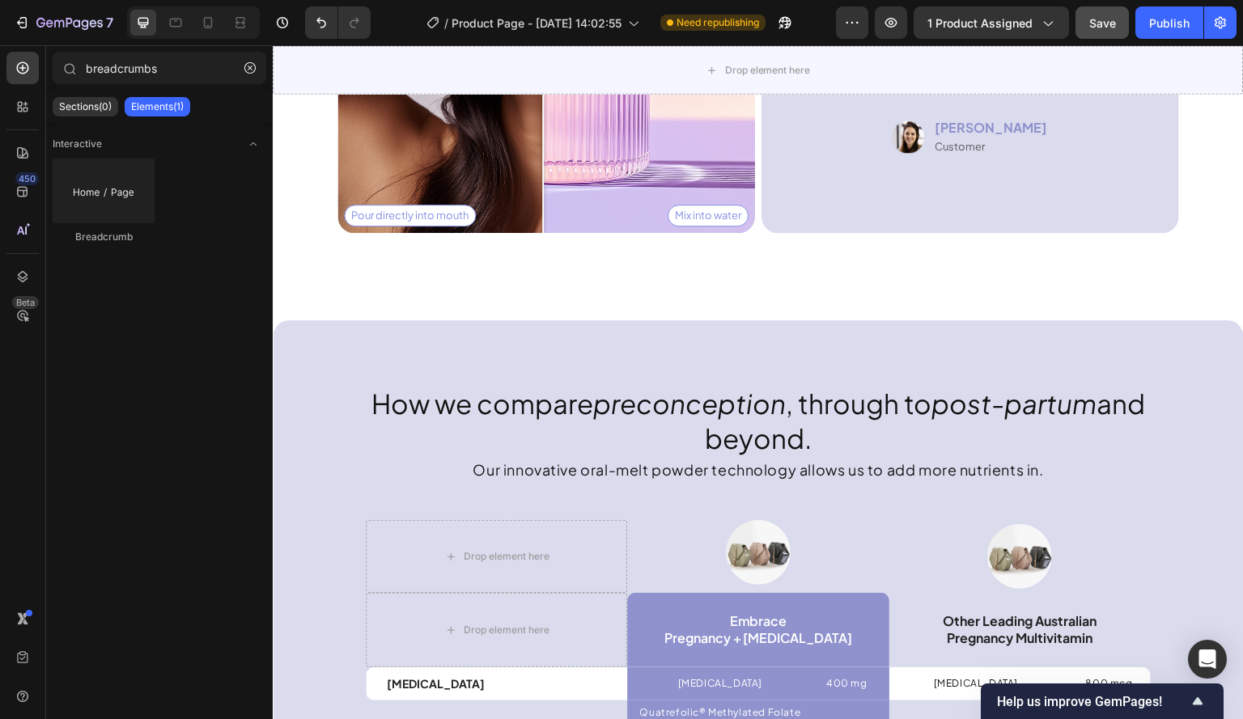
drag, startPoint x: 1240, startPoint y: 425, endPoint x: 1314, endPoint y: 51, distance: 381.1
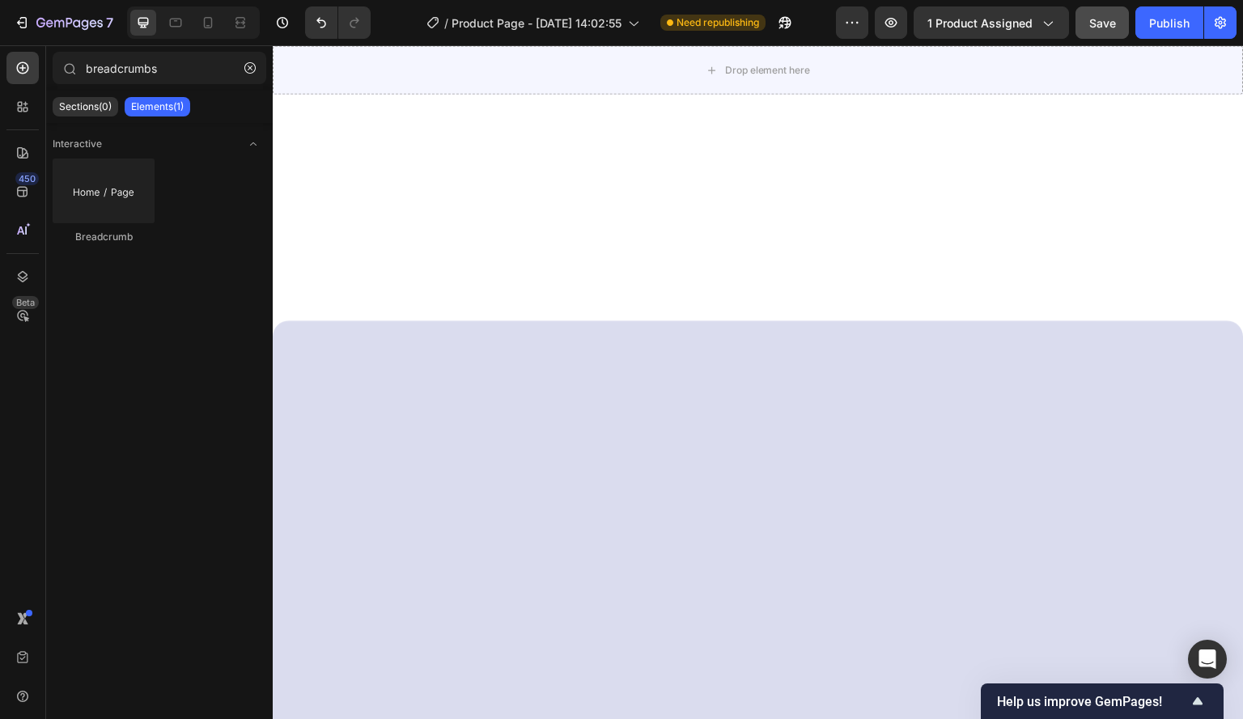
scroll to position [0, 0]
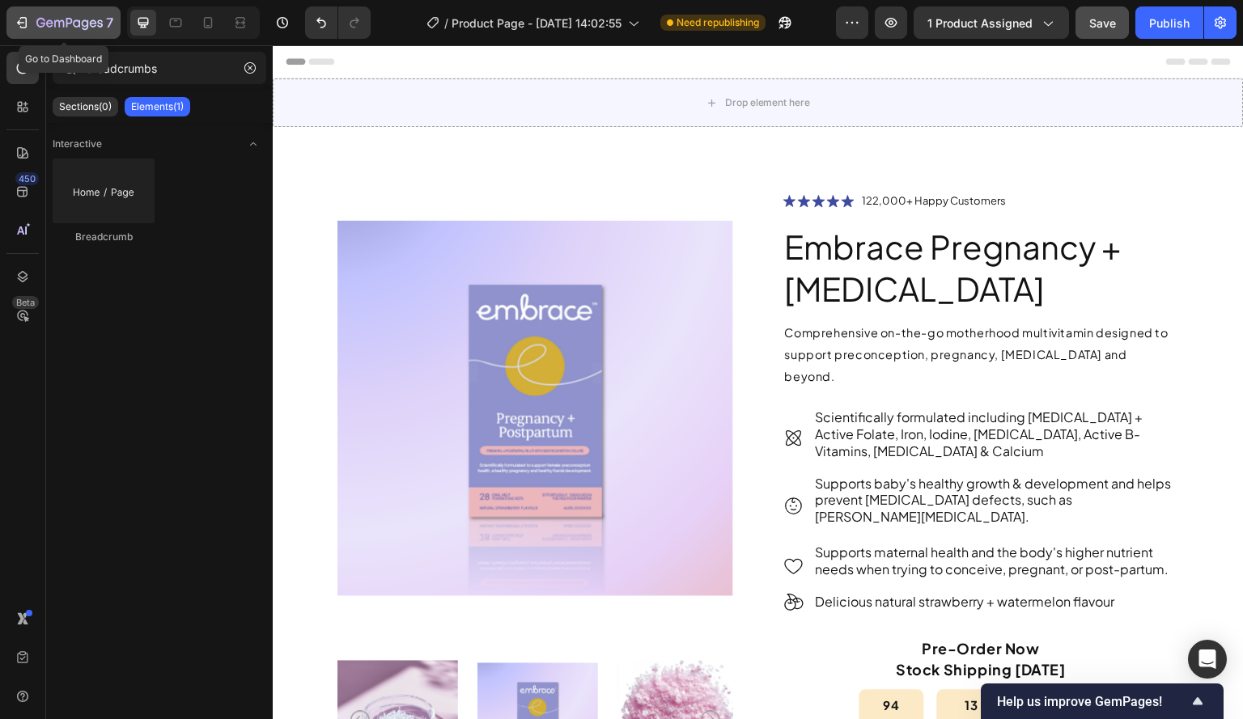
click at [22, 19] on icon "button" at bounding box center [22, 23] width 16 height 16
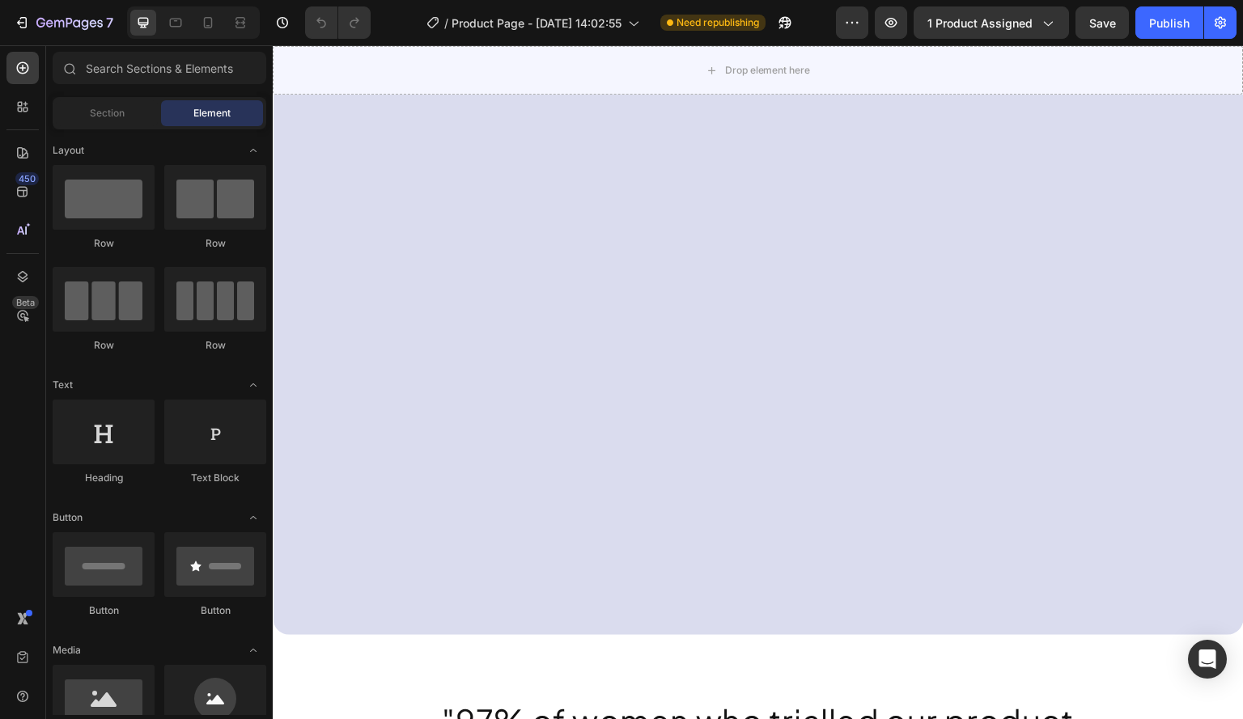
scroll to position [6633, 0]
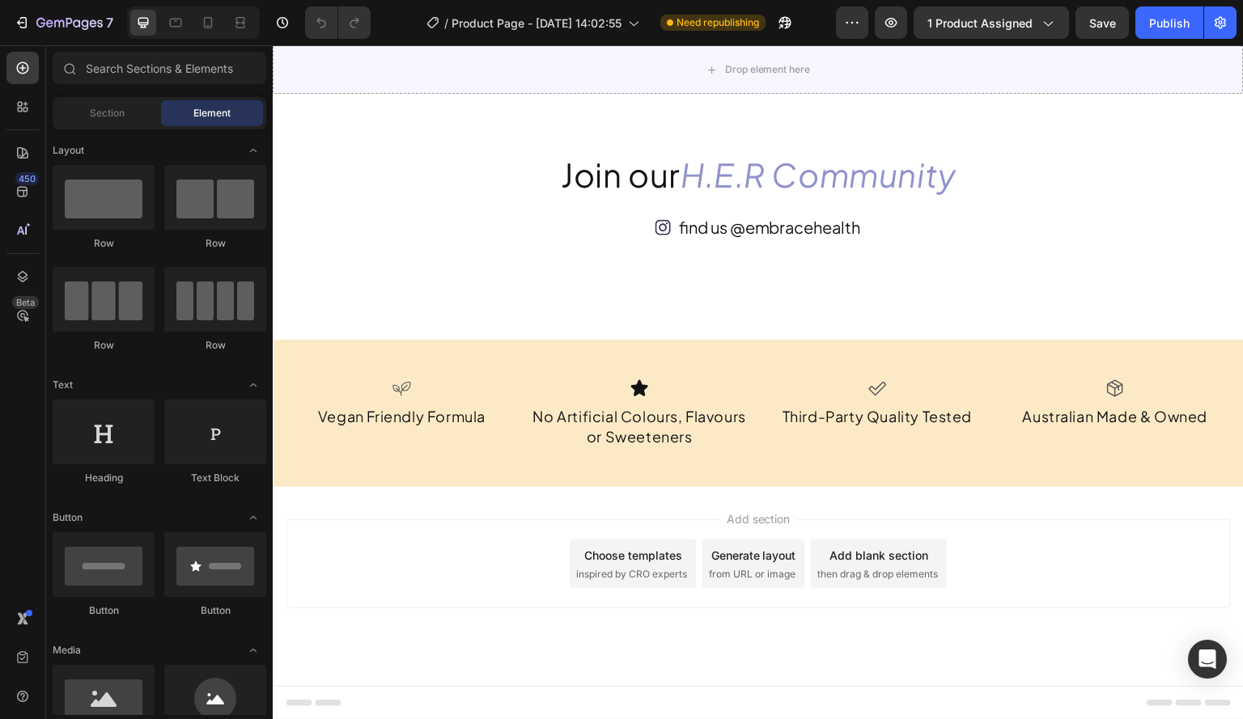
drag, startPoint x: 1236, startPoint y: 351, endPoint x: 1394, endPoint y: 51, distance: 339.6
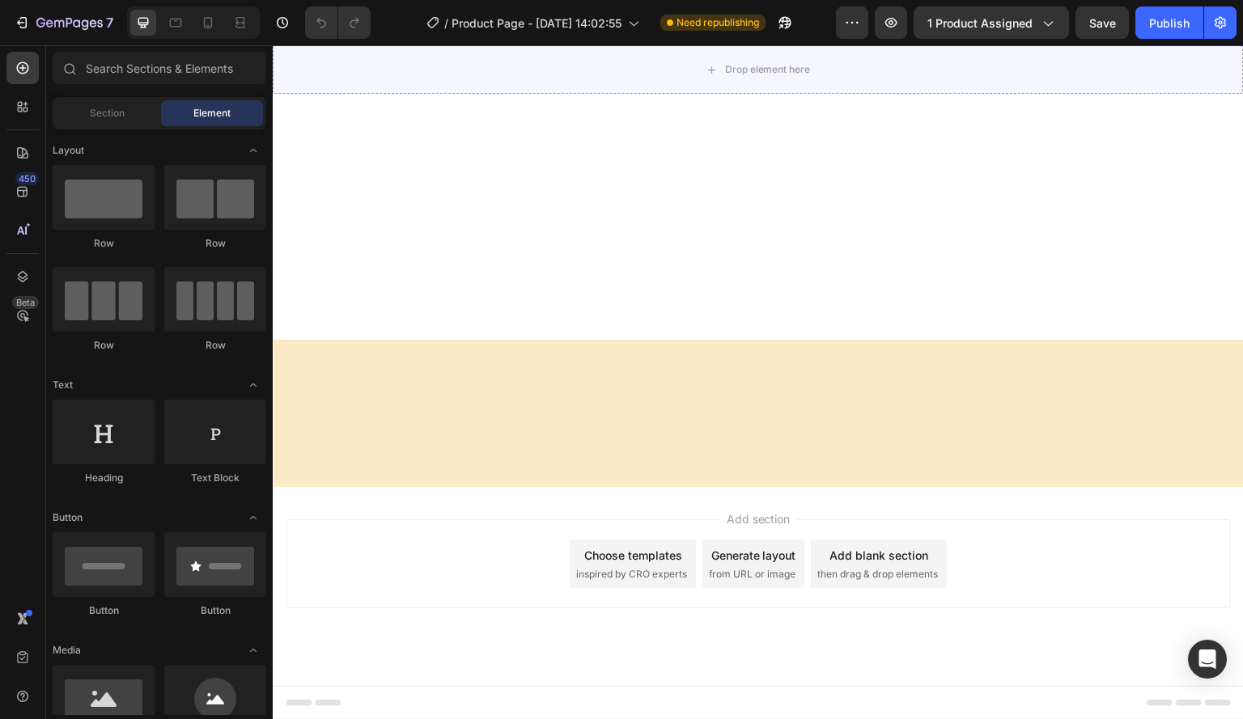
scroll to position [0, 0]
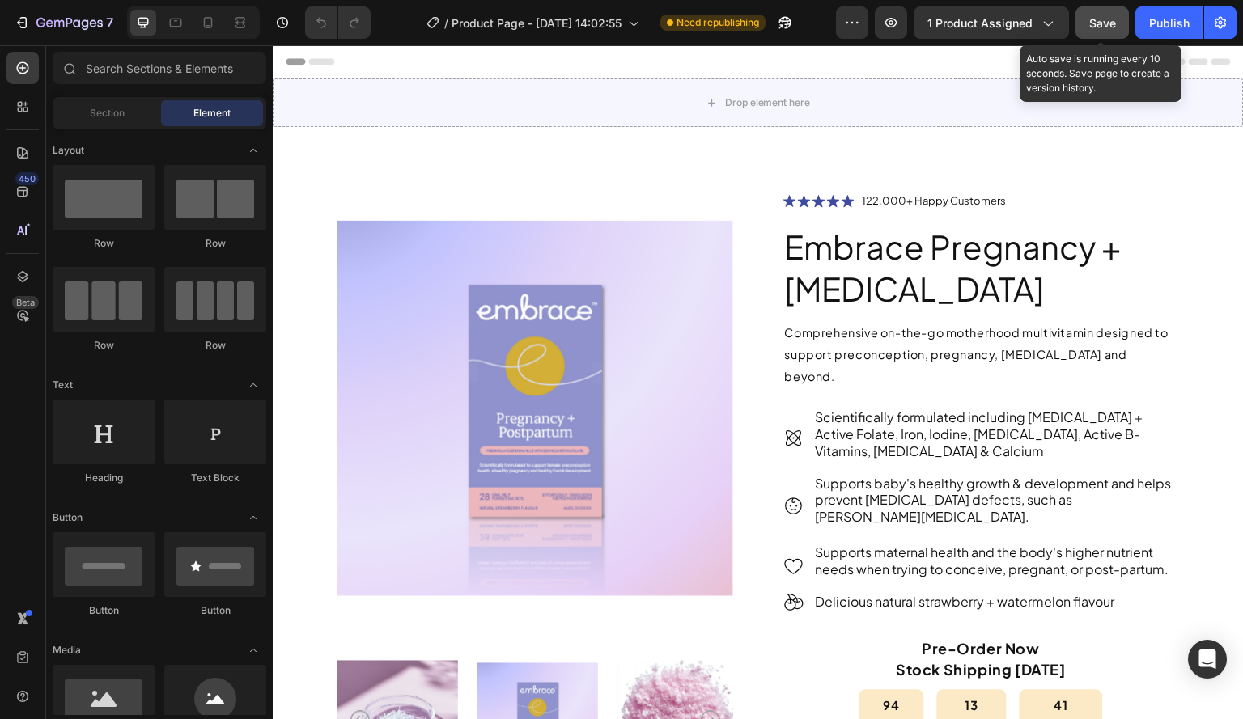
click at [1099, 22] on span "Save" at bounding box center [1102, 23] width 27 height 14
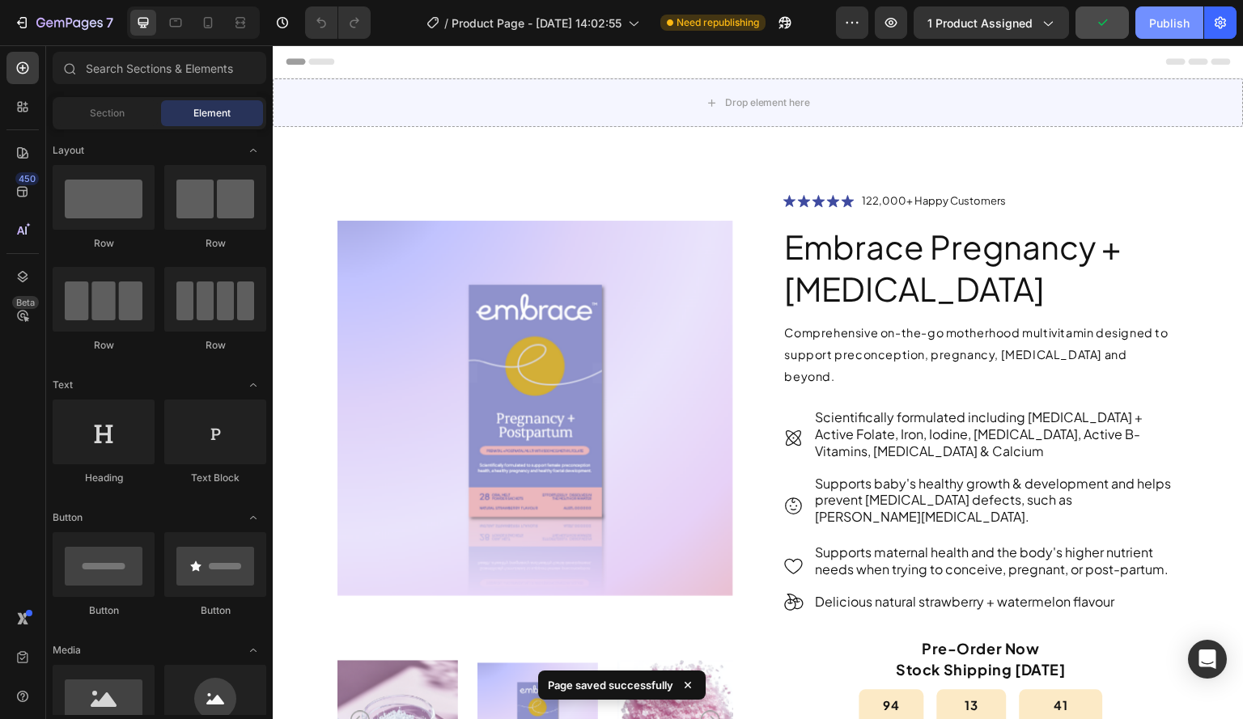
click at [1163, 22] on div "Publish" at bounding box center [1169, 23] width 40 height 17
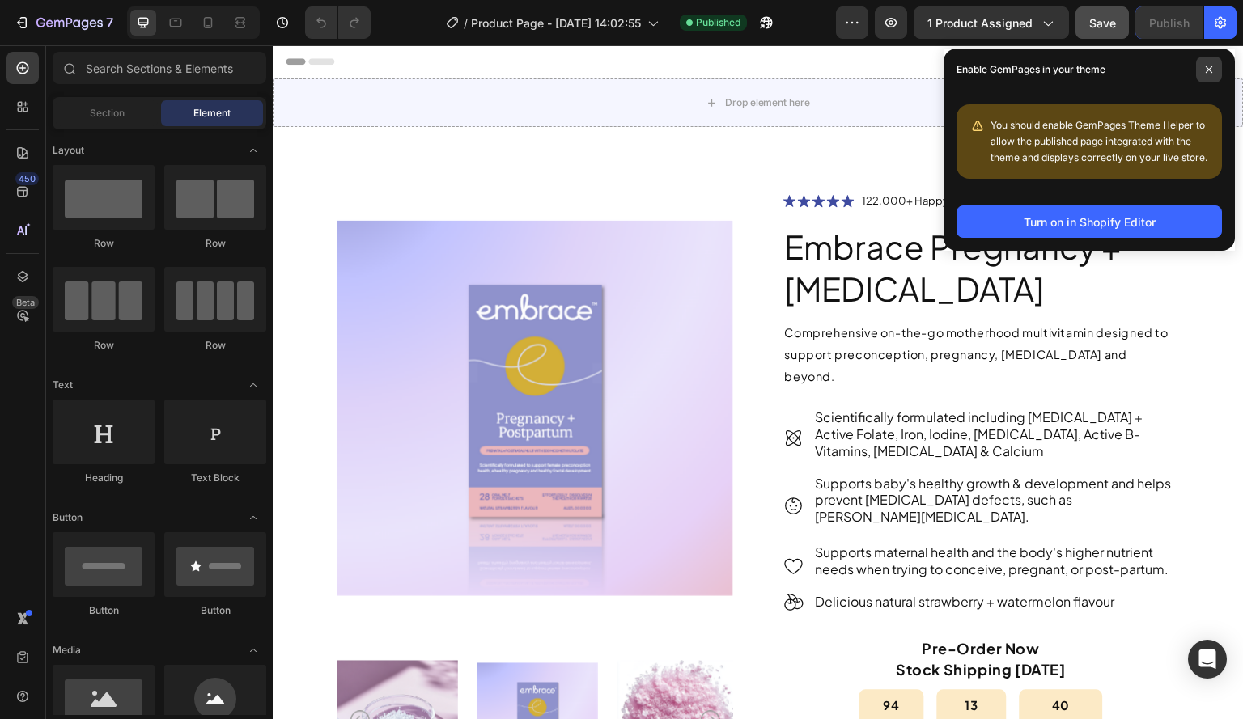
click at [1214, 65] on span at bounding box center [1209, 70] width 26 height 26
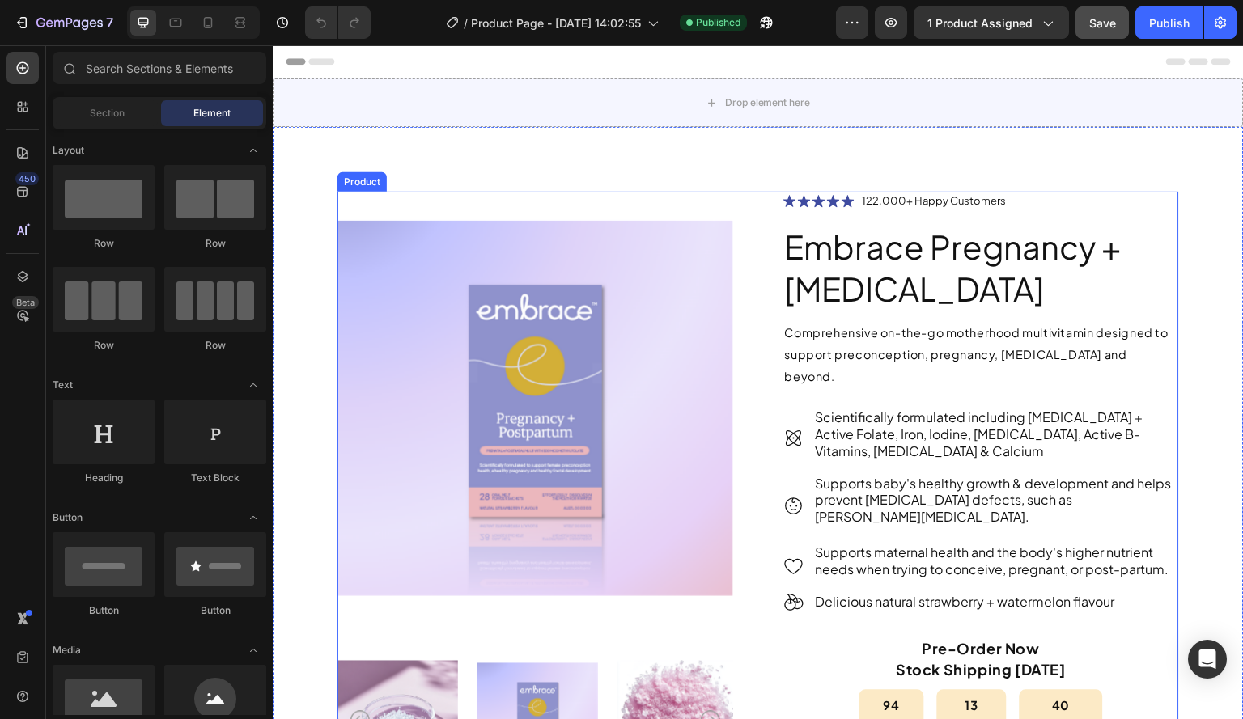
scroll to position [486, 0]
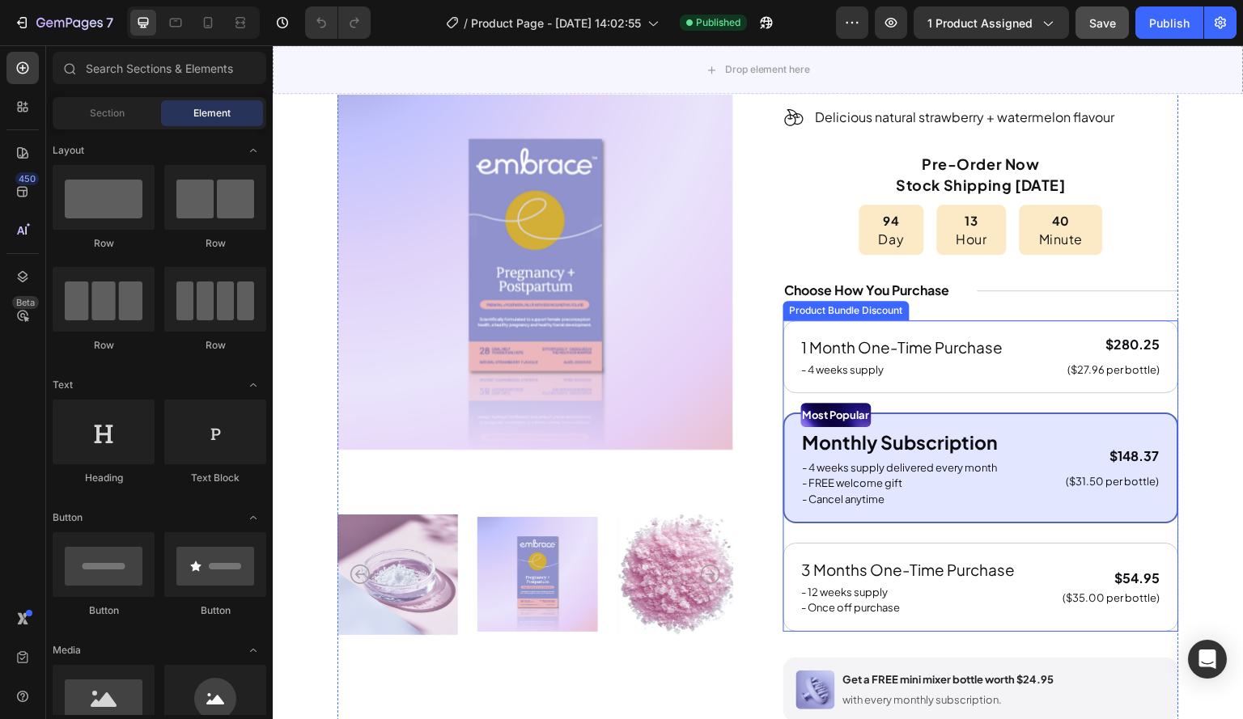
click at [865, 301] on div "Product Bundle Discount" at bounding box center [846, 310] width 126 height 19
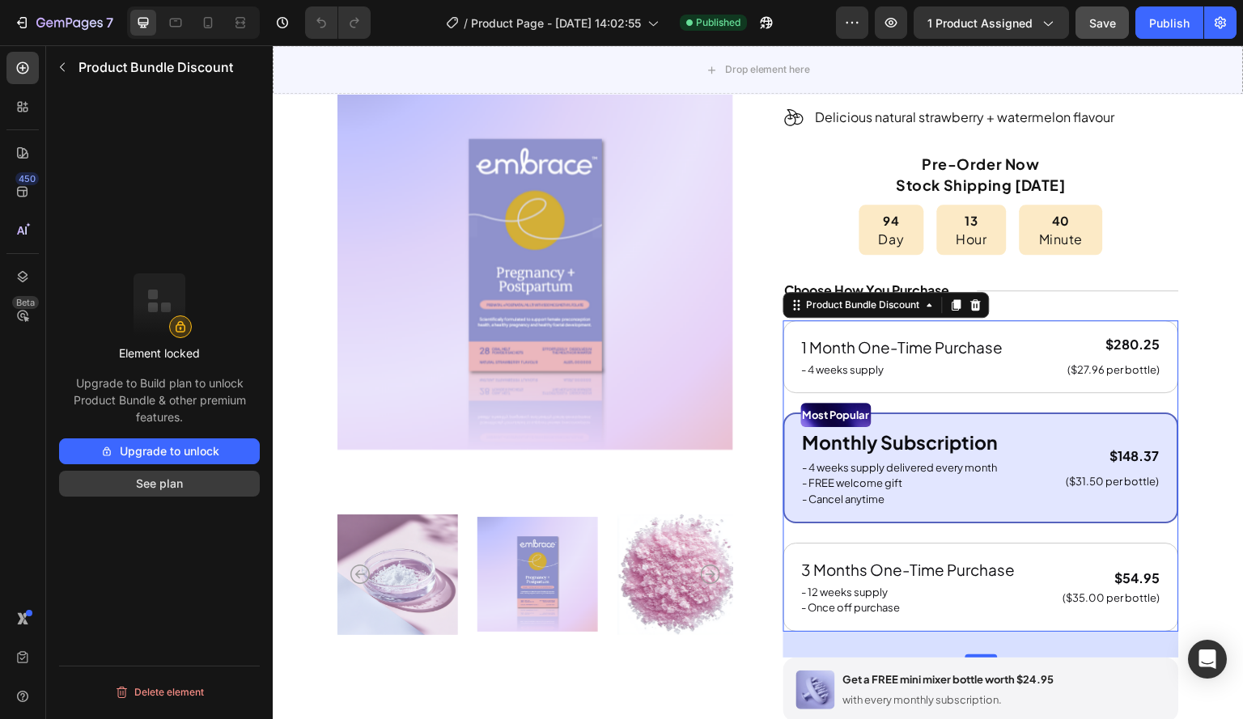
click at [142, 483] on button "See plan" at bounding box center [159, 484] width 201 height 26
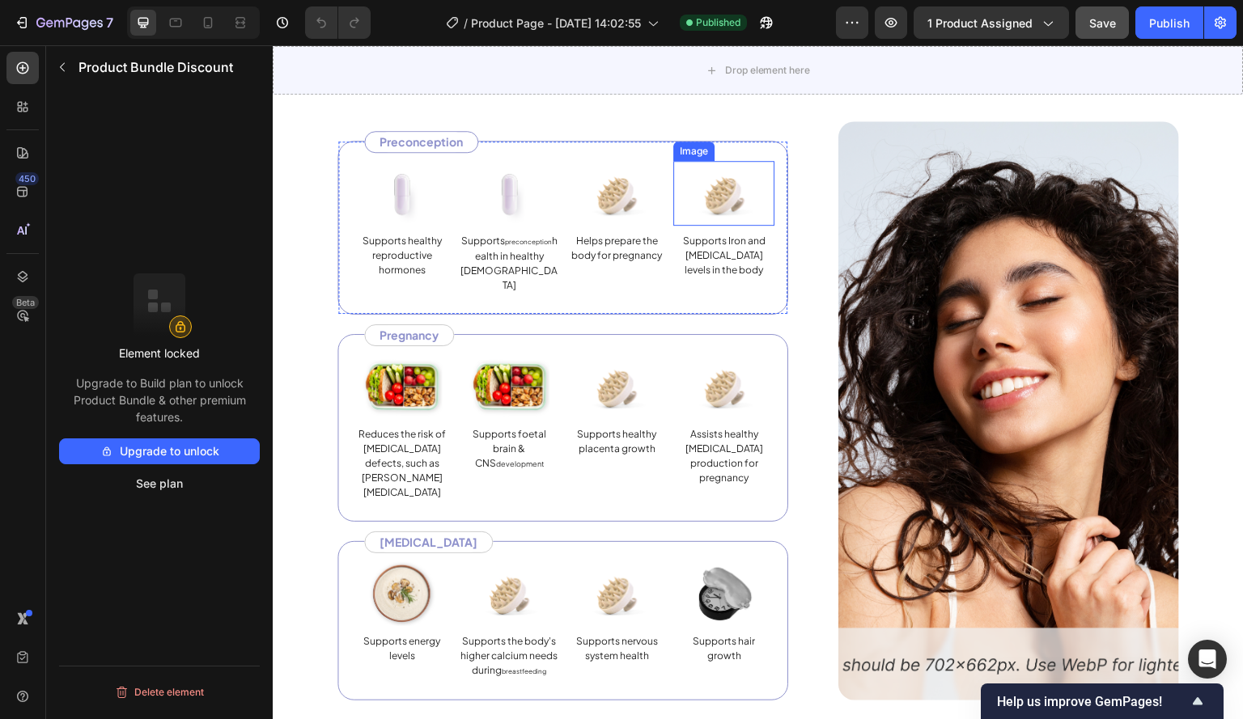
scroll to position [2833, 0]
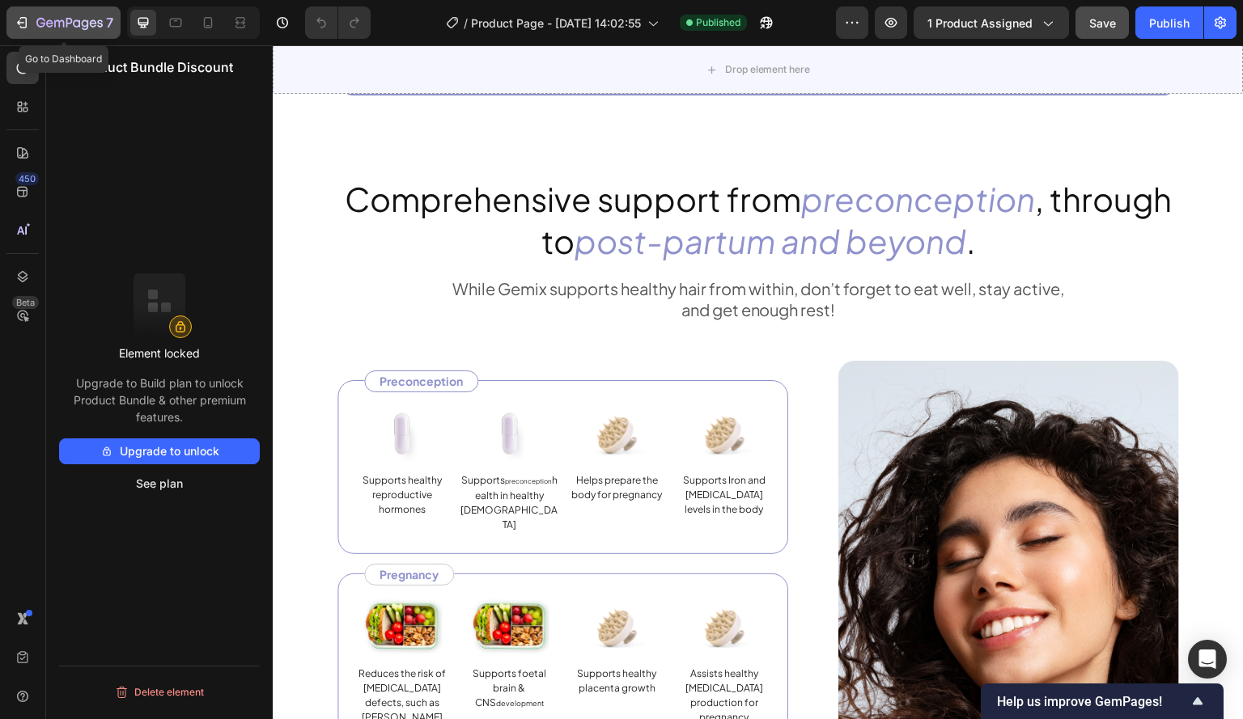
click at [22, 13] on div "7" at bounding box center [64, 22] width 100 height 19
